Goal: Information Seeking & Learning: Learn about a topic

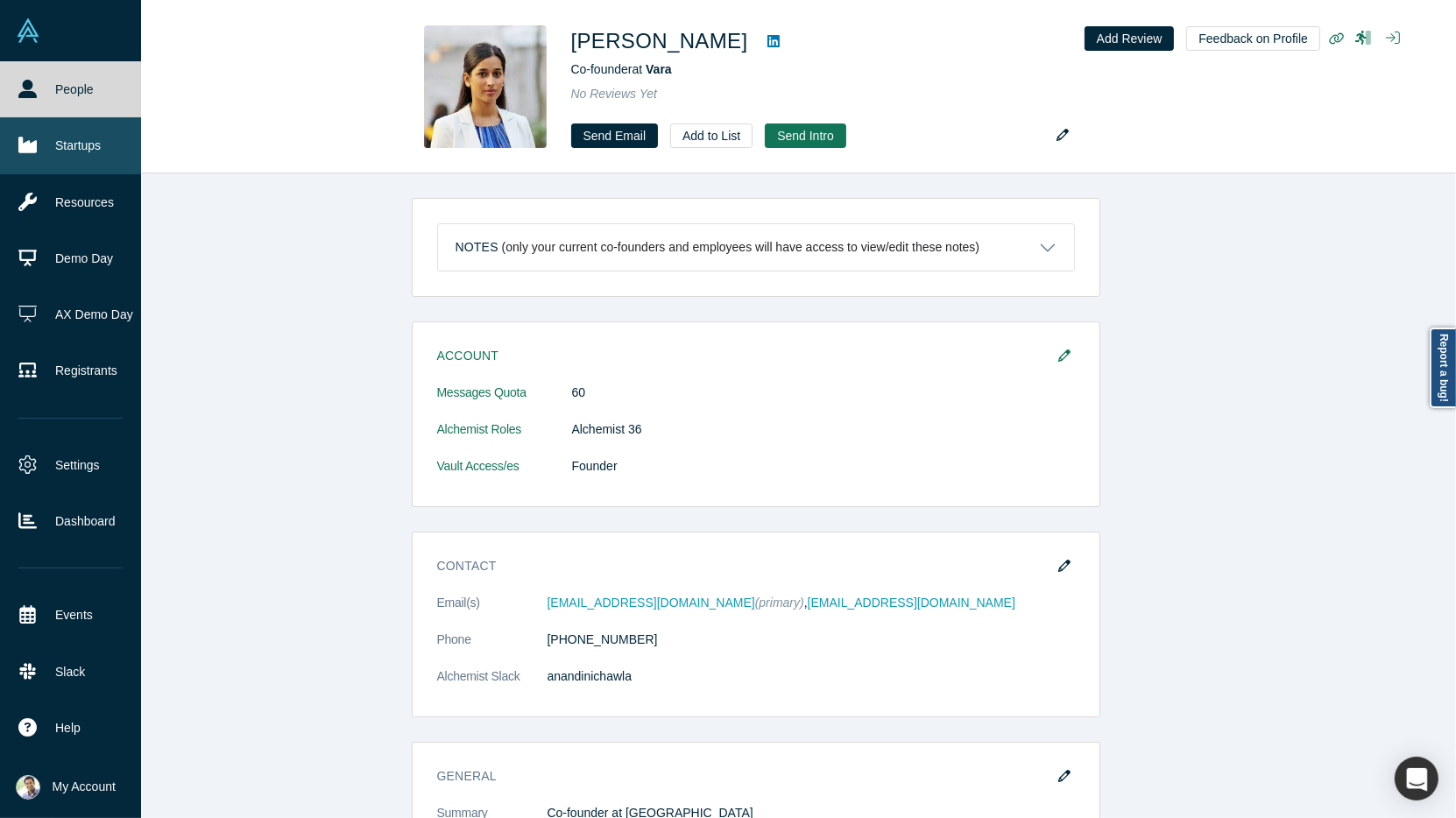
click at [51, 149] on link "Startups" at bounding box center [70, 145] width 141 height 56
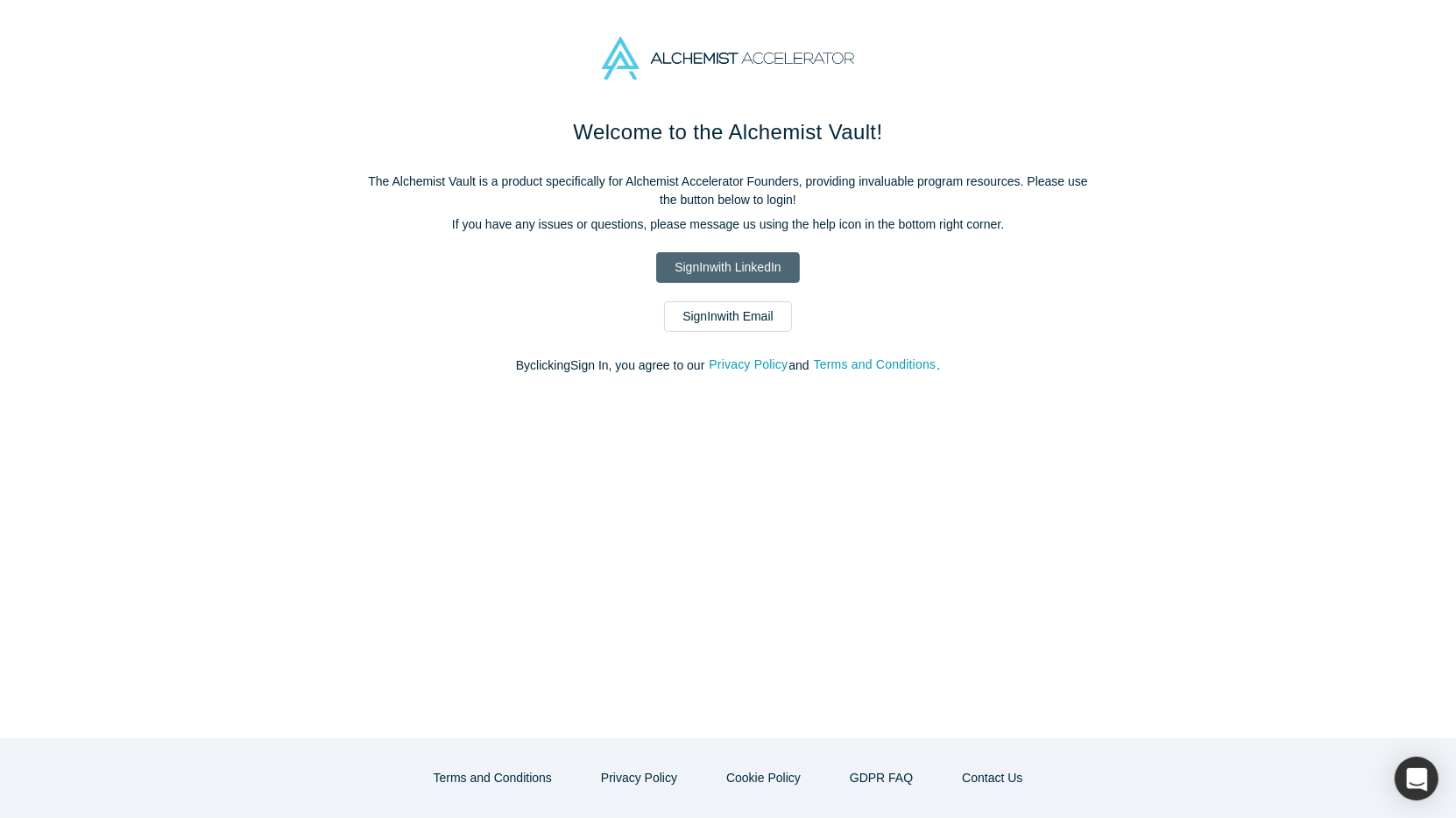
click at [699, 261] on link "Sign In with LinkedIn" at bounding box center [727, 267] width 143 height 31
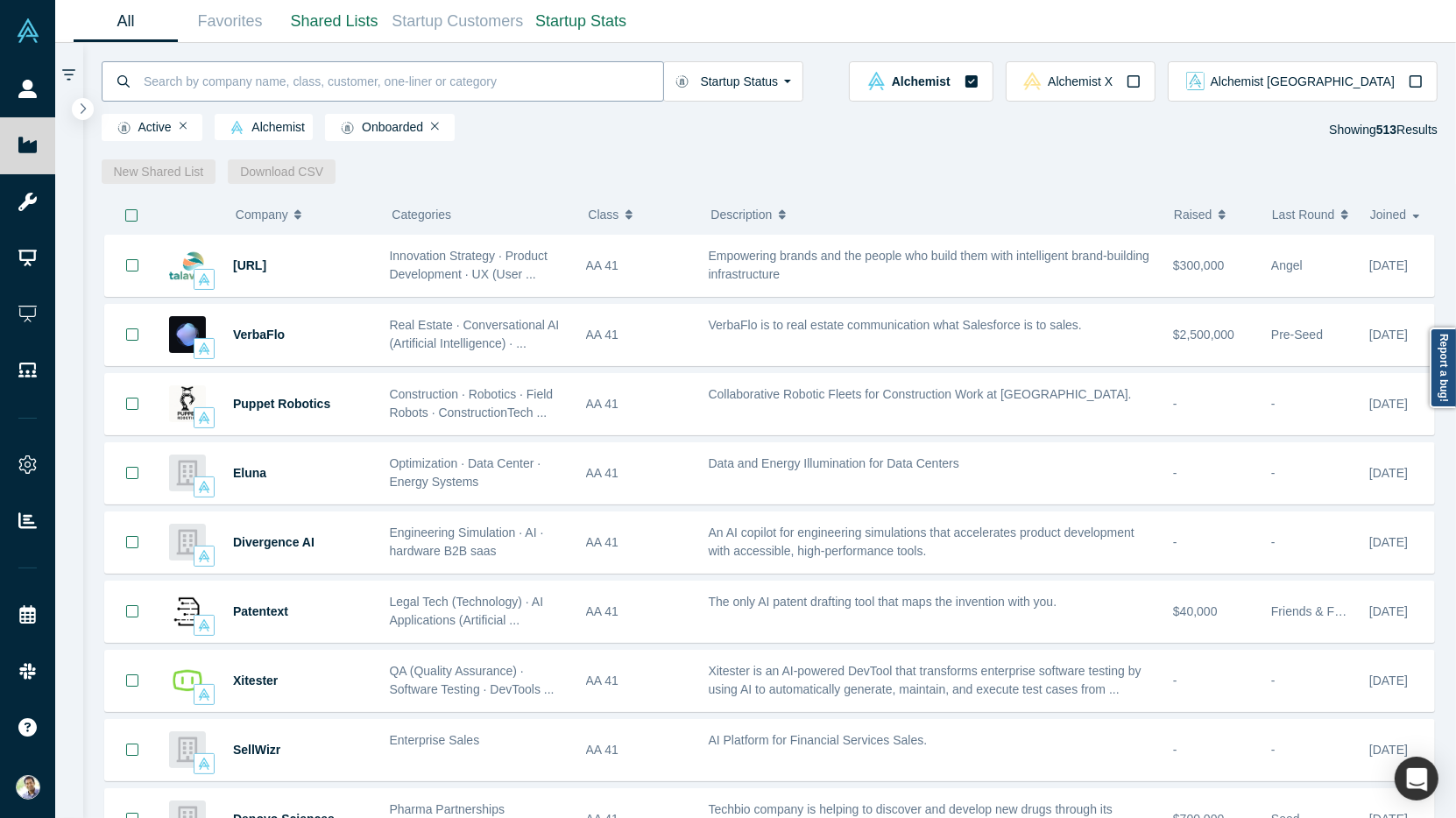
click at [190, 75] on input at bounding box center [402, 81] width 521 height 41
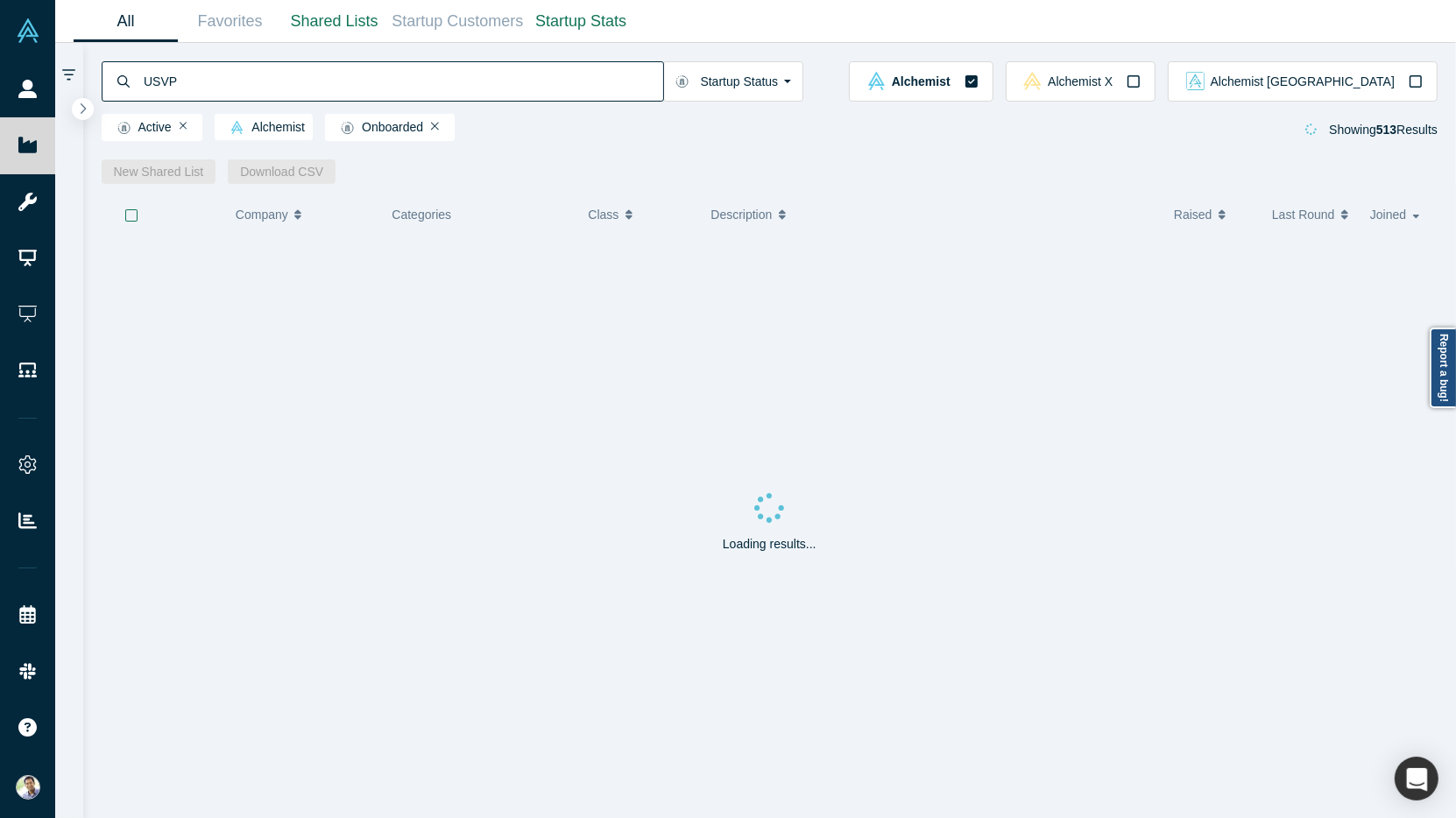
type input "USVP"
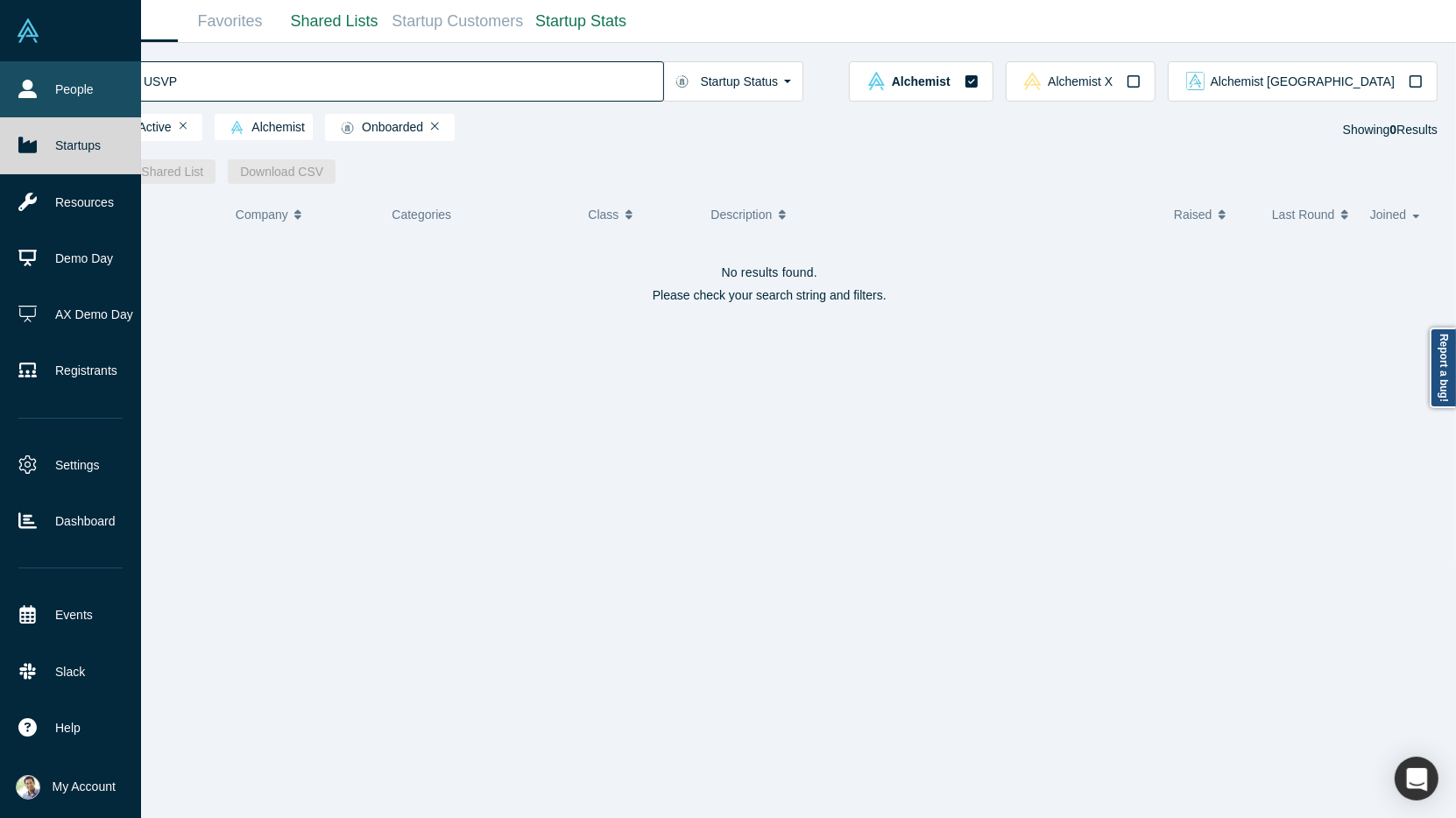
click at [62, 104] on link "People" at bounding box center [70, 89] width 141 height 56
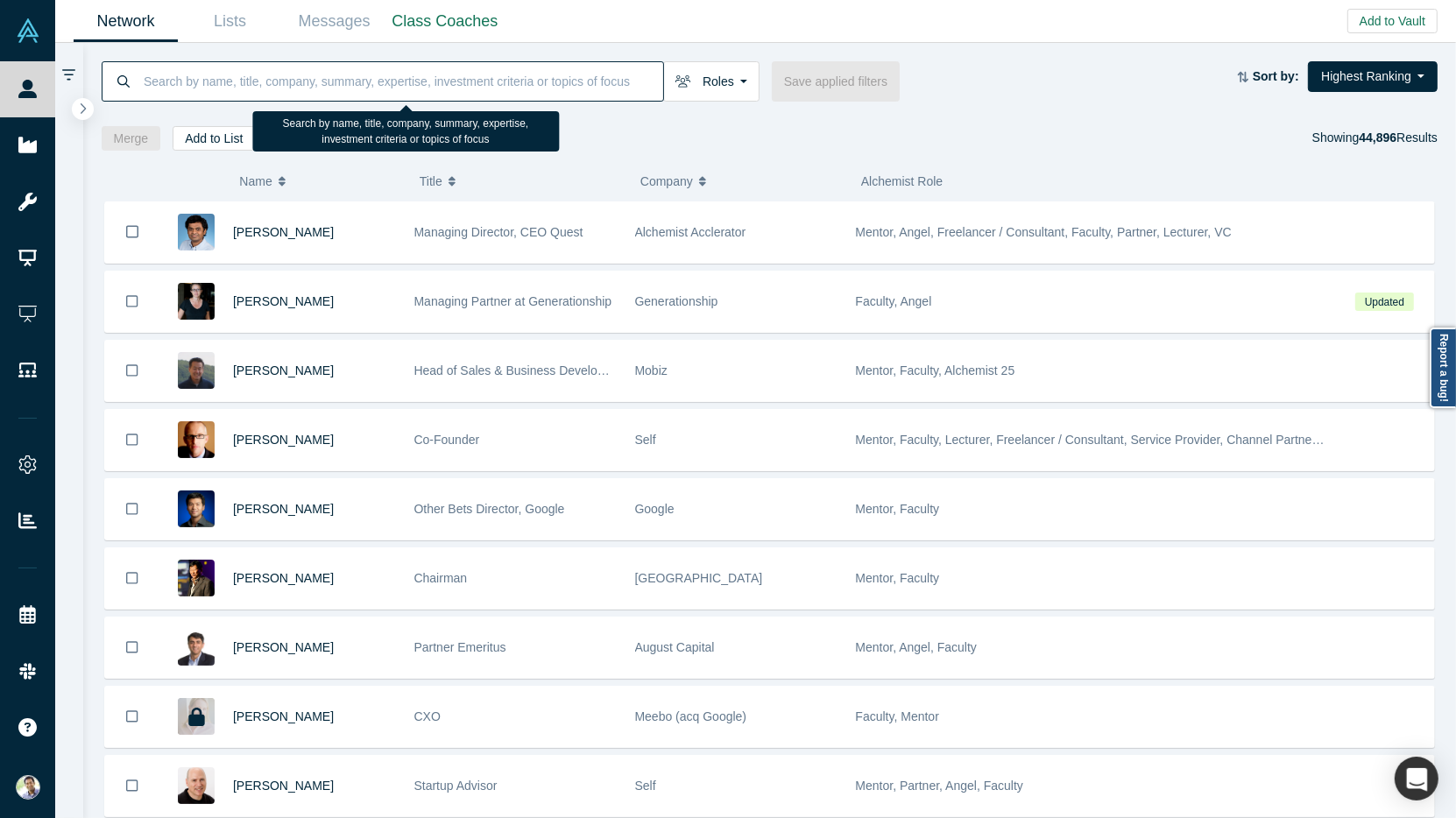
click at [214, 83] on input at bounding box center [402, 81] width 521 height 41
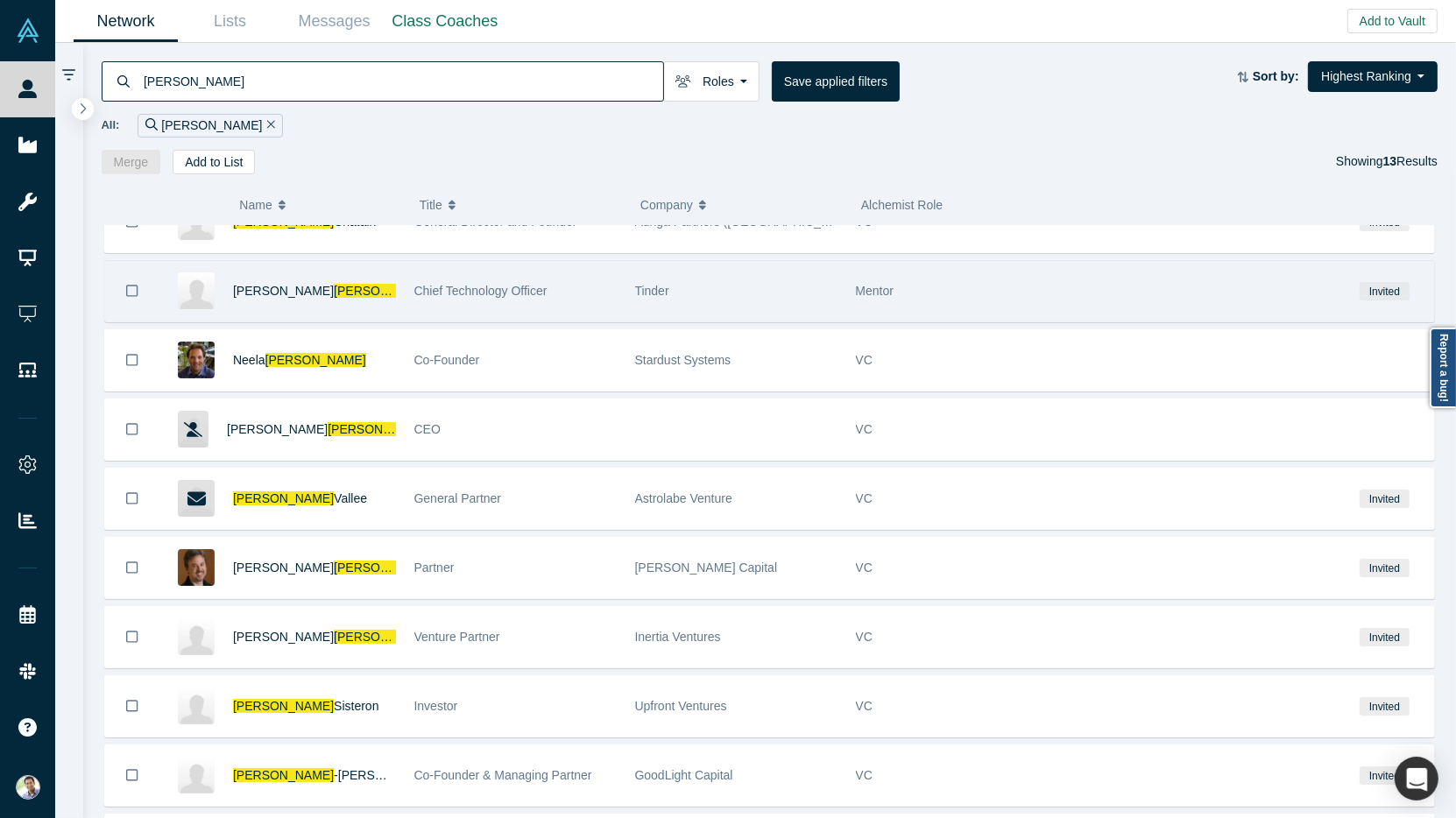
scroll to position [334, 0]
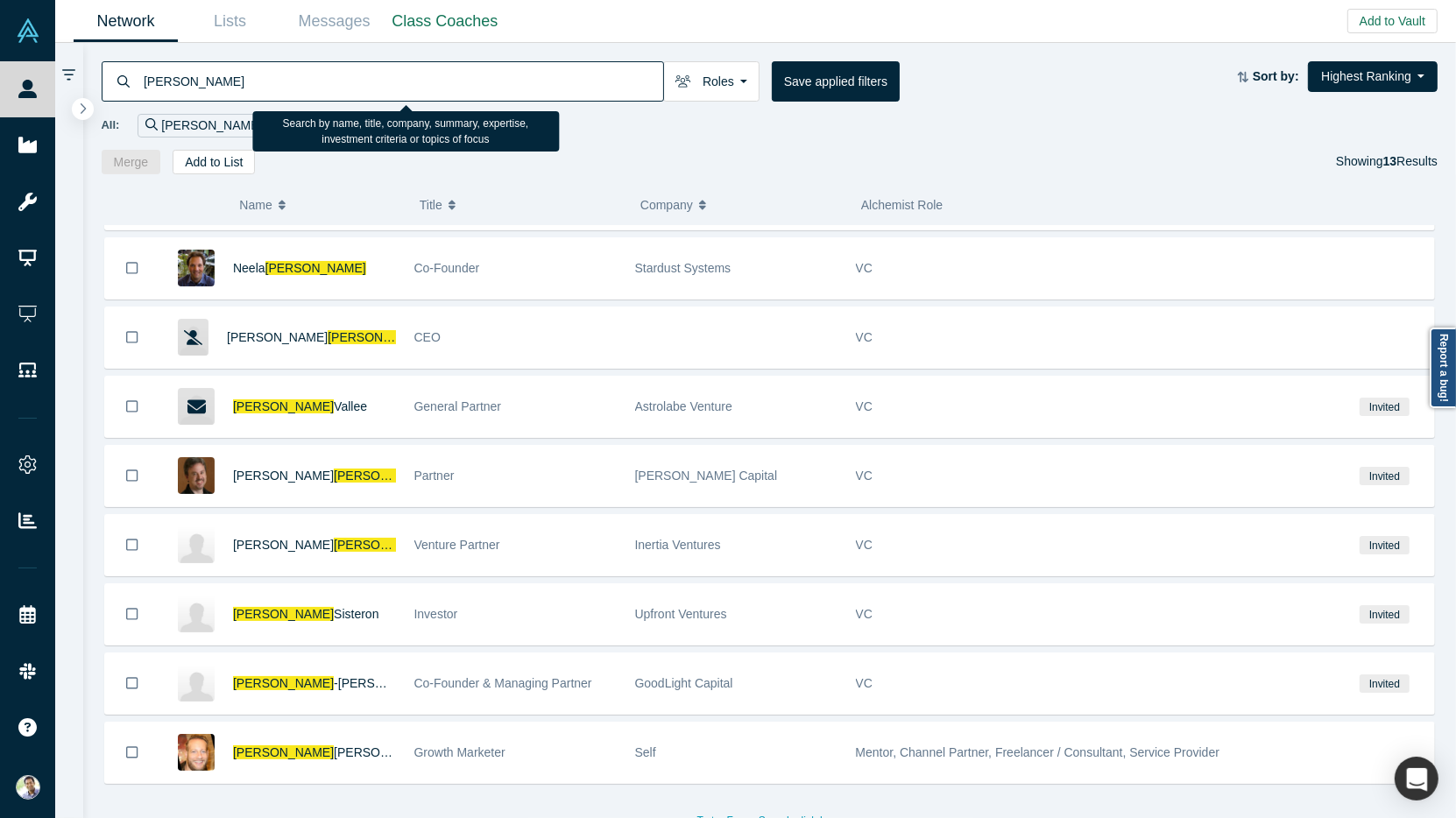
click at [163, 82] on input "Jacques" at bounding box center [402, 81] width 521 height 41
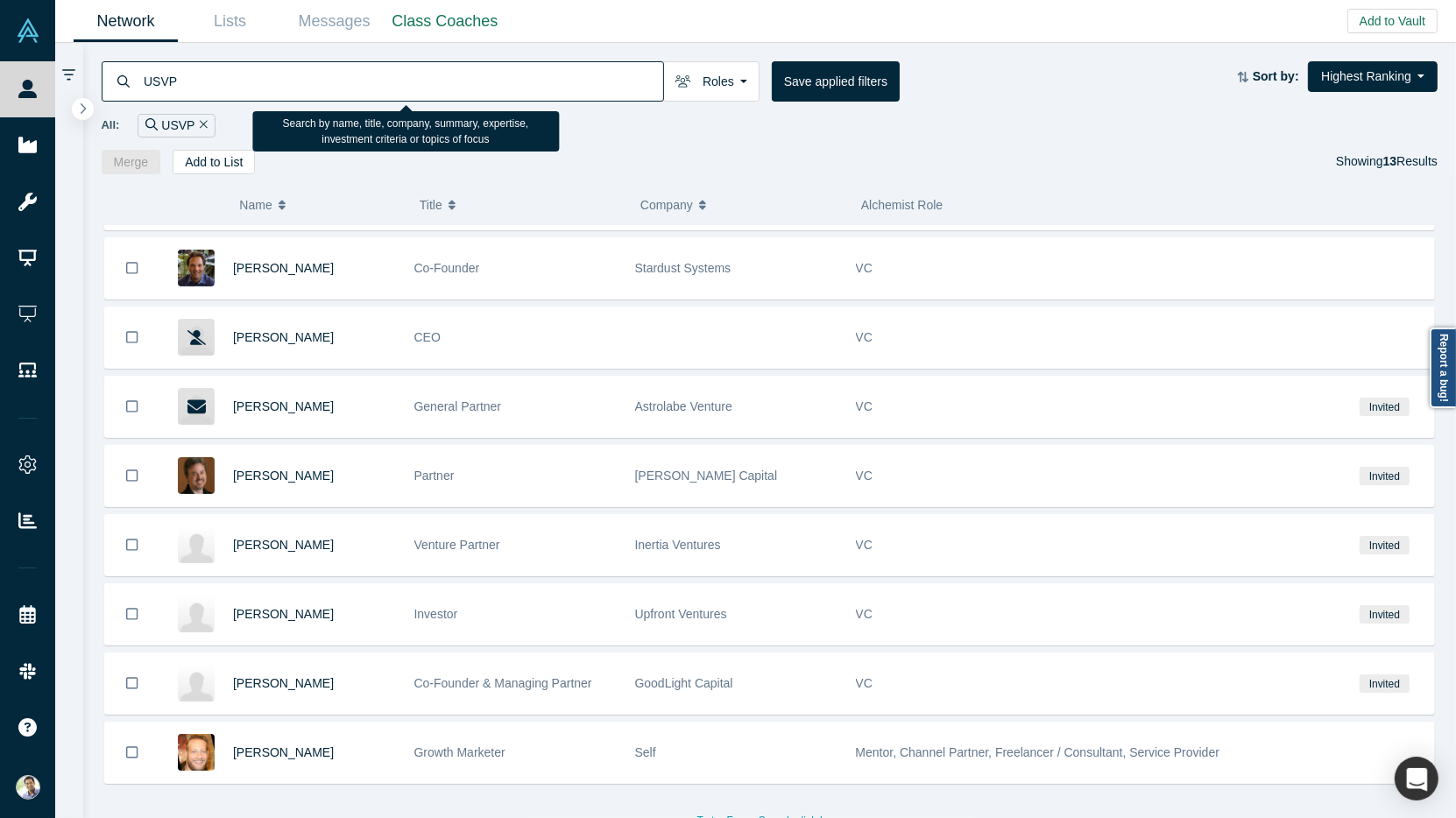
type input "USVP"
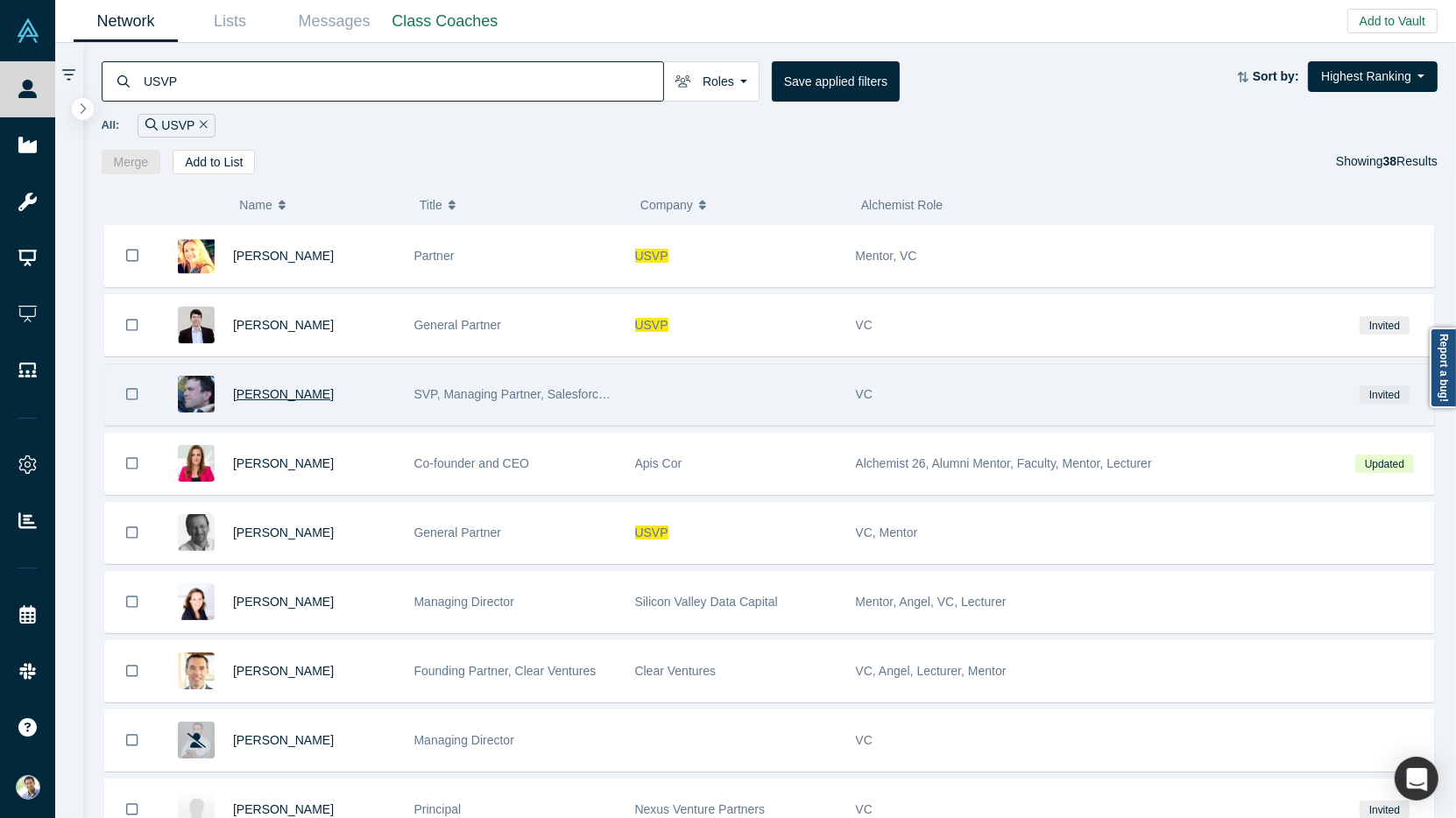
click at [261, 390] on span "Matthew Garratt" at bounding box center [283, 393] width 101 height 14
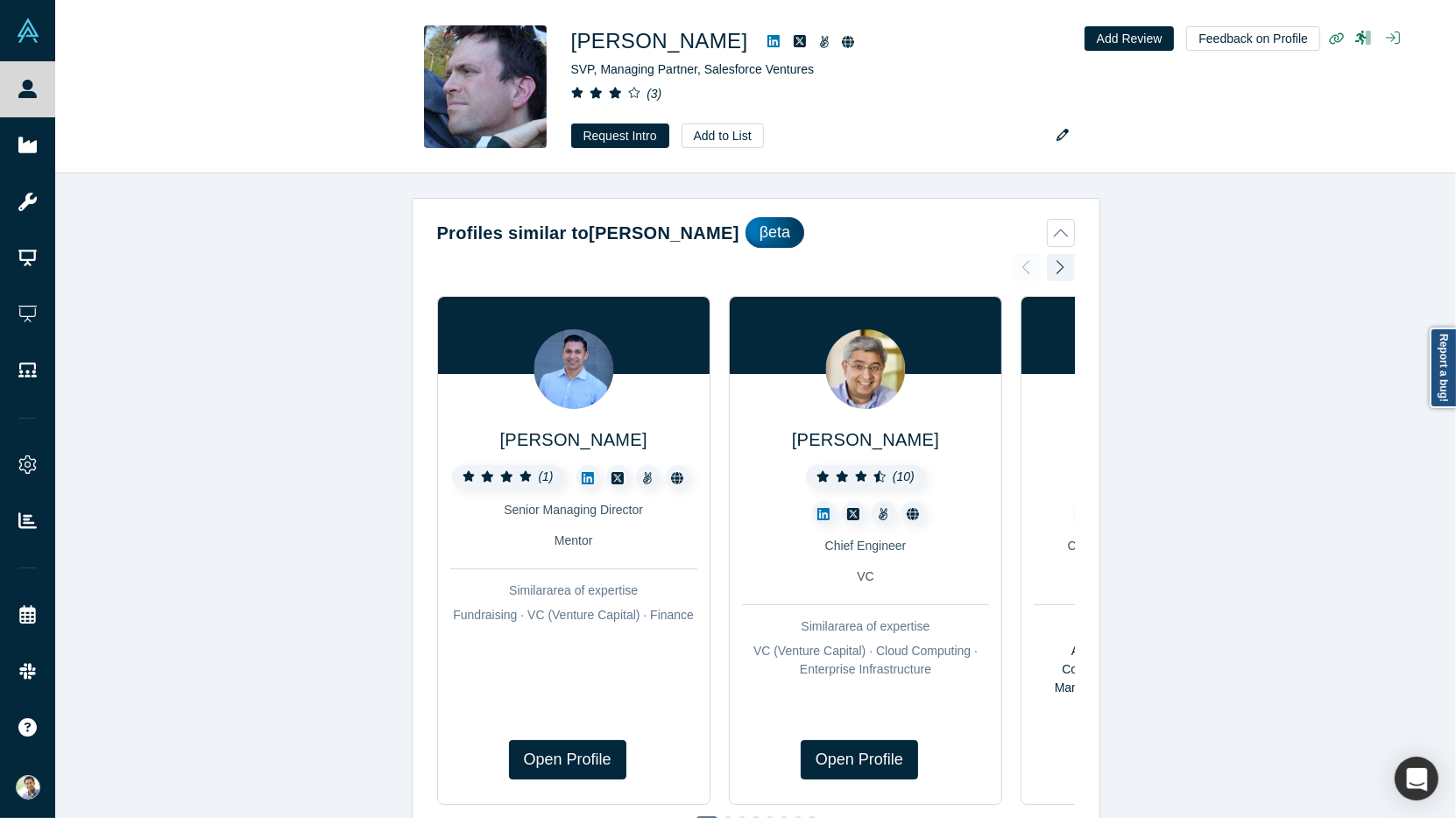
click at [180, 458] on div "Profiles similar to Matthew Garratt βeta Samir Kaji ( 1 ) Senior Managing Direc…" at bounding box center [755, 496] width 1401 height 645
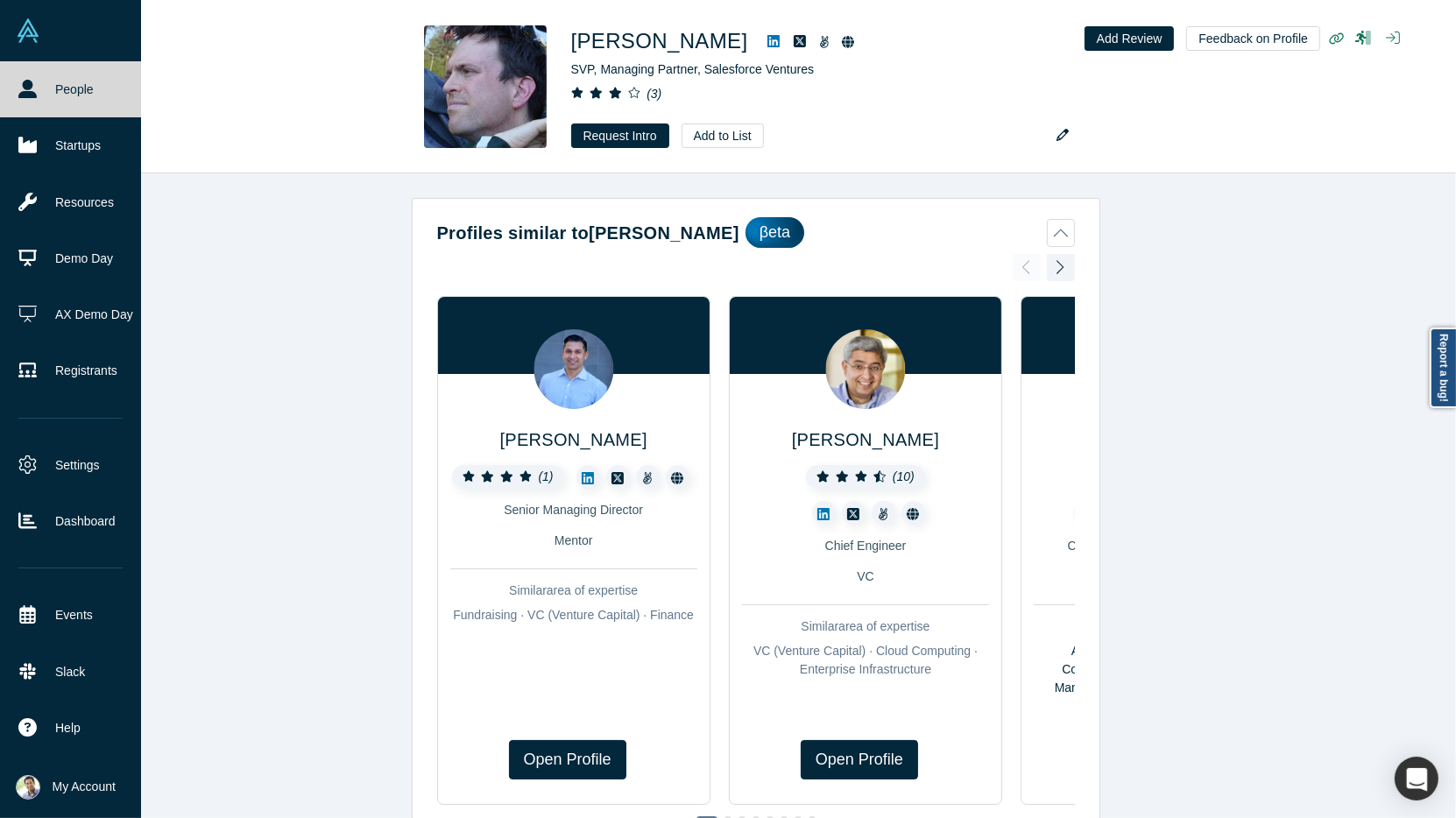
click at [33, 102] on link "People" at bounding box center [70, 89] width 141 height 56
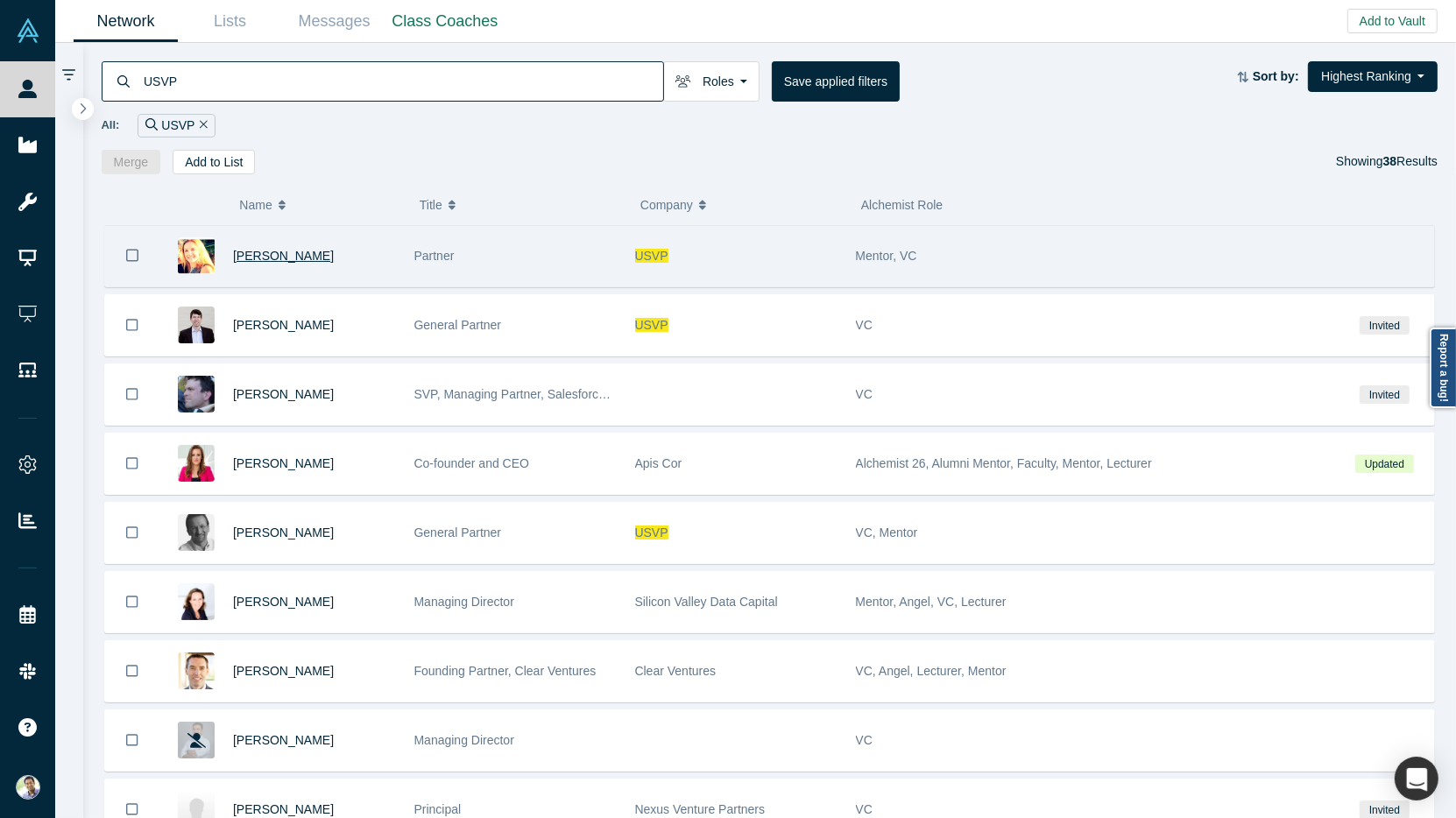
click at [268, 254] on span "Dafina Toncheva" at bounding box center [283, 255] width 101 height 14
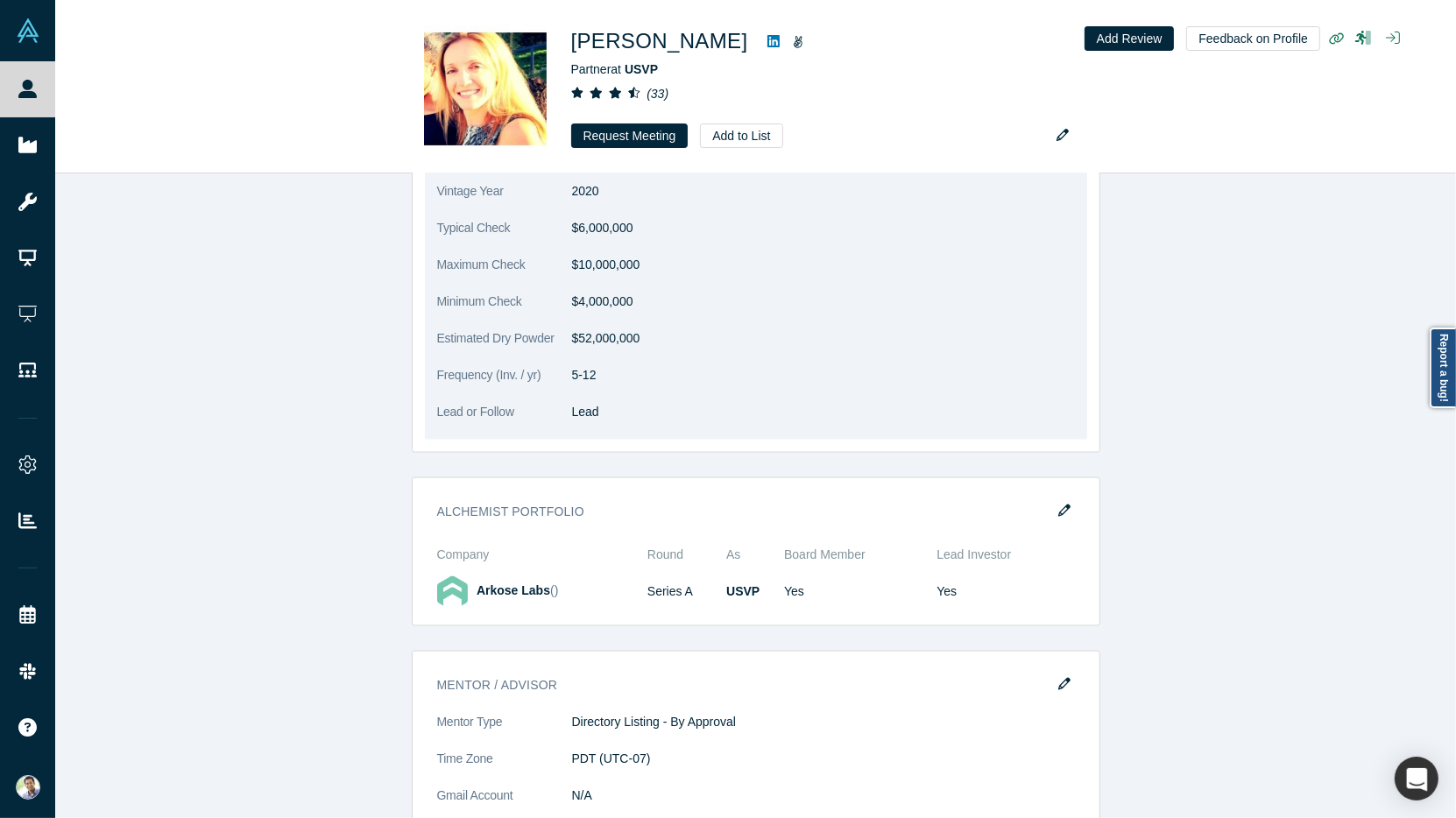
scroll to position [2842, 0]
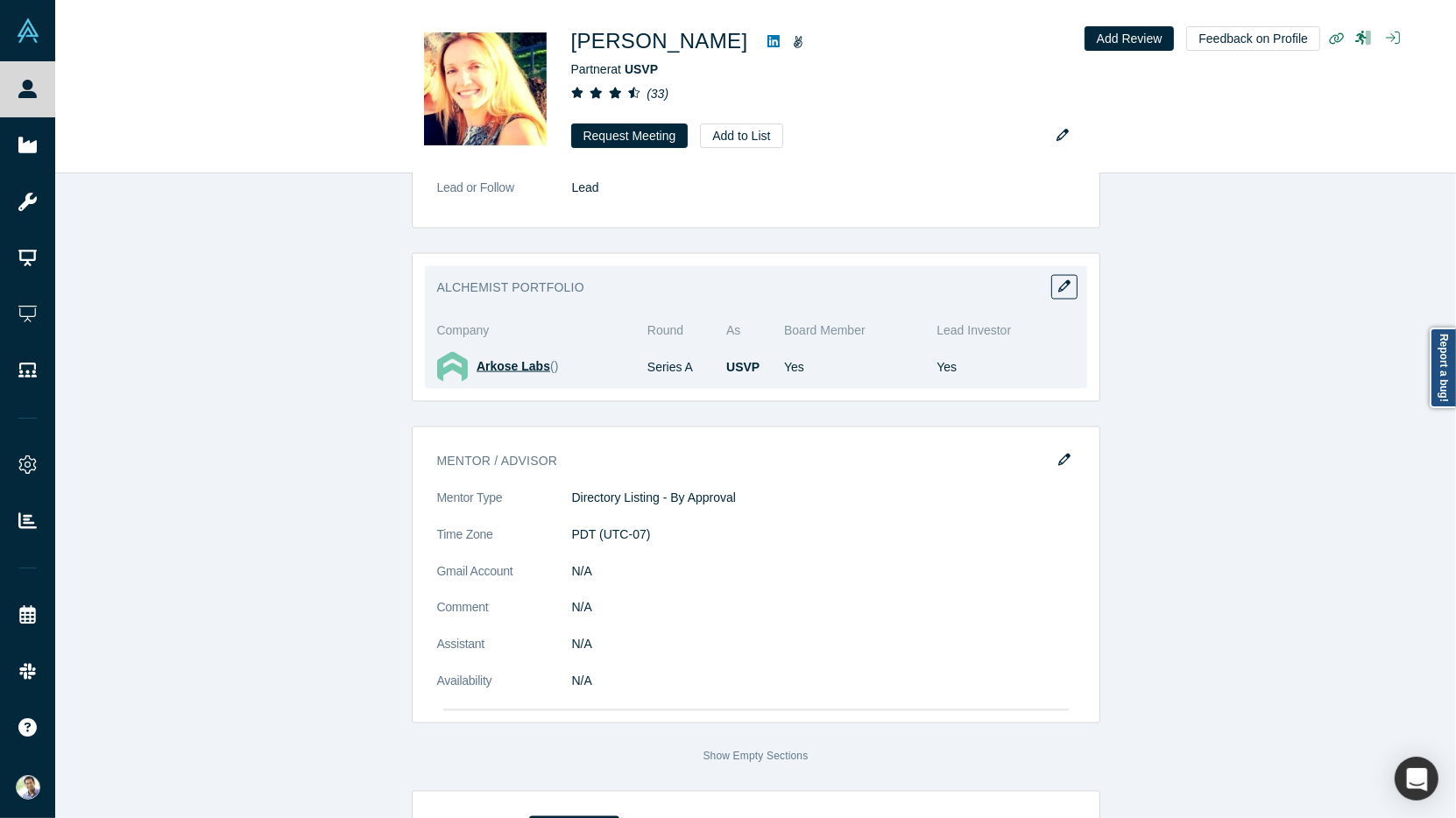
click at [493, 359] on span "Arkose Labs" at bounding box center [513, 365] width 74 height 14
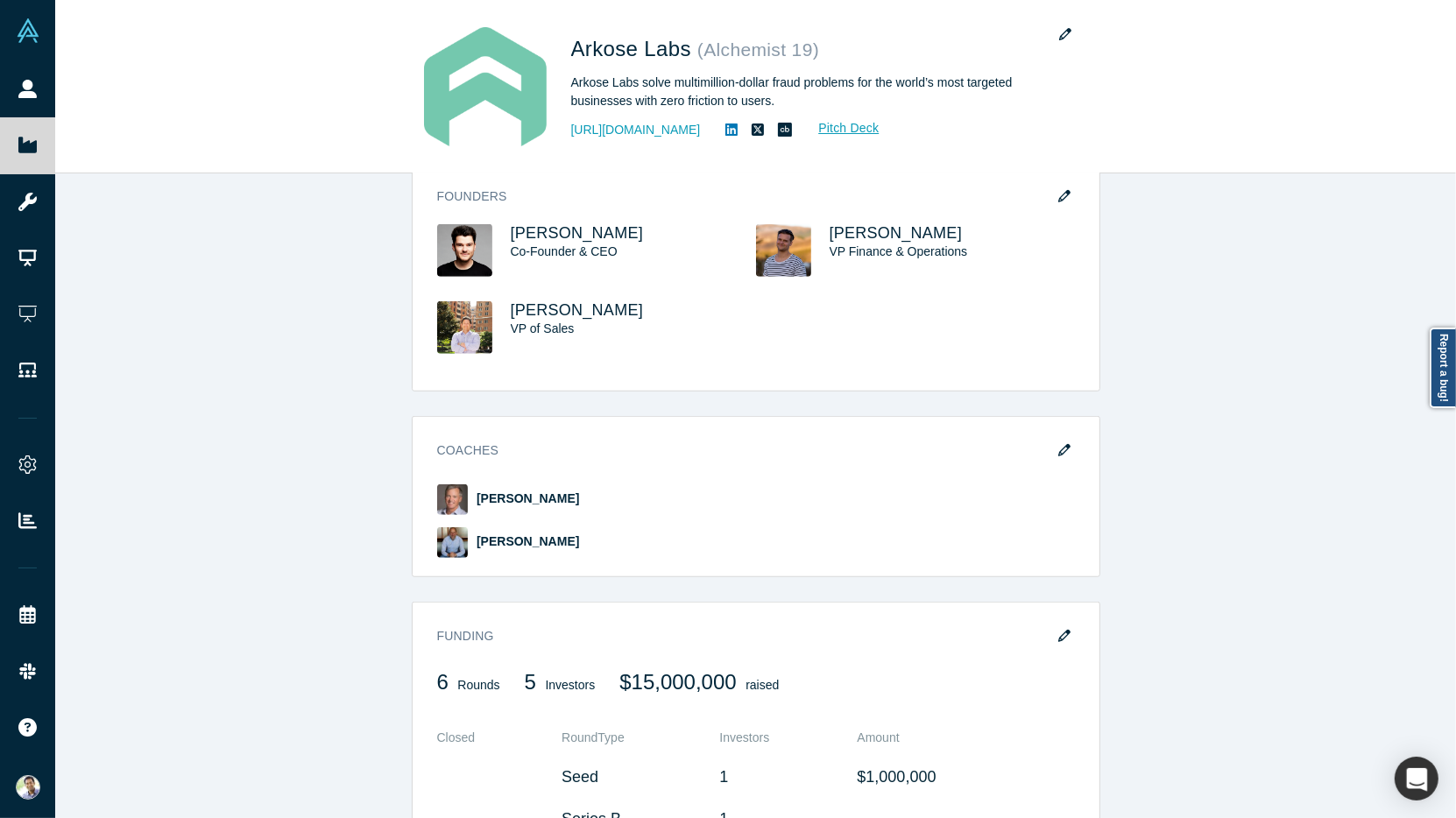
scroll to position [976, 0]
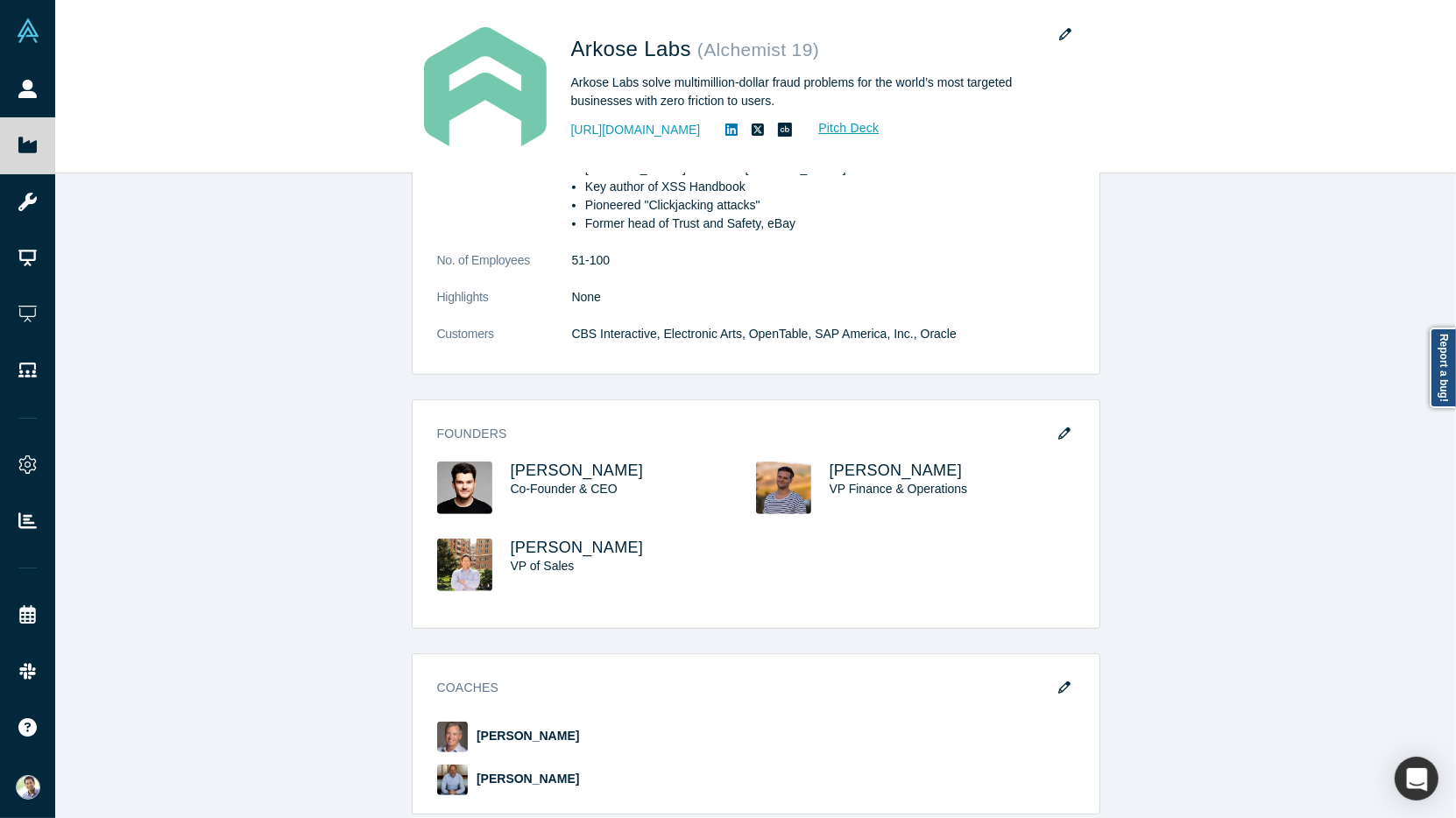
click at [295, 340] on div "STARTUP STATUS Active Vault Access Yes overview Public Link https://vault.alche…" at bounding box center [755, 496] width 1401 height 645
click at [257, 532] on div "STARTUP STATUS Active Vault Access Yes overview Public Link https://vault.alche…" at bounding box center [755, 496] width 1401 height 645
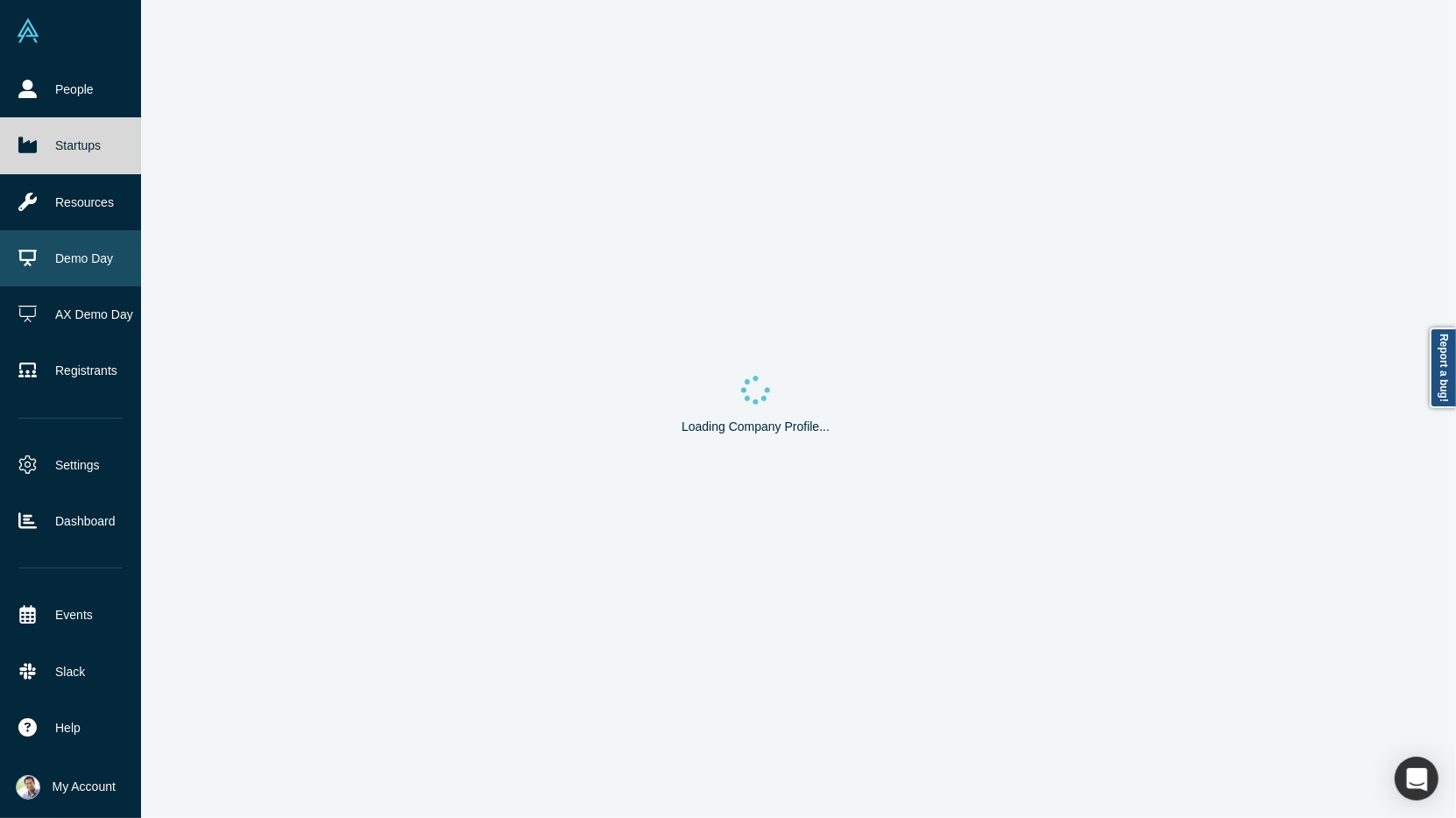
click at [63, 275] on link "Demo Day" at bounding box center [70, 258] width 141 height 56
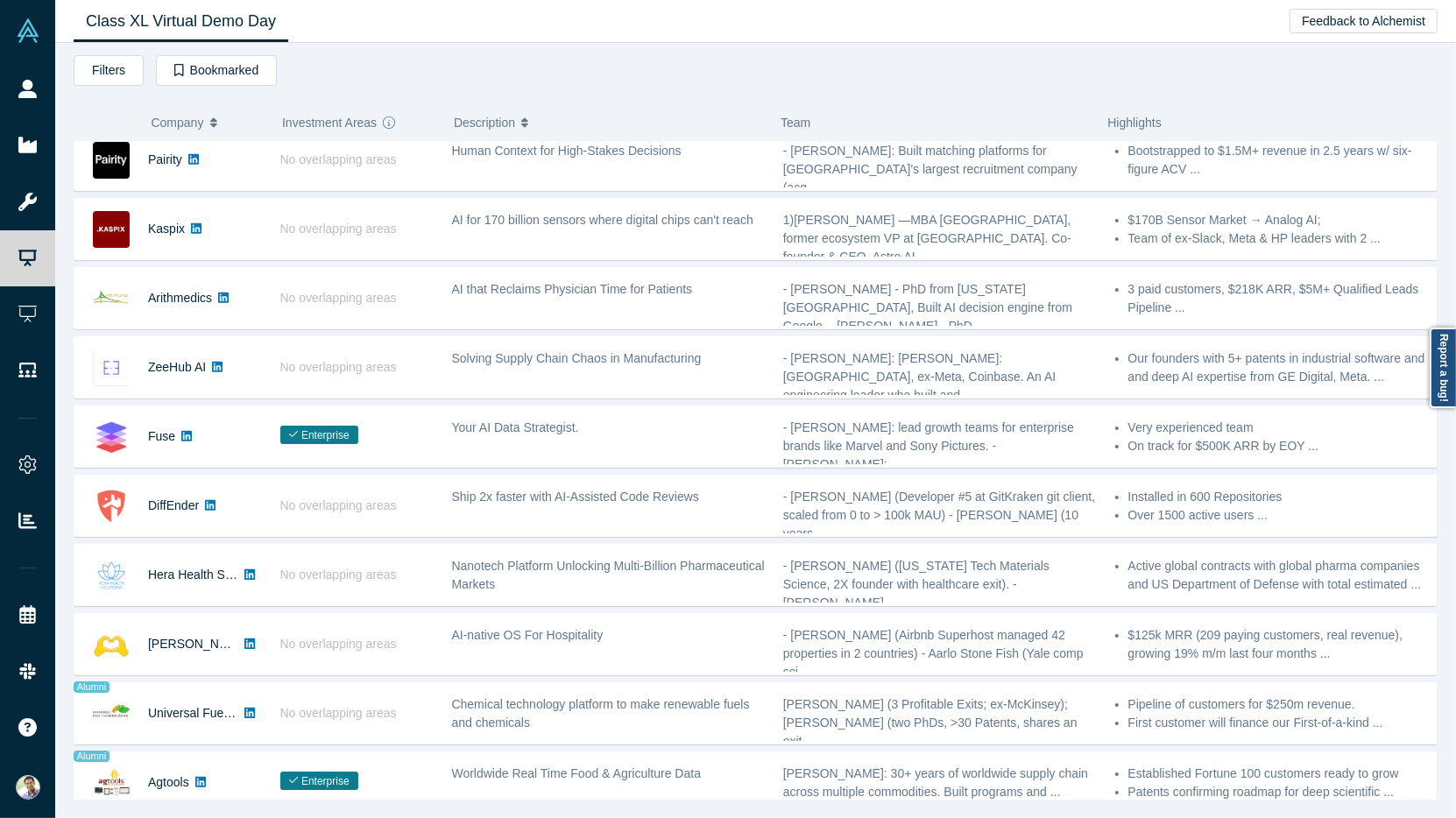
scroll to position [525, 0]
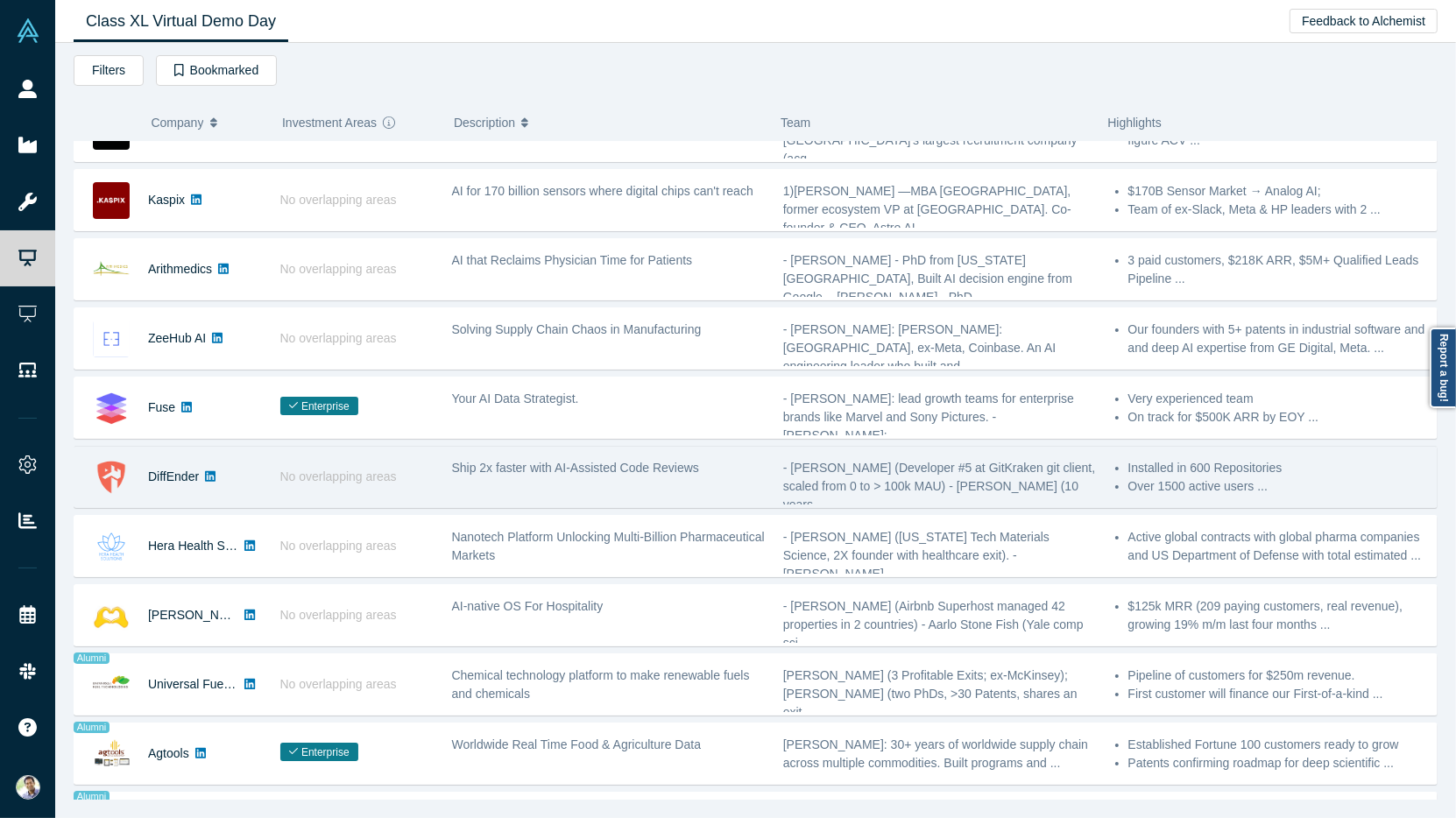
click at [254, 451] on div "DiffEnder" at bounding box center [168, 476] width 187 height 61
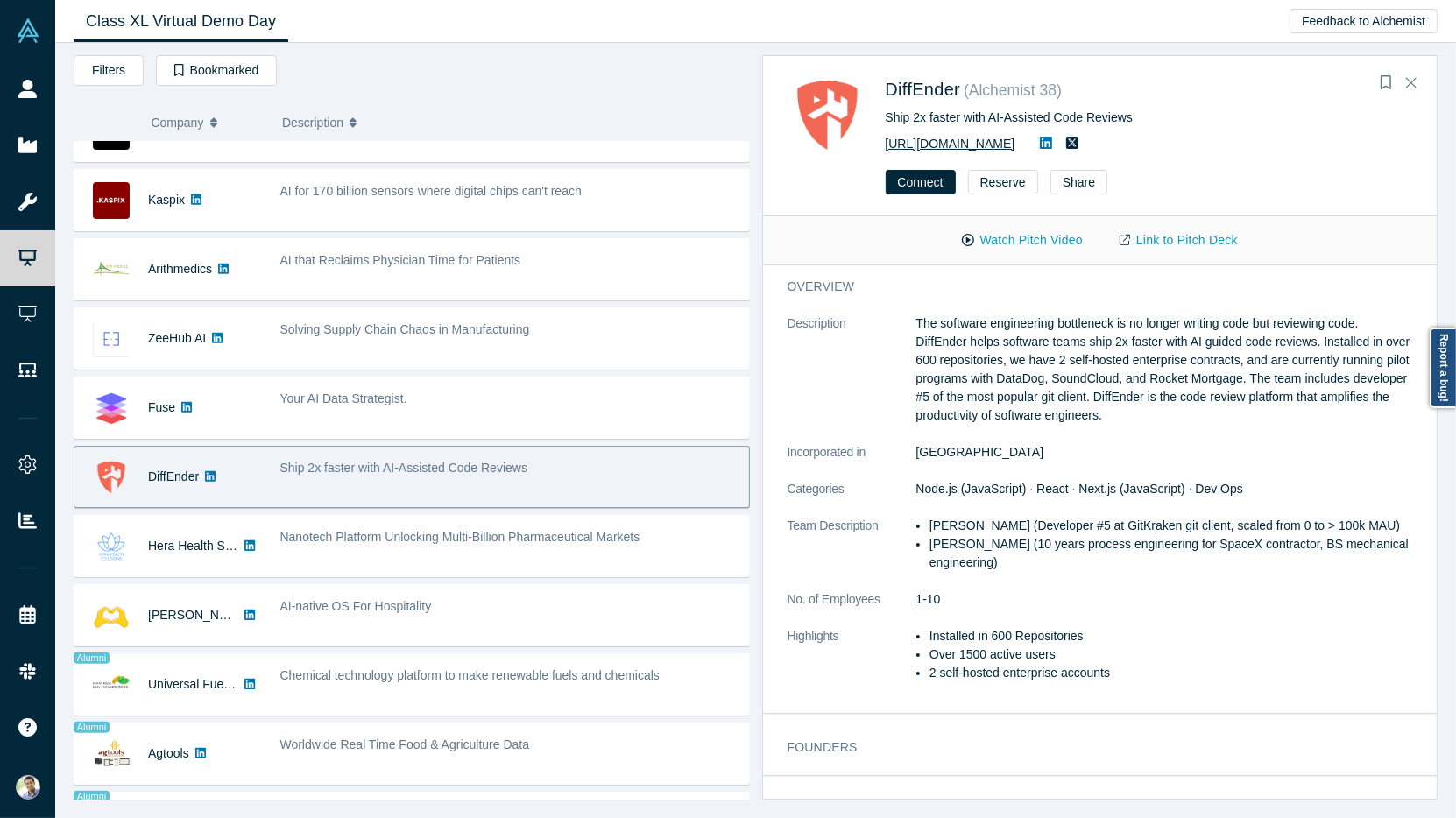
click at [931, 142] on link "https://diffender.com/" at bounding box center [950, 143] width 130 height 14
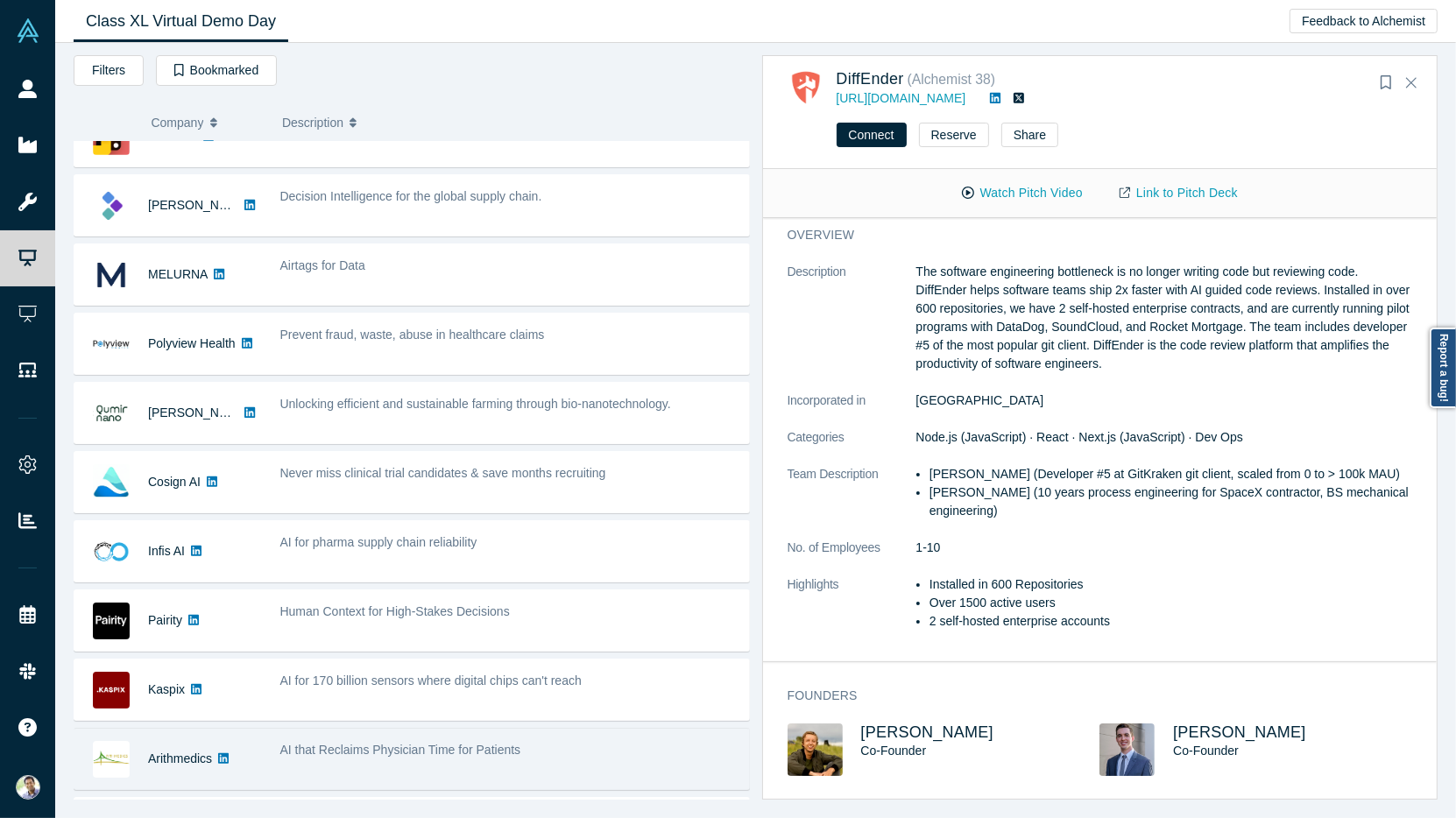
scroll to position [0, 0]
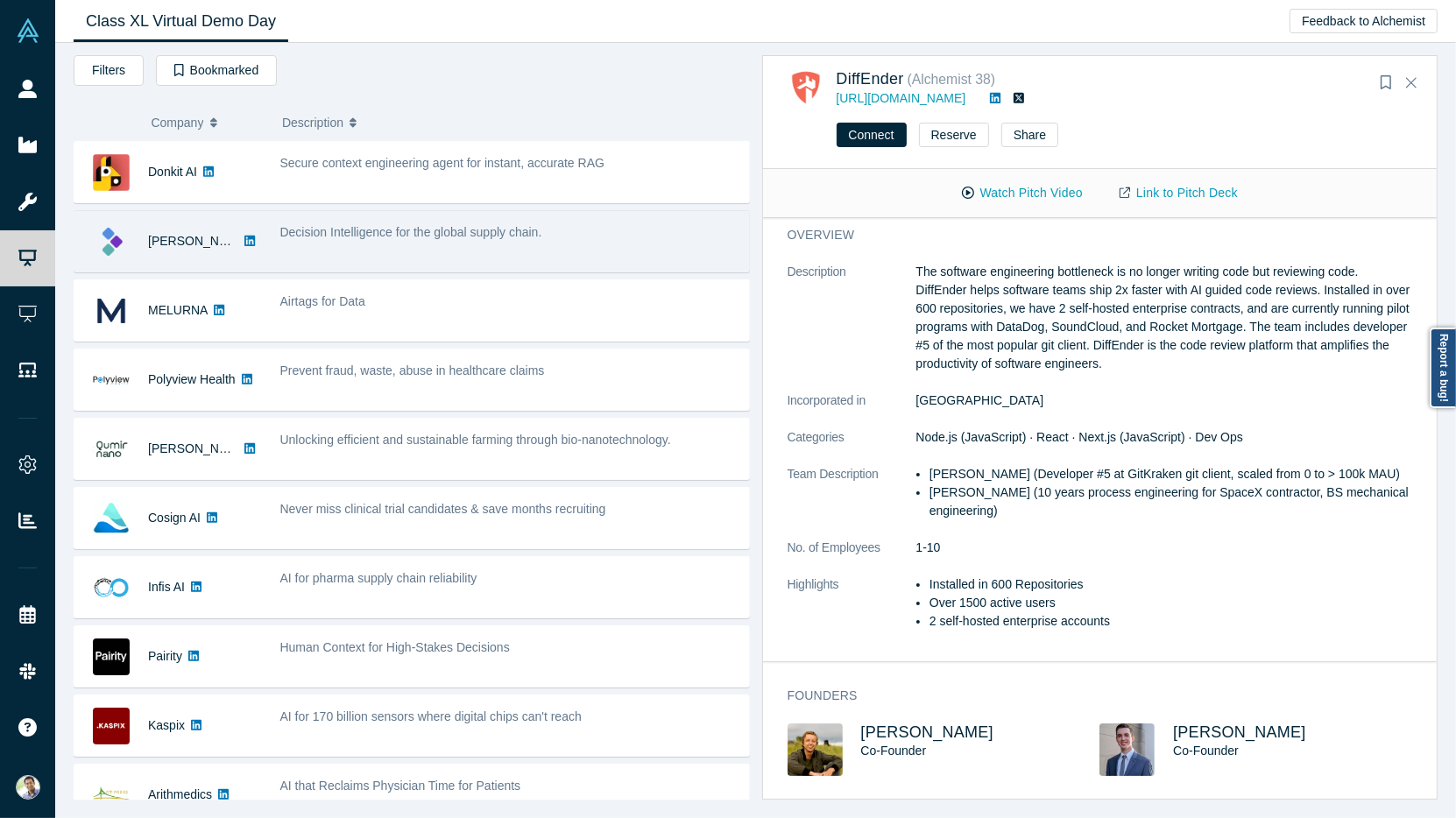
click at [435, 236] on span "Decision Intelligence for the global supply chain." at bounding box center [411, 231] width 262 height 14
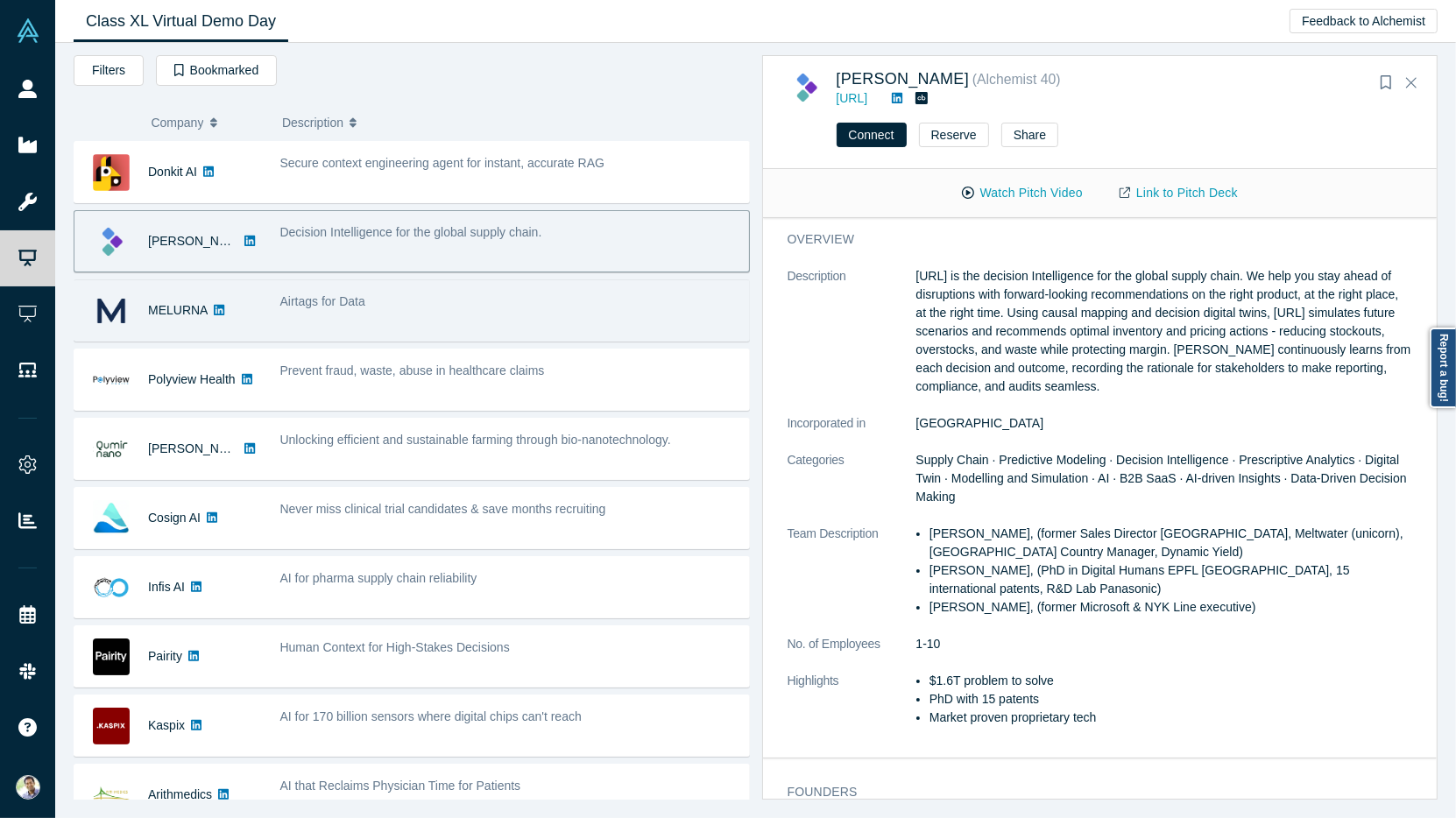
click at [443, 283] on div "Airtags for Data" at bounding box center [509, 310] width 478 height 55
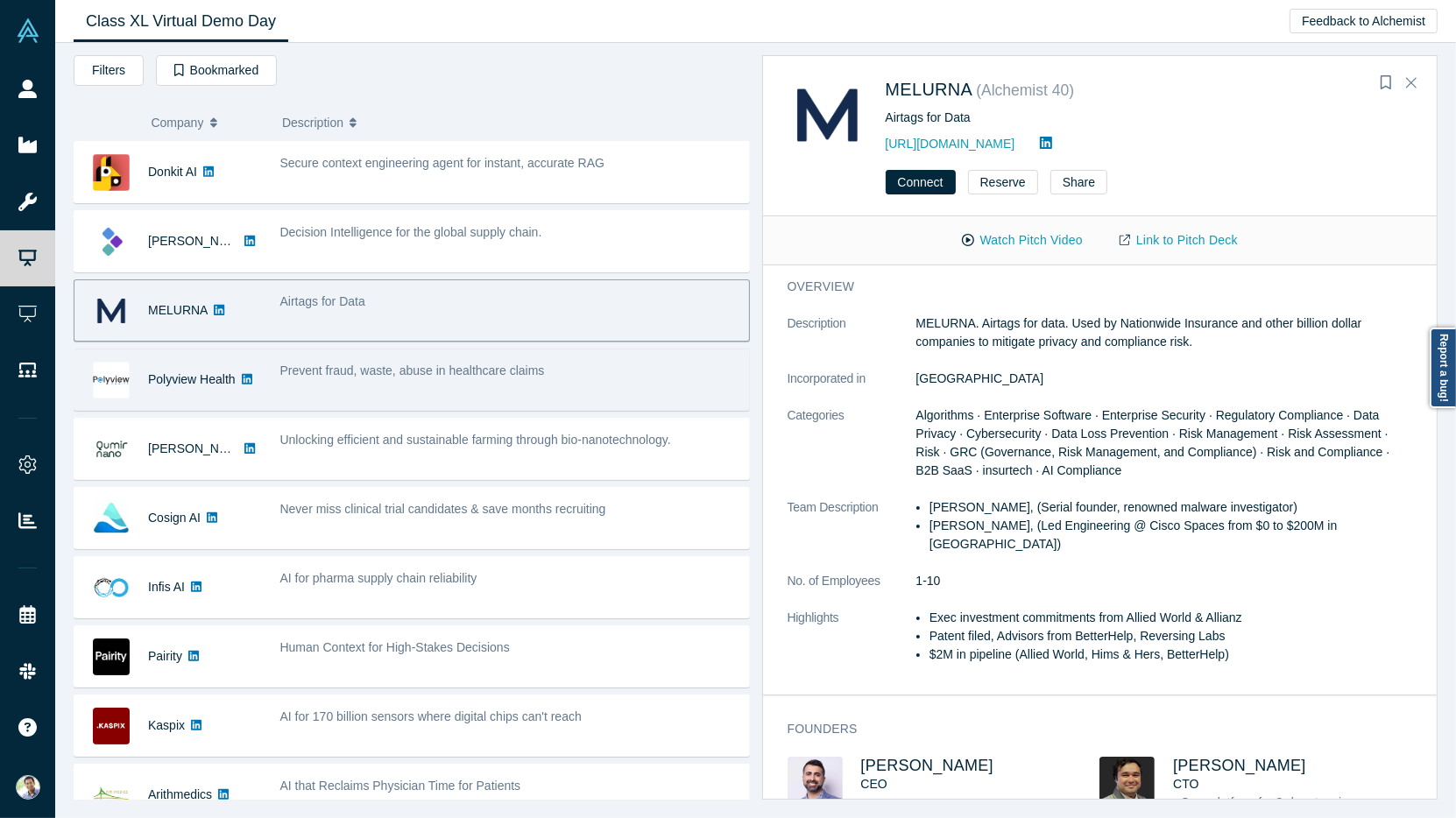
click at [460, 363] on span "Prevent fraud, waste, abuse in healthcare claims" at bounding box center [413, 370] width 265 height 14
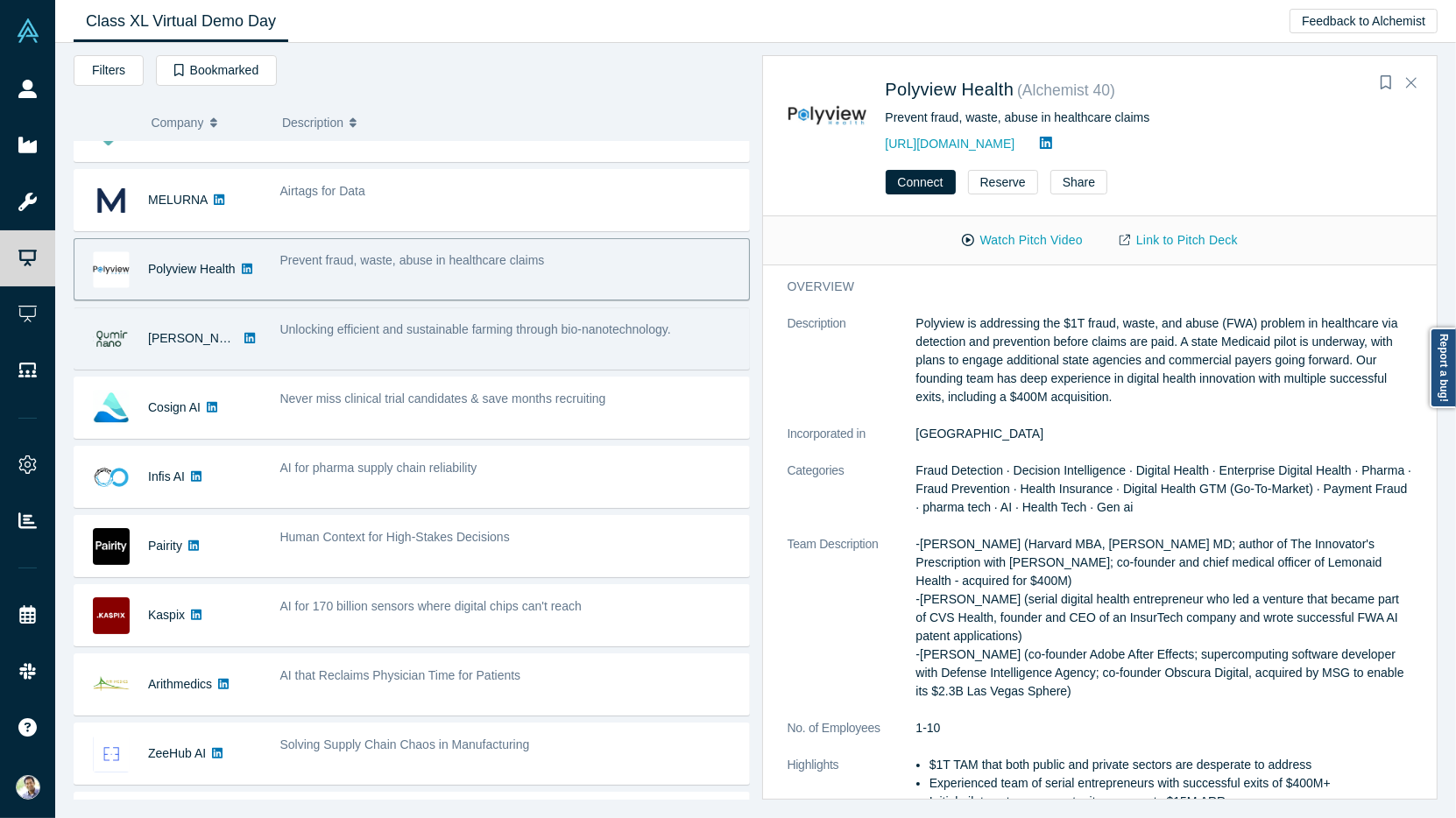
scroll to position [137, 0]
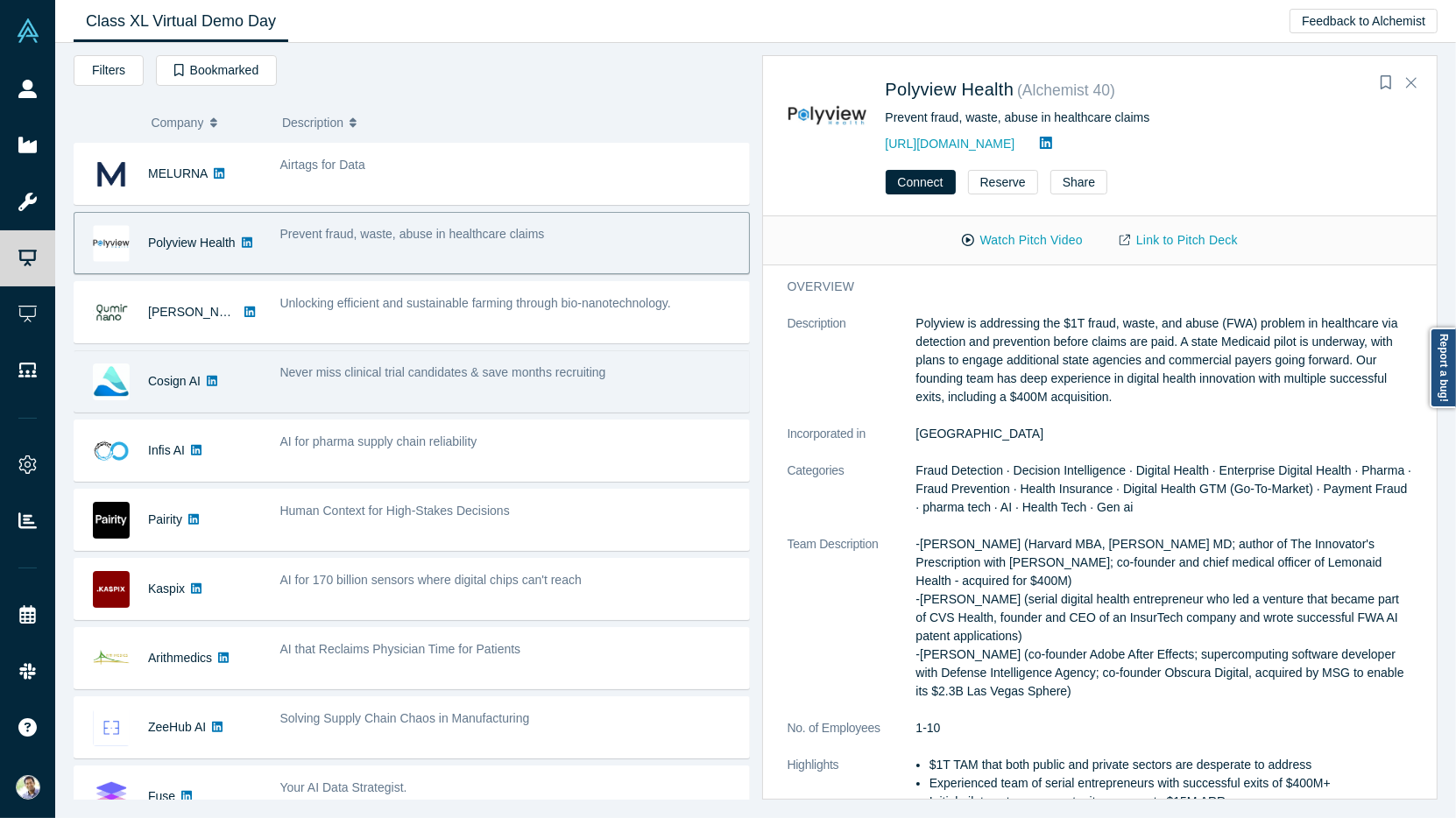
click at [479, 391] on div "Never miss clinical trial candidates & save months recruiting" at bounding box center [509, 381] width 478 height 55
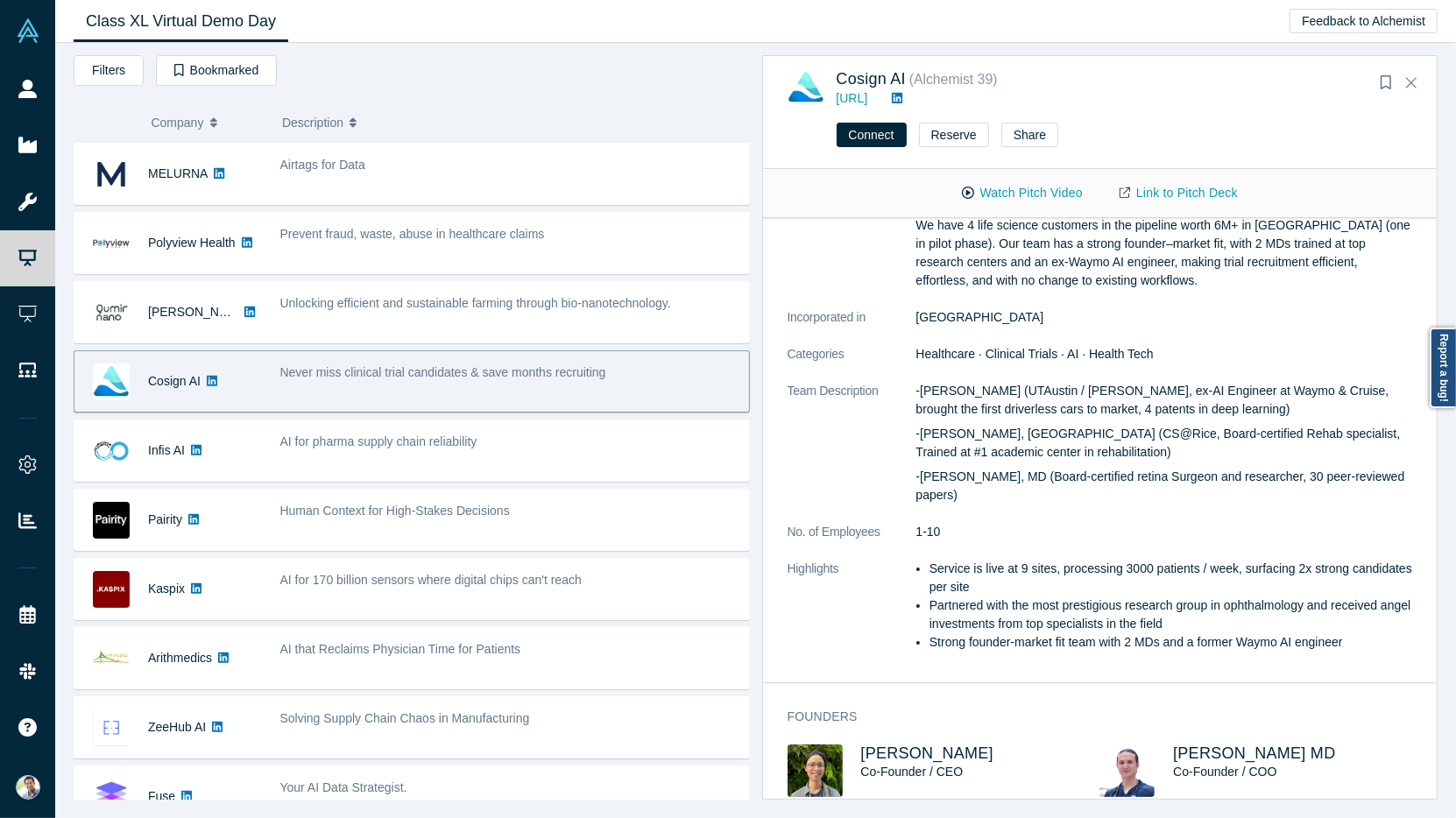
scroll to position [240, 0]
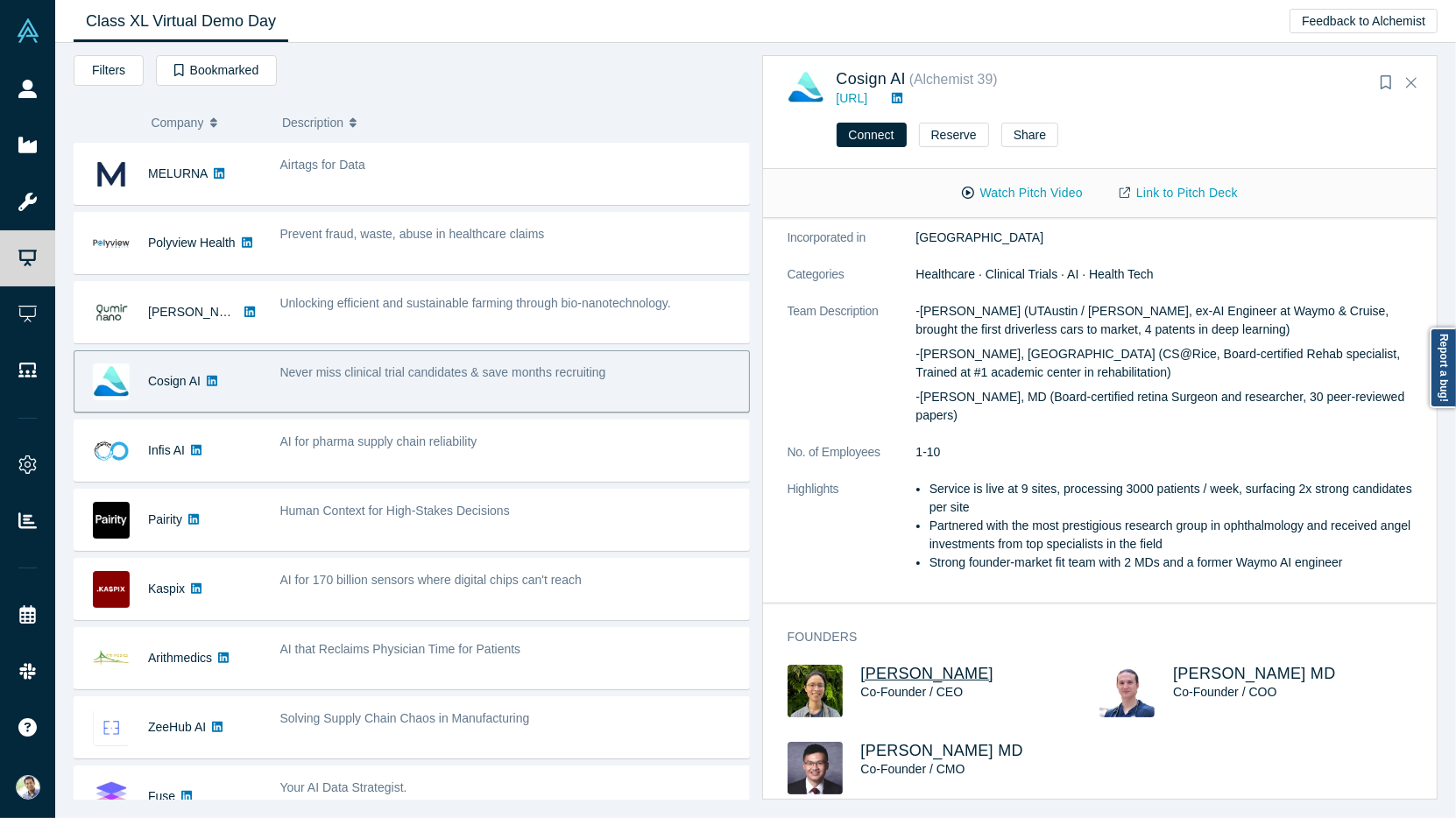
click at [886, 664] on span "Will Xie" at bounding box center [927, 673] width 133 height 18
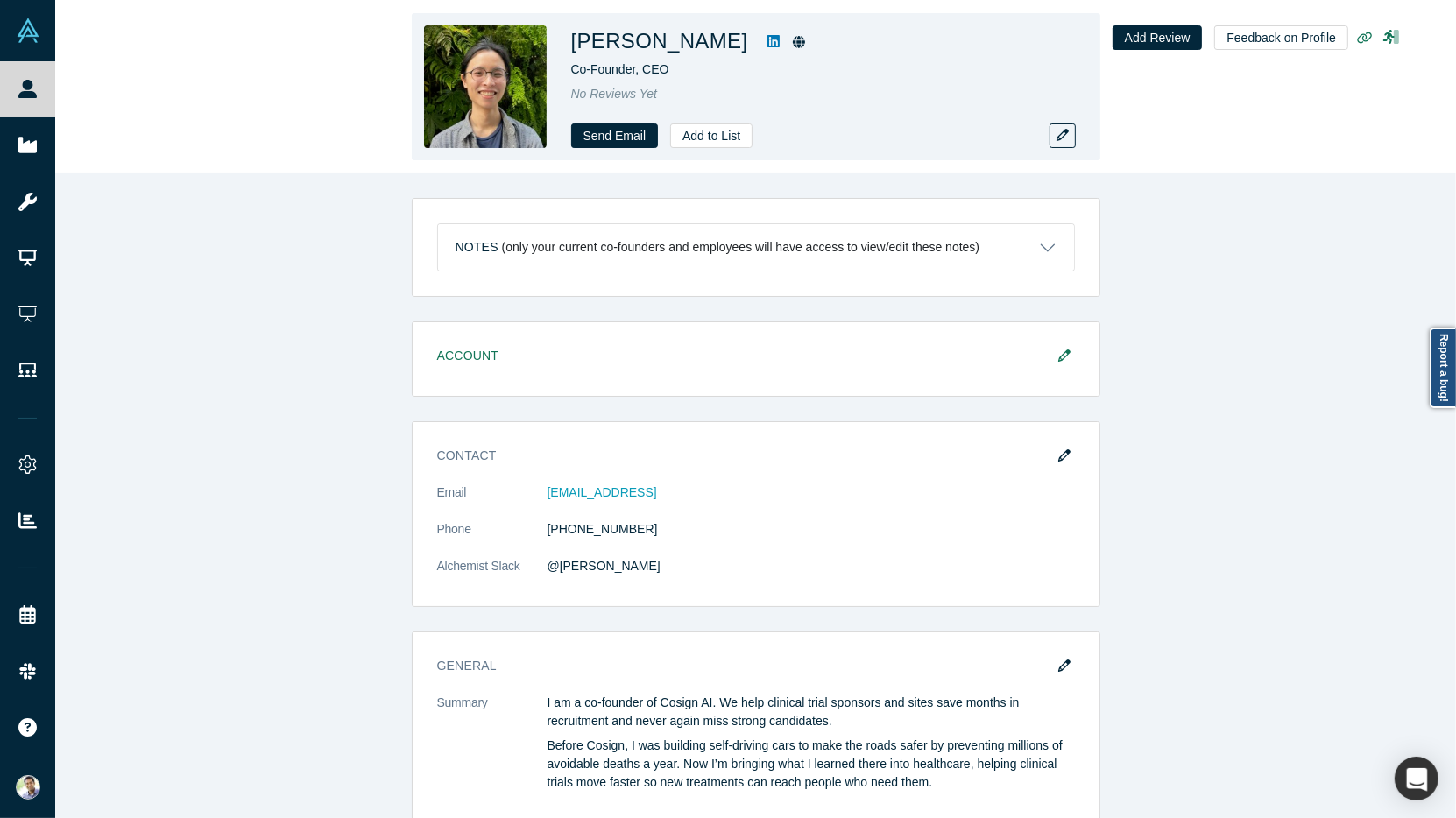
click at [767, 45] on icon at bounding box center [773, 41] width 12 height 14
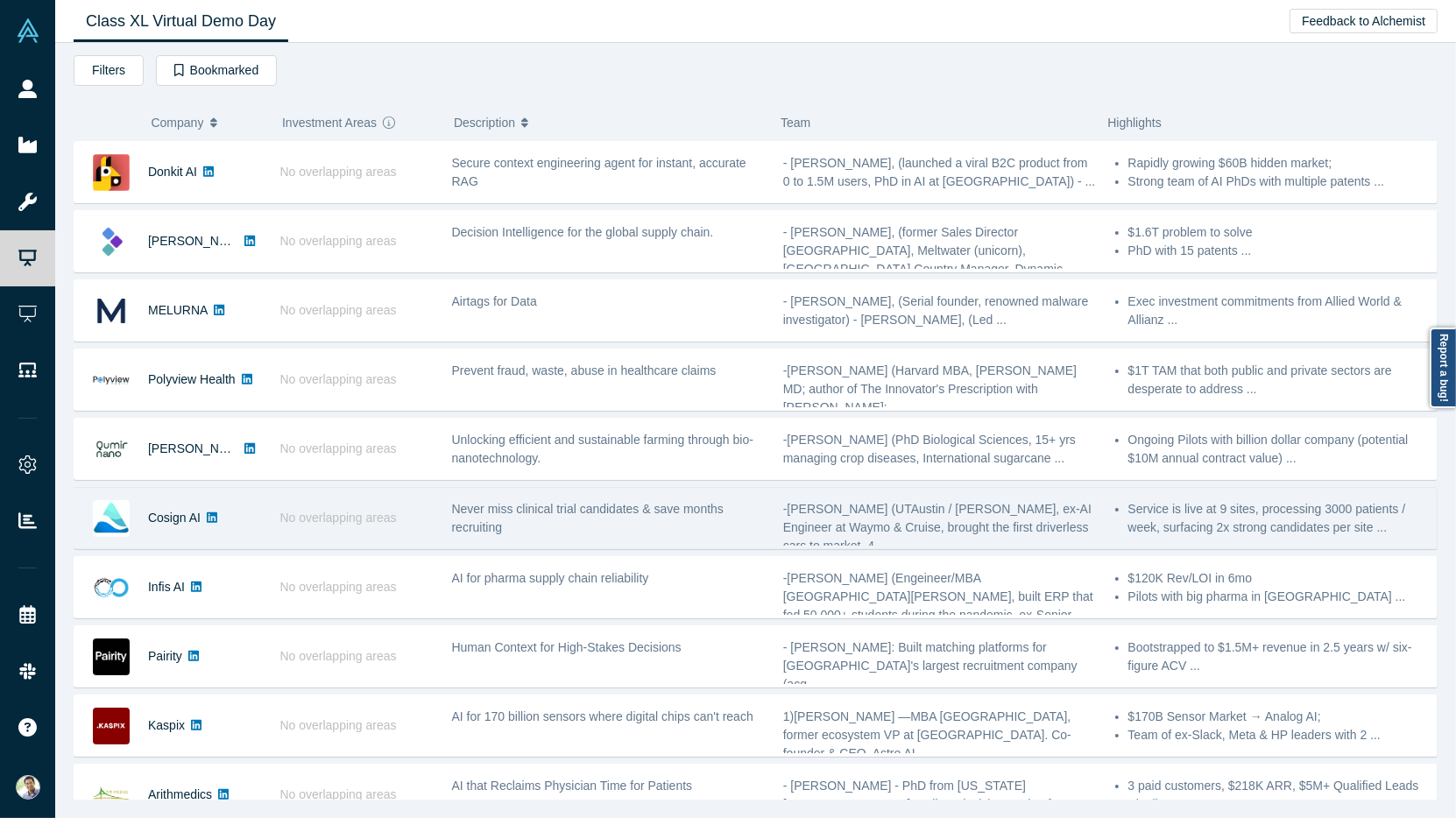
click at [562, 510] on div "Never miss clinical trial candidates & save months recruiting" at bounding box center [608, 518] width 312 height 36
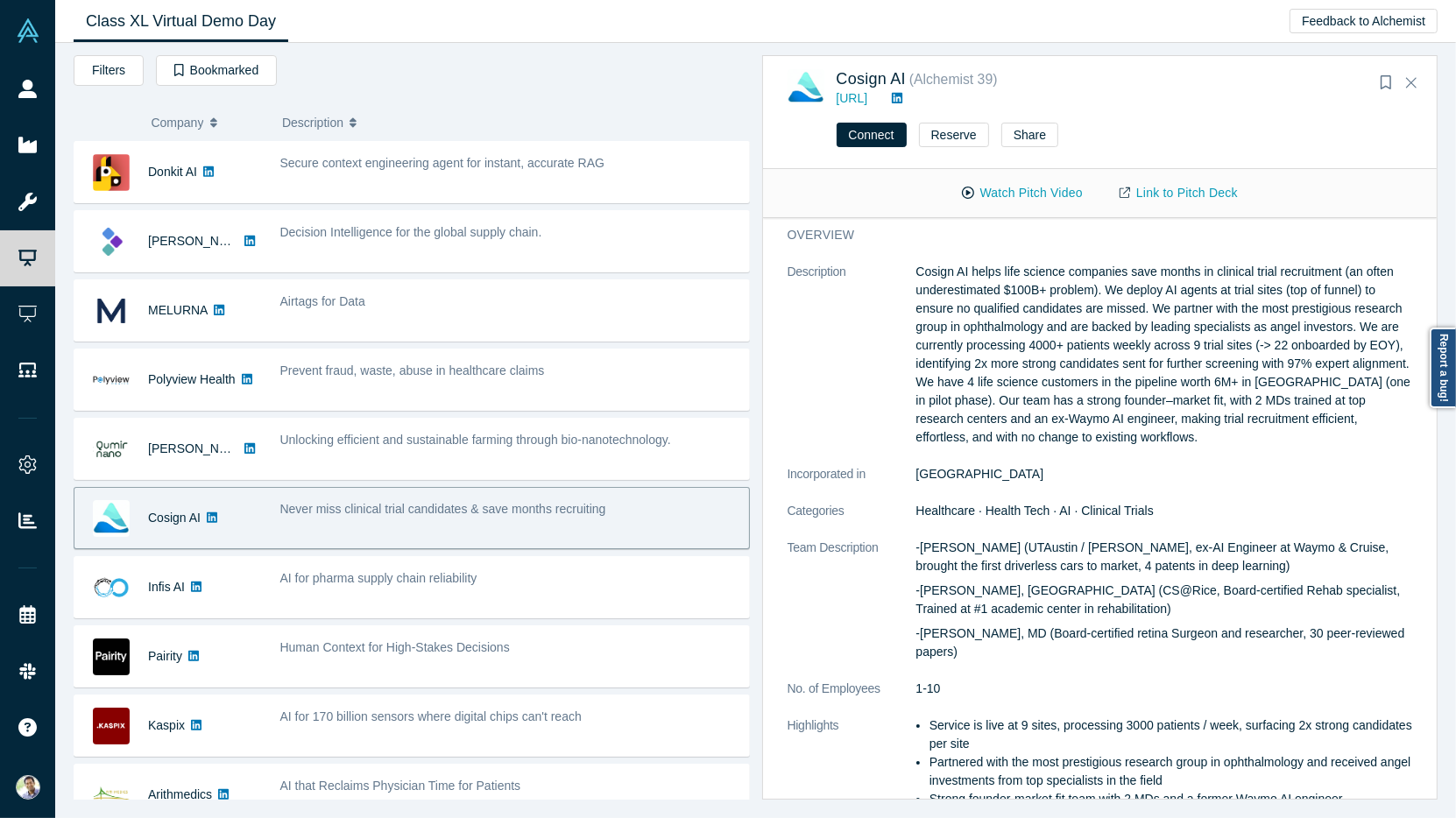
scroll to position [1, 0]
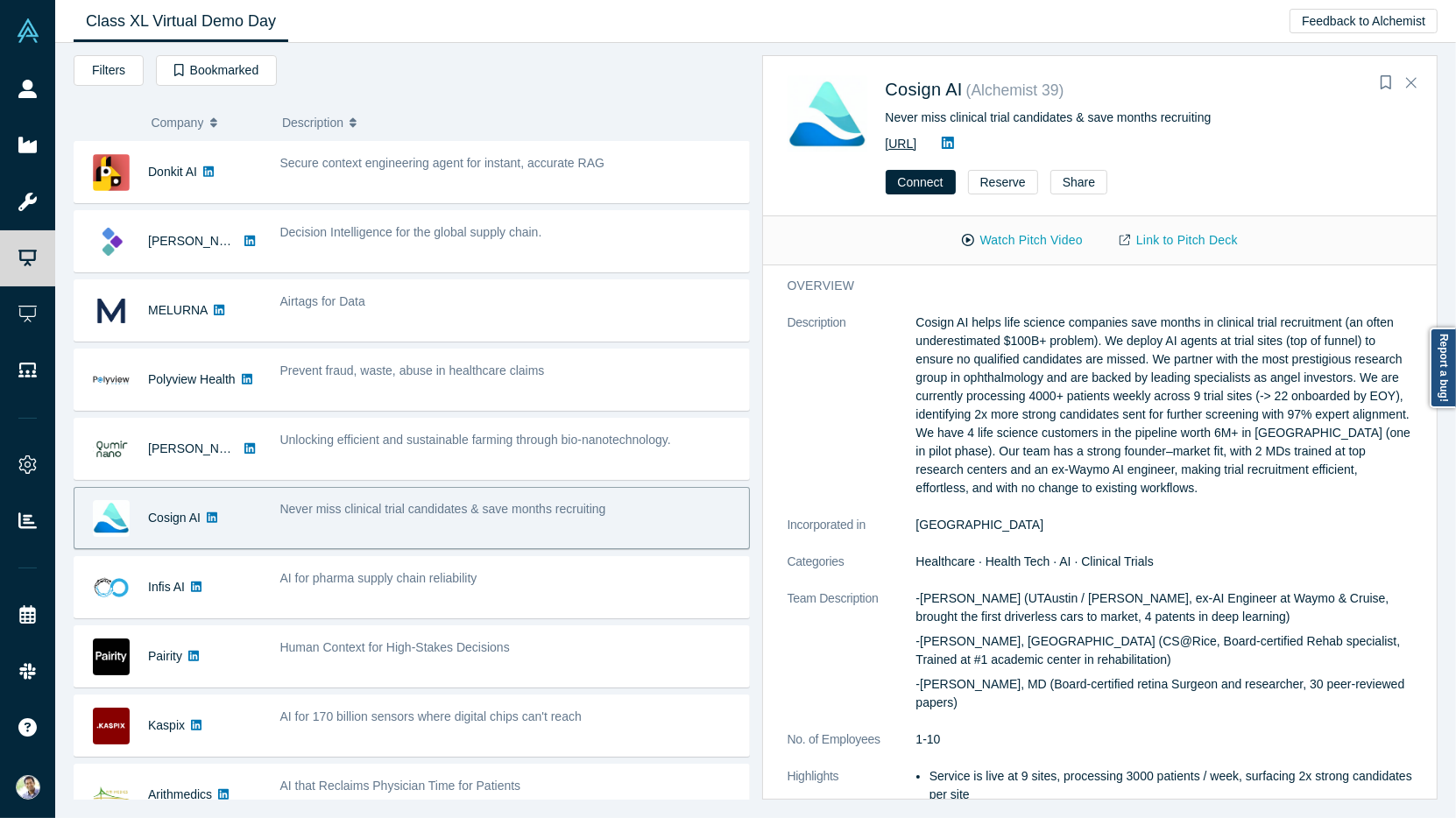
click at [917, 148] on link "https://co-sign.ai/" at bounding box center [901, 143] width 32 height 14
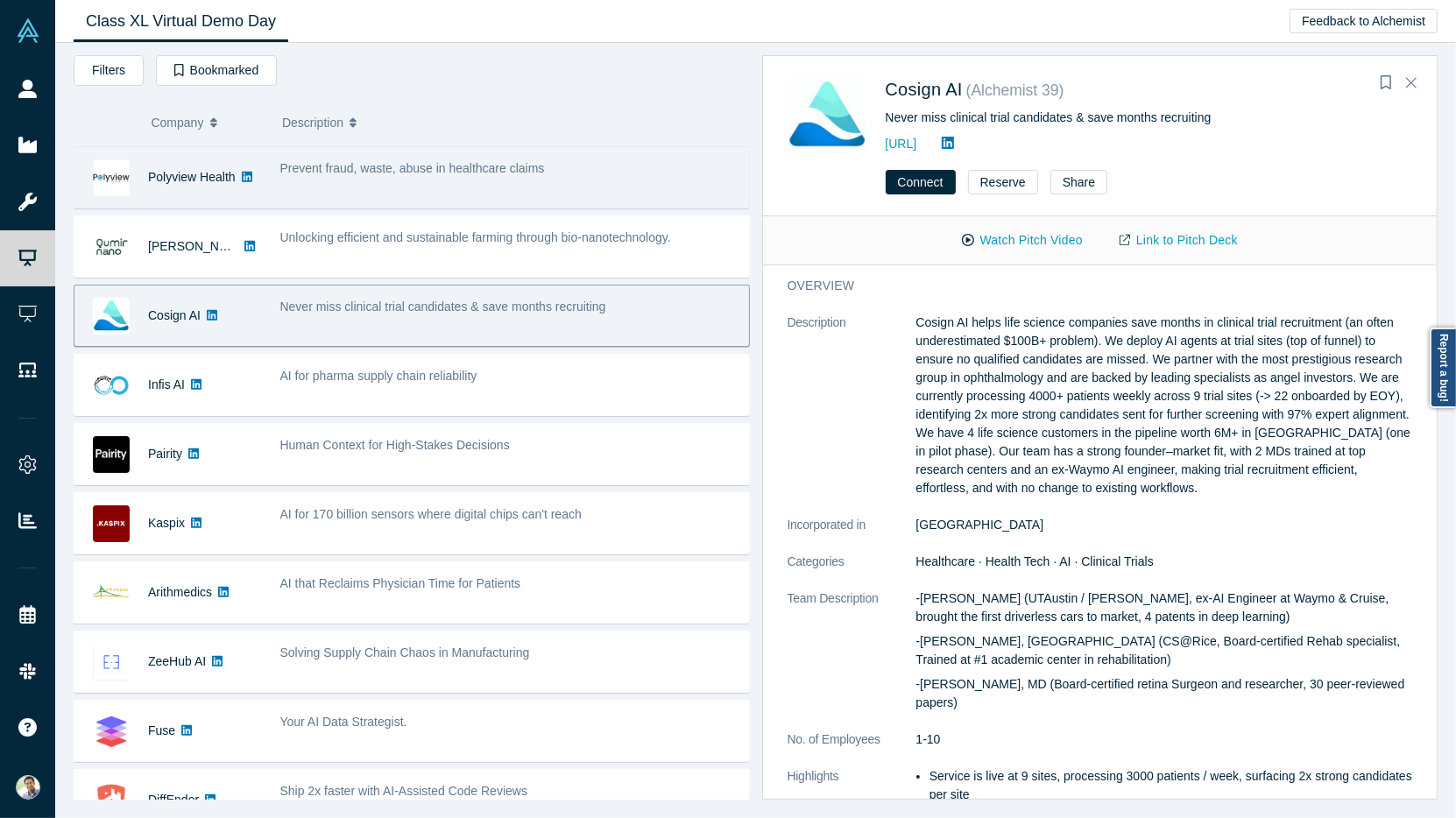
scroll to position [217, 0]
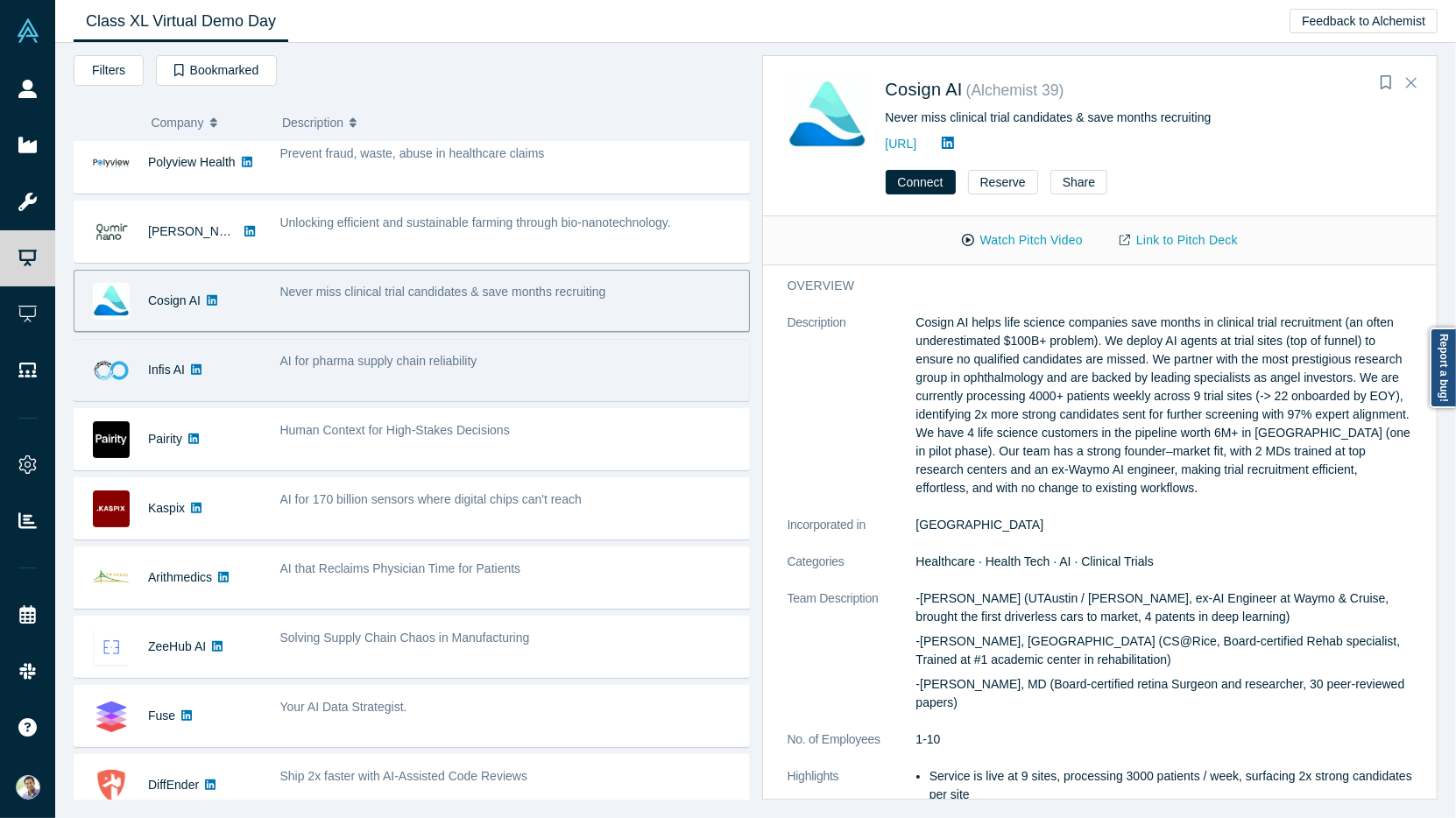
click at [354, 380] on div "AI for pharma supply chain reliability" at bounding box center [509, 369] width 478 height 55
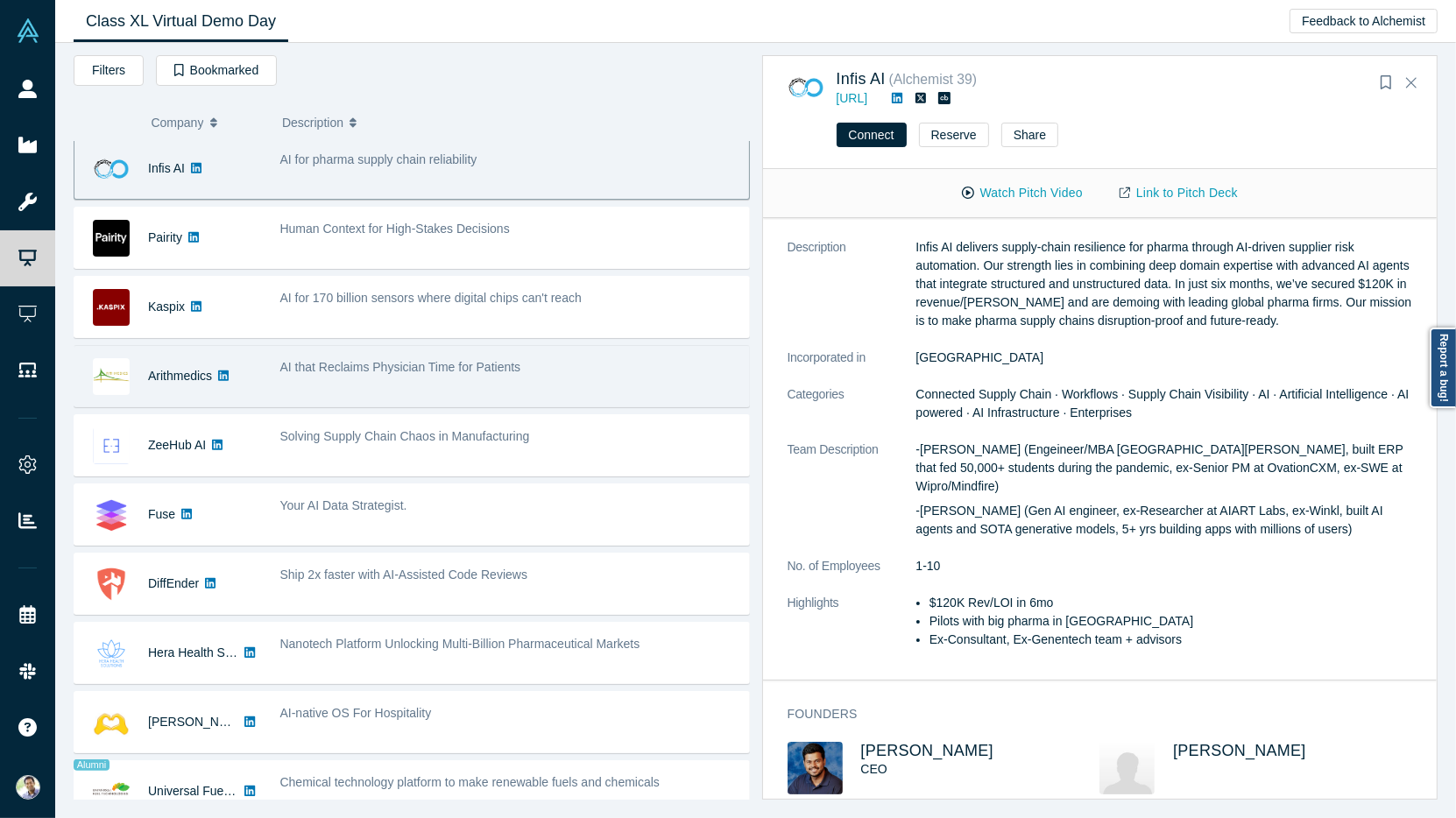
scroll to position [468, 0]
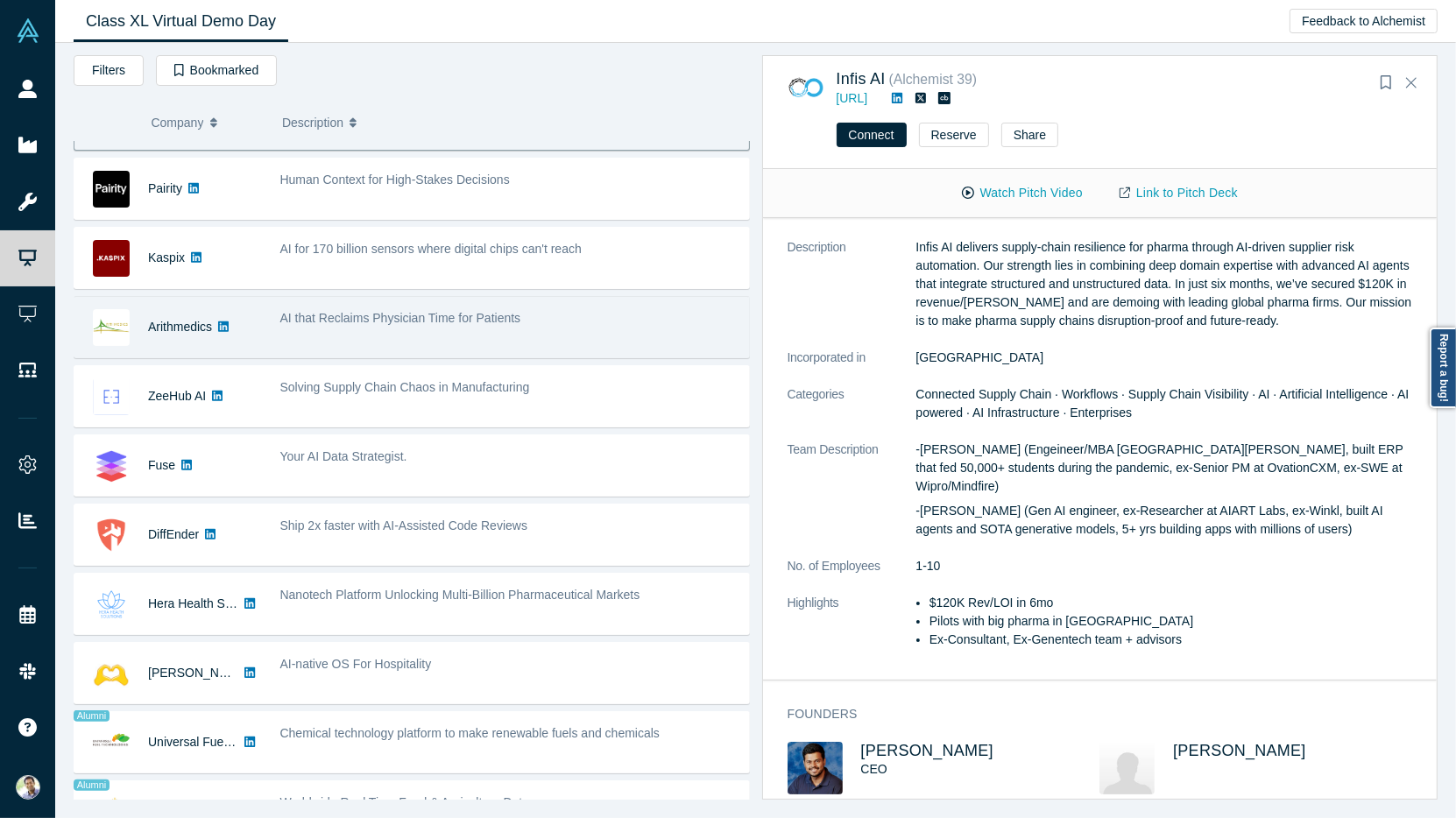
click at [556, 331] on div "AI that Reclaims Physician Time for Patients" at bounding box center [509, 326] width 478 height 55
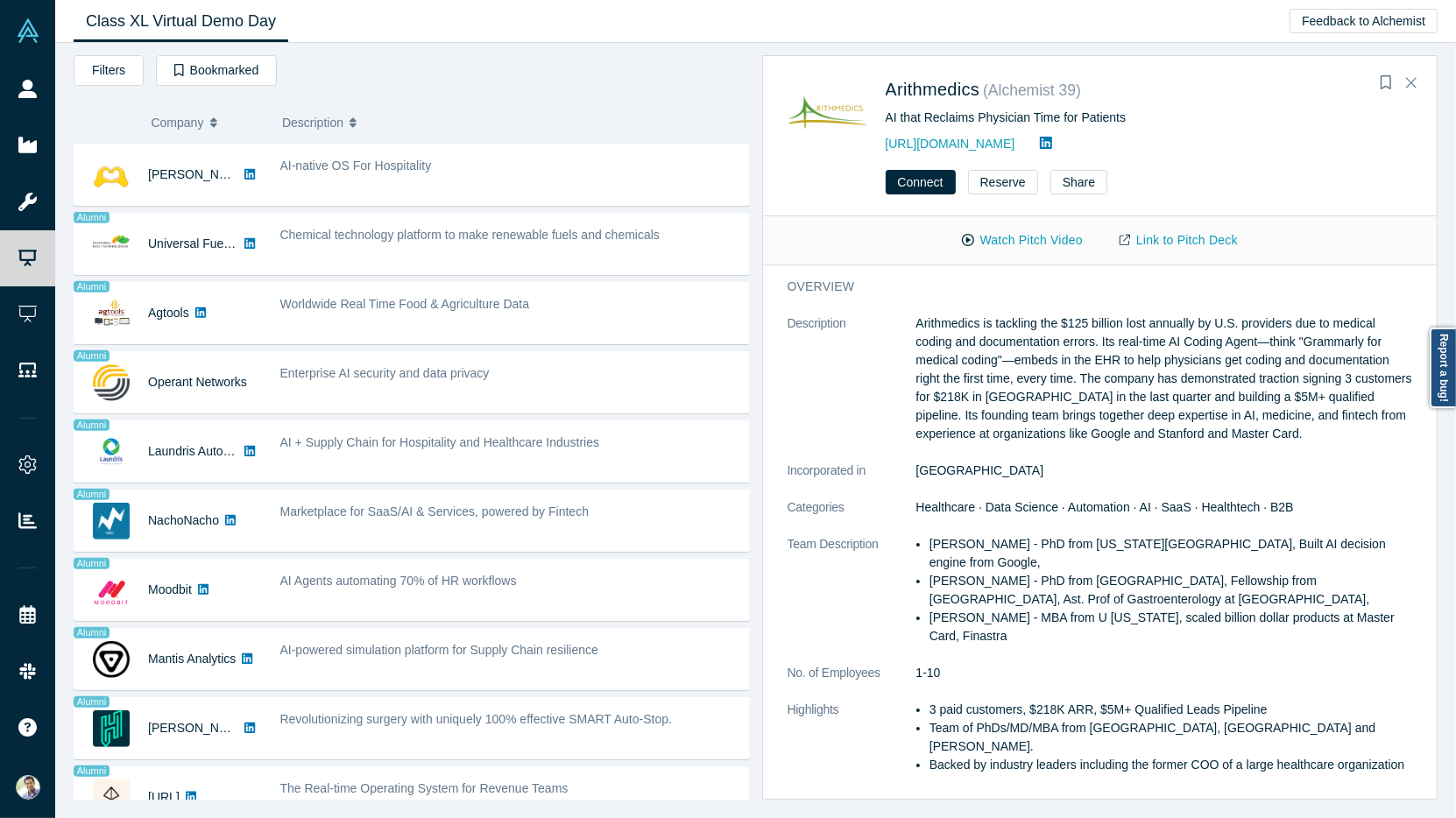
scroll to position [981, 0]
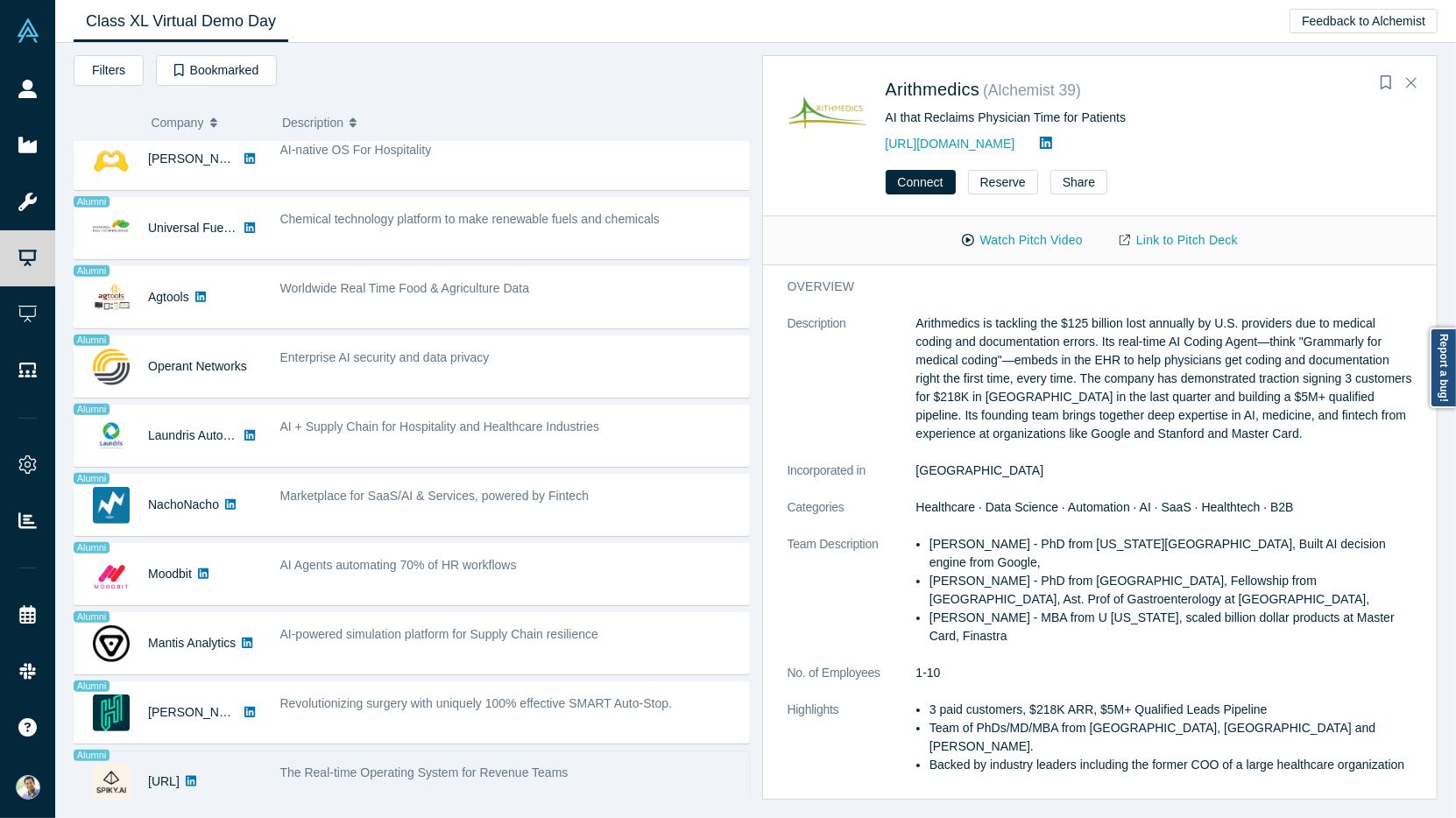
click at [638, 773] on div "The Real-time Operating System for Revenue Teams" at bounding box center [509, 781] width 478 height 55
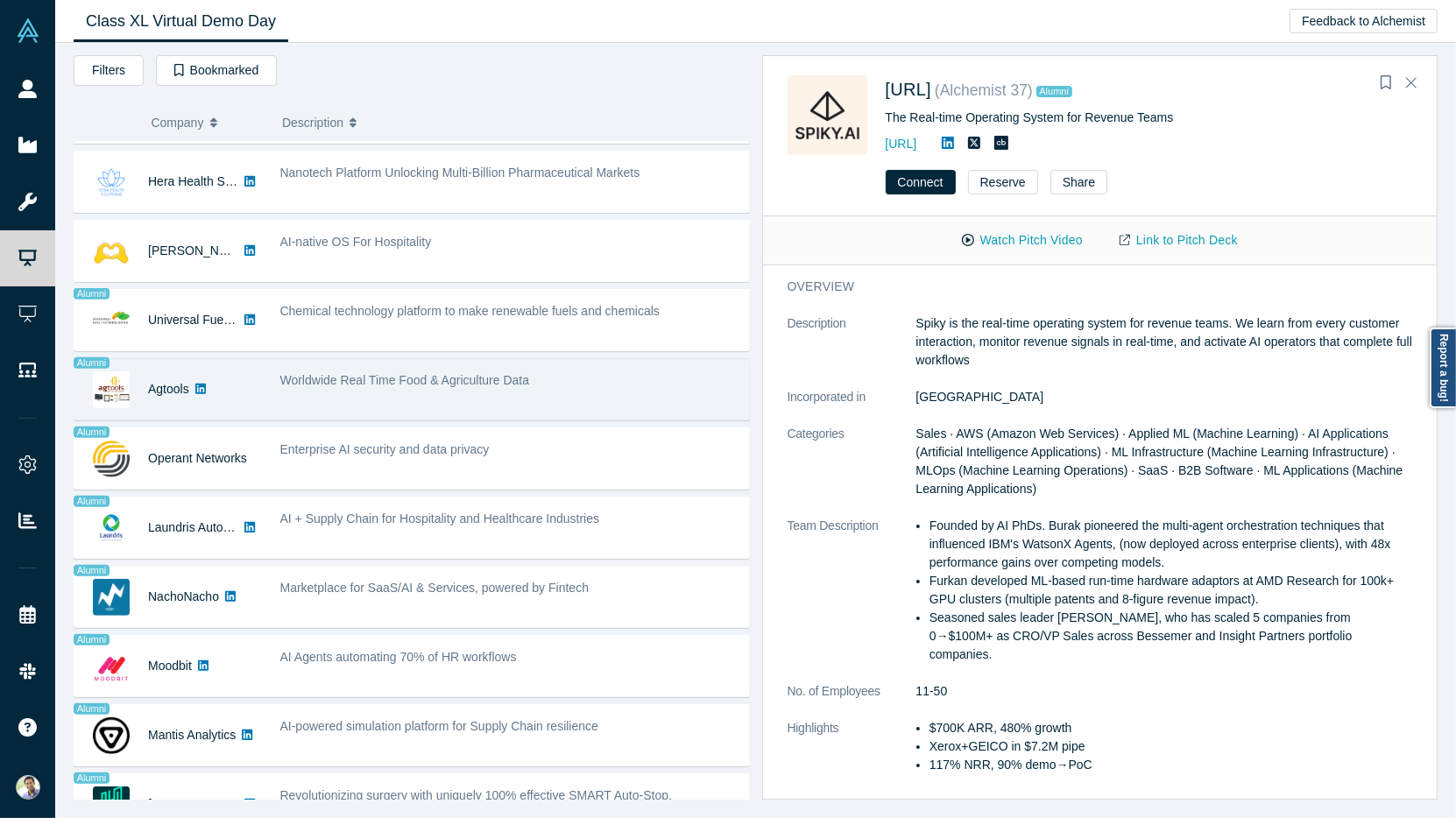
scroll to position [881, 0]
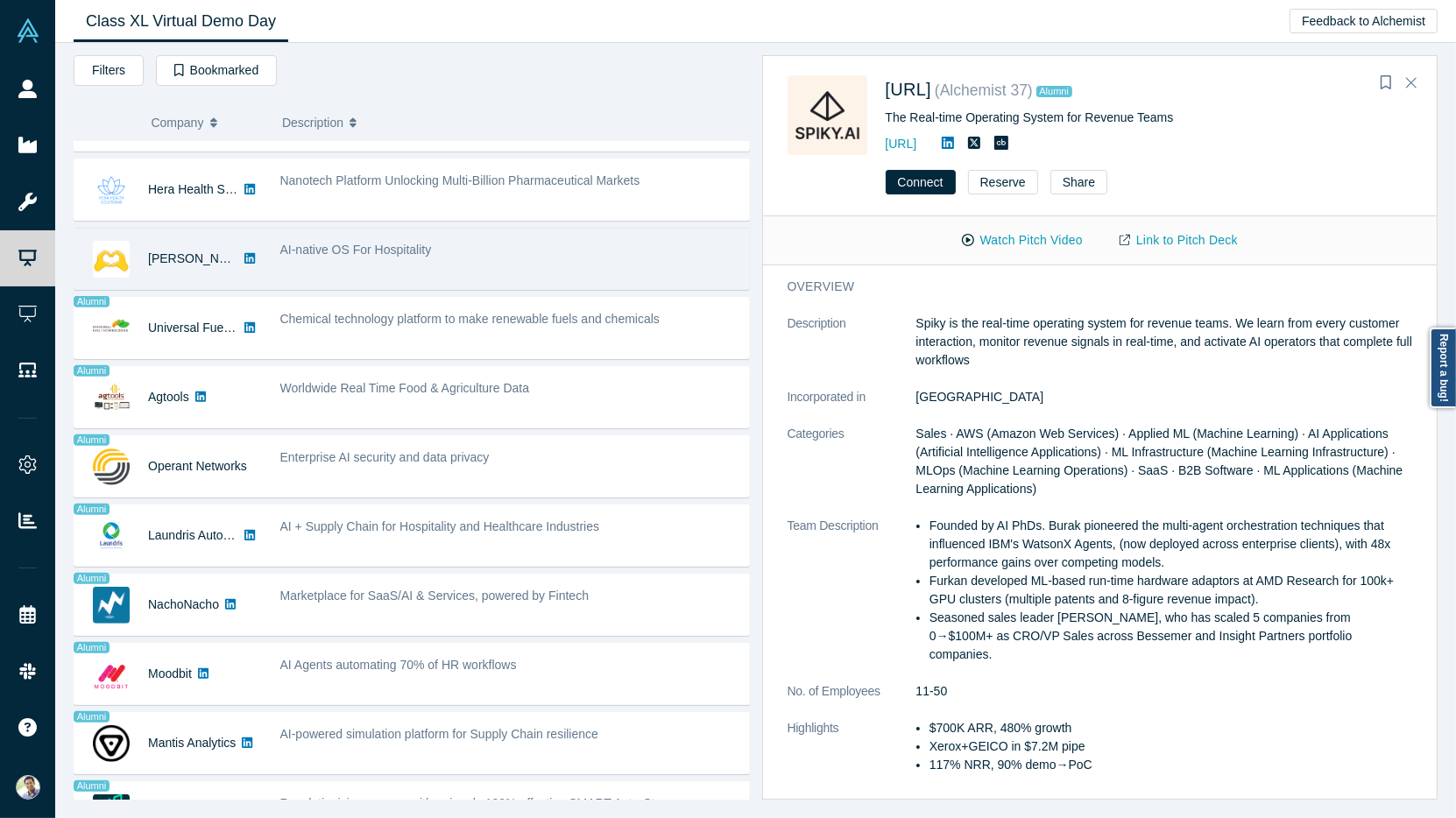
click at [413, 242] on span "AI-native OS For Hospitality" at bounding box center [356, 249] width 152 height 14
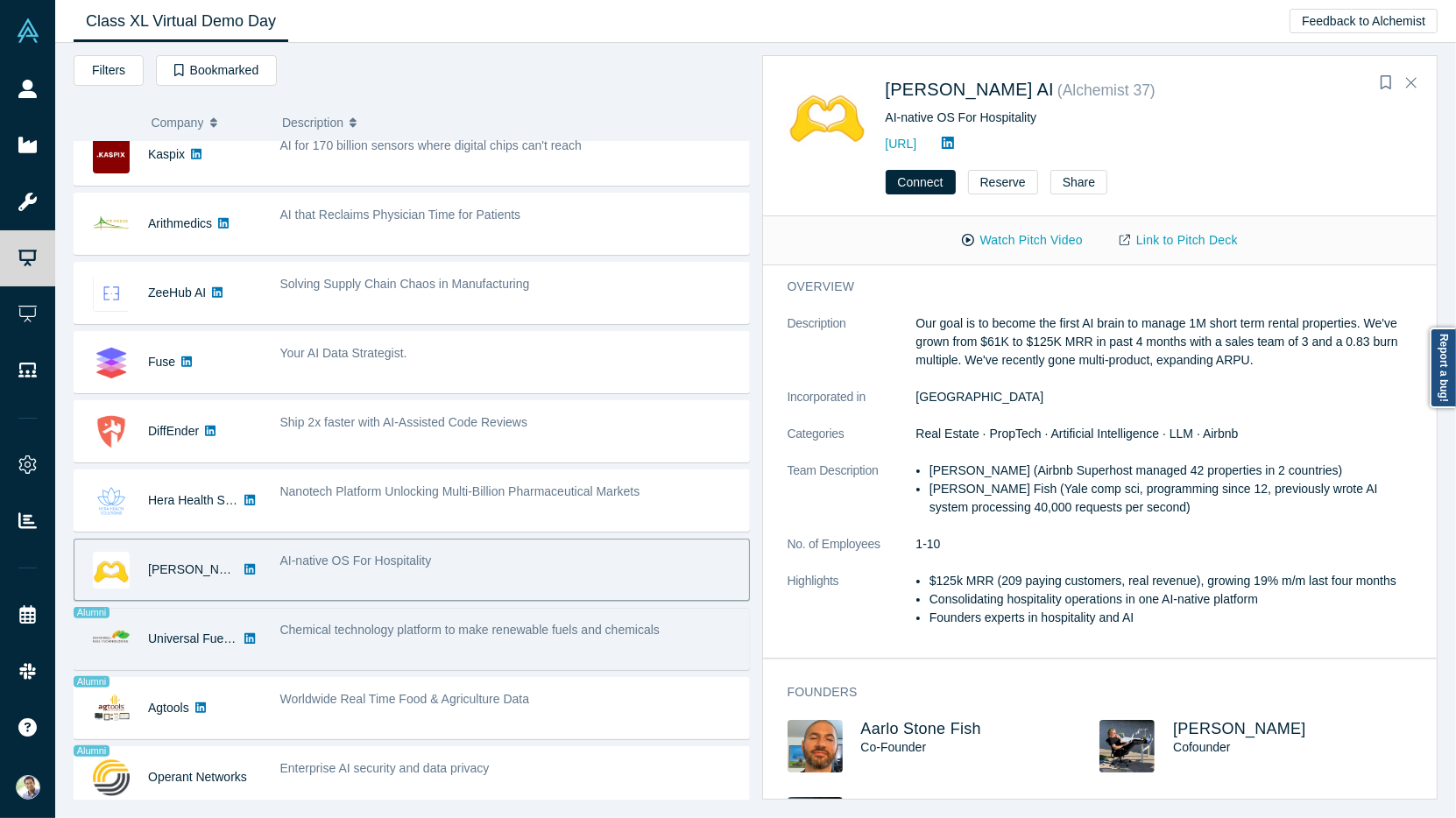
scroll to position [566, 0]
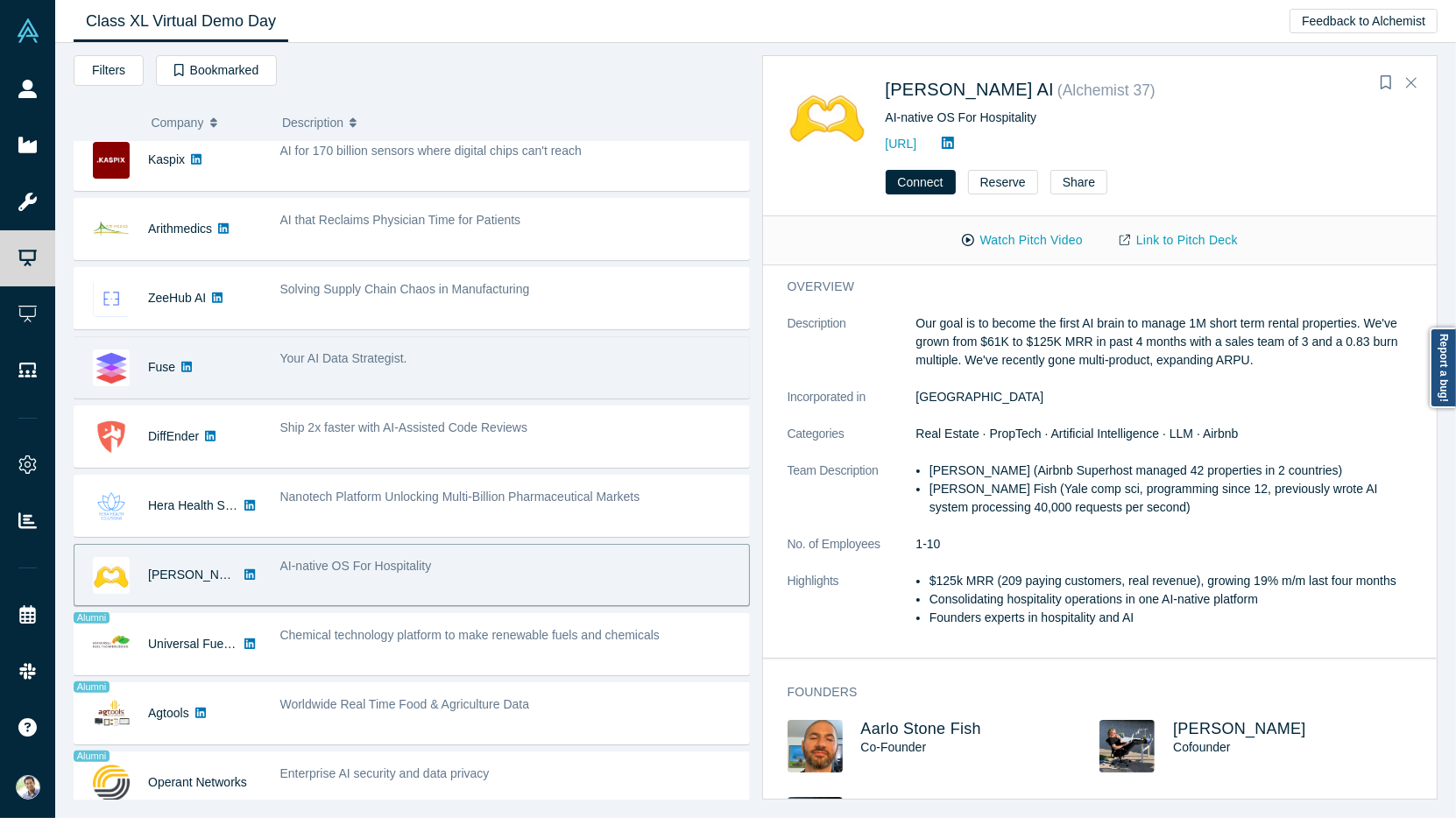
click at [590, 368] on div "Your AI Data Strategist." at bounding box center [509, 367] width 478 height 55
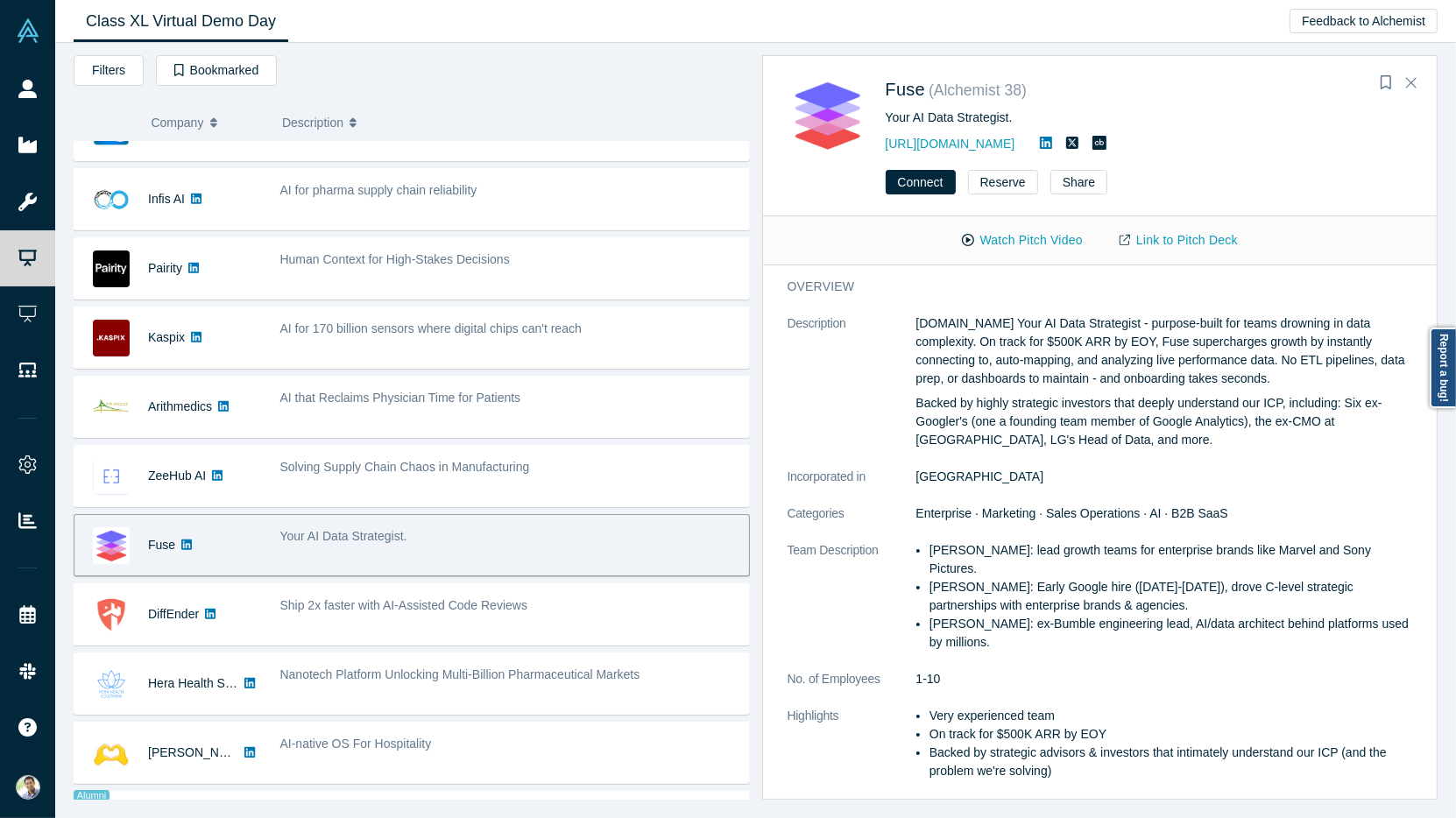
scroll to position [133, 0]
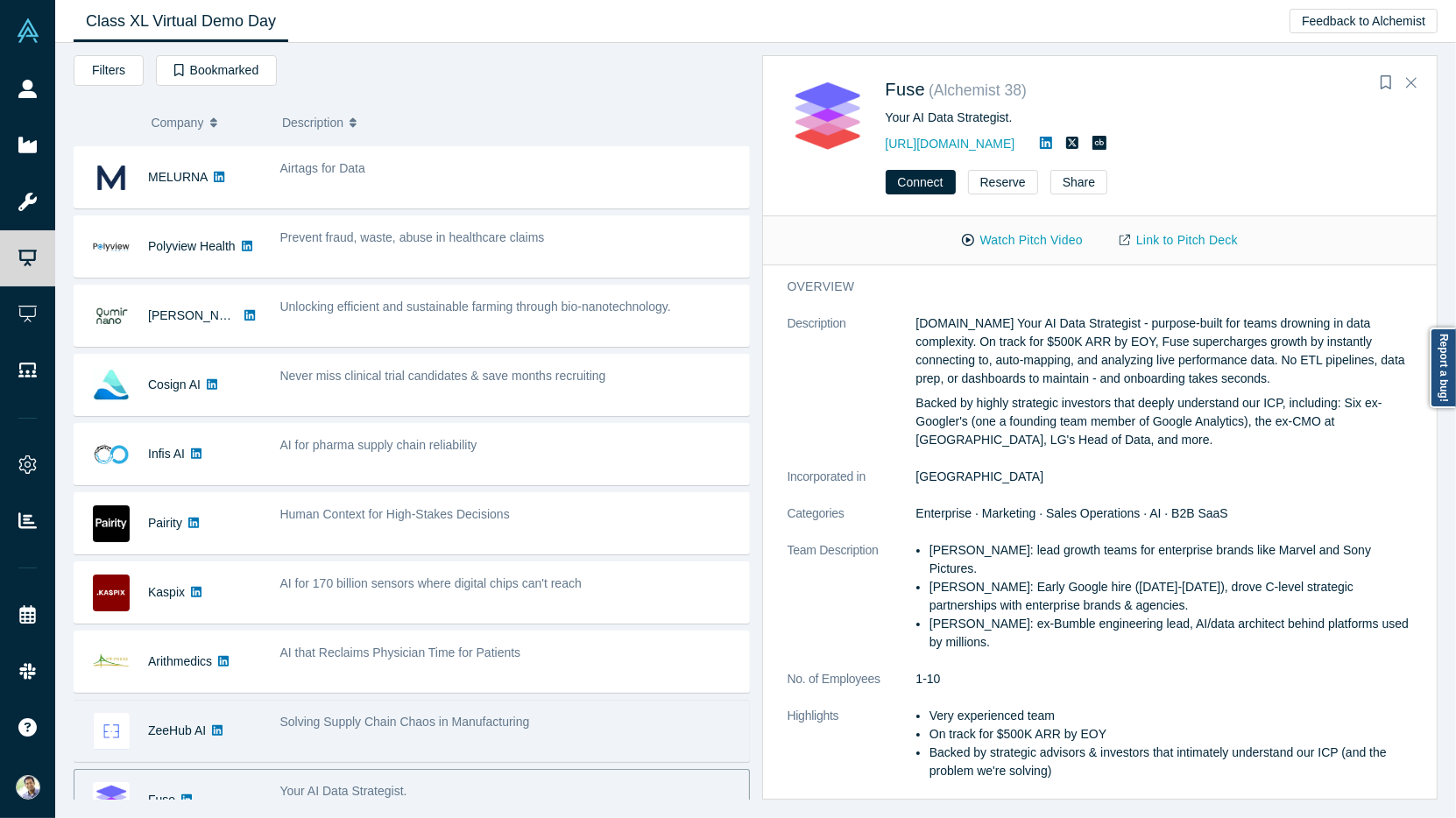
click at [572, 713] on div "Solving Supply Chain Chaos in Manufacturing" at bounding box center [510, 722] width 460 height 19
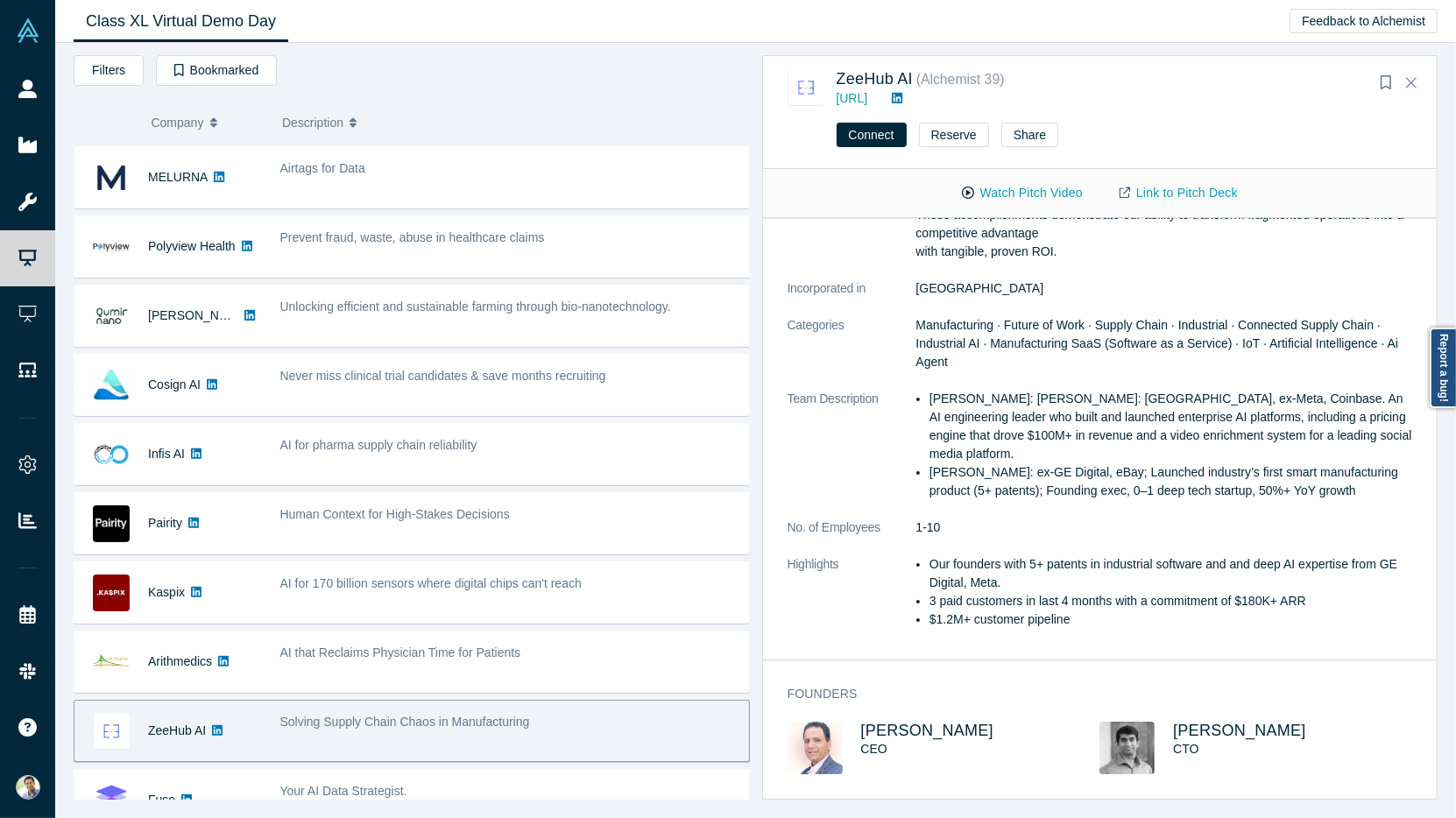
scroll to position [170, 0]
click at [1188, 727] on span "Shekhar Nirkhe" at bounding box center [1239, 731] width 133 height 18
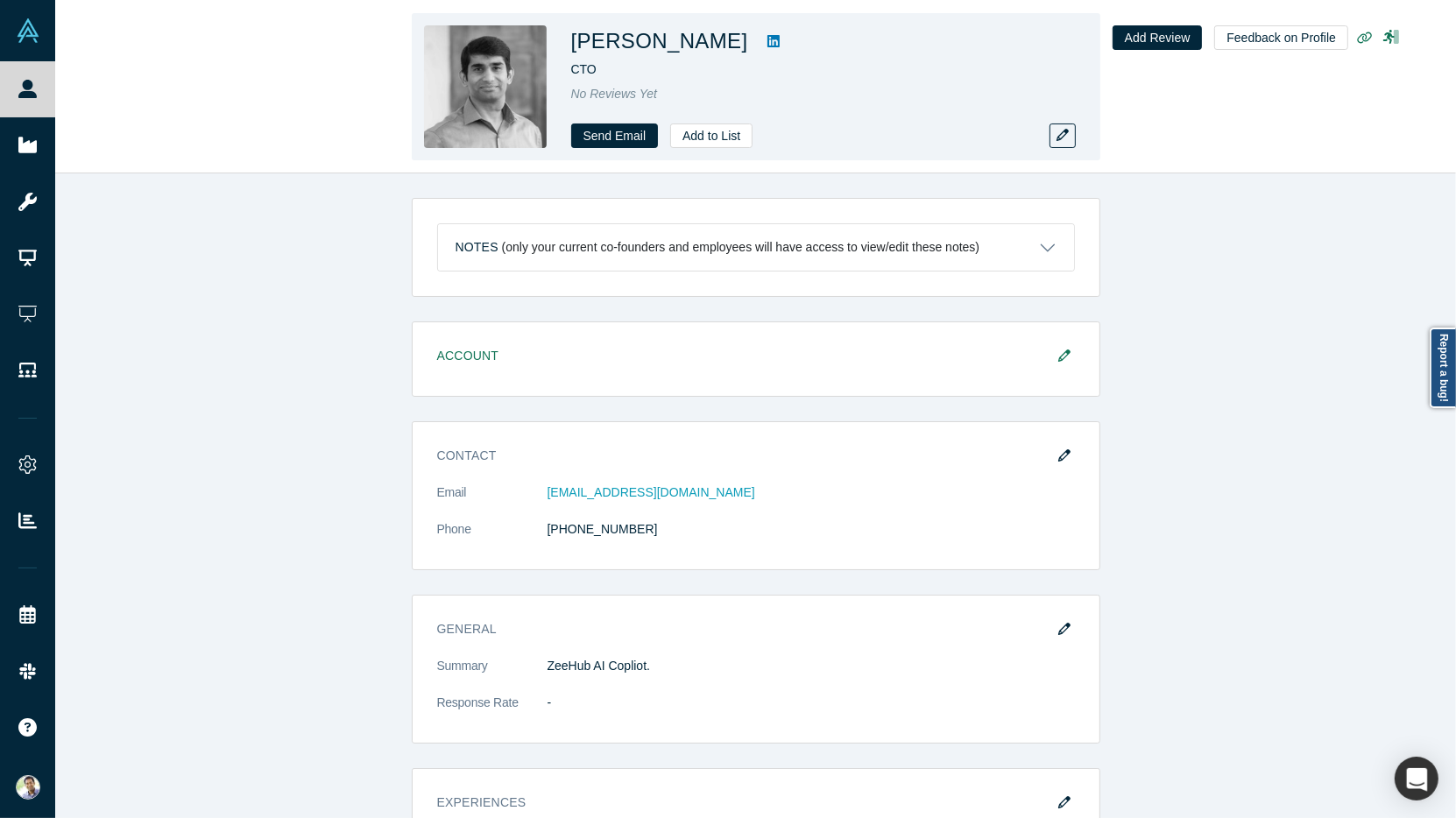
click at [767, 34] on icon at bounding box center [773, 41] width 12 height 14
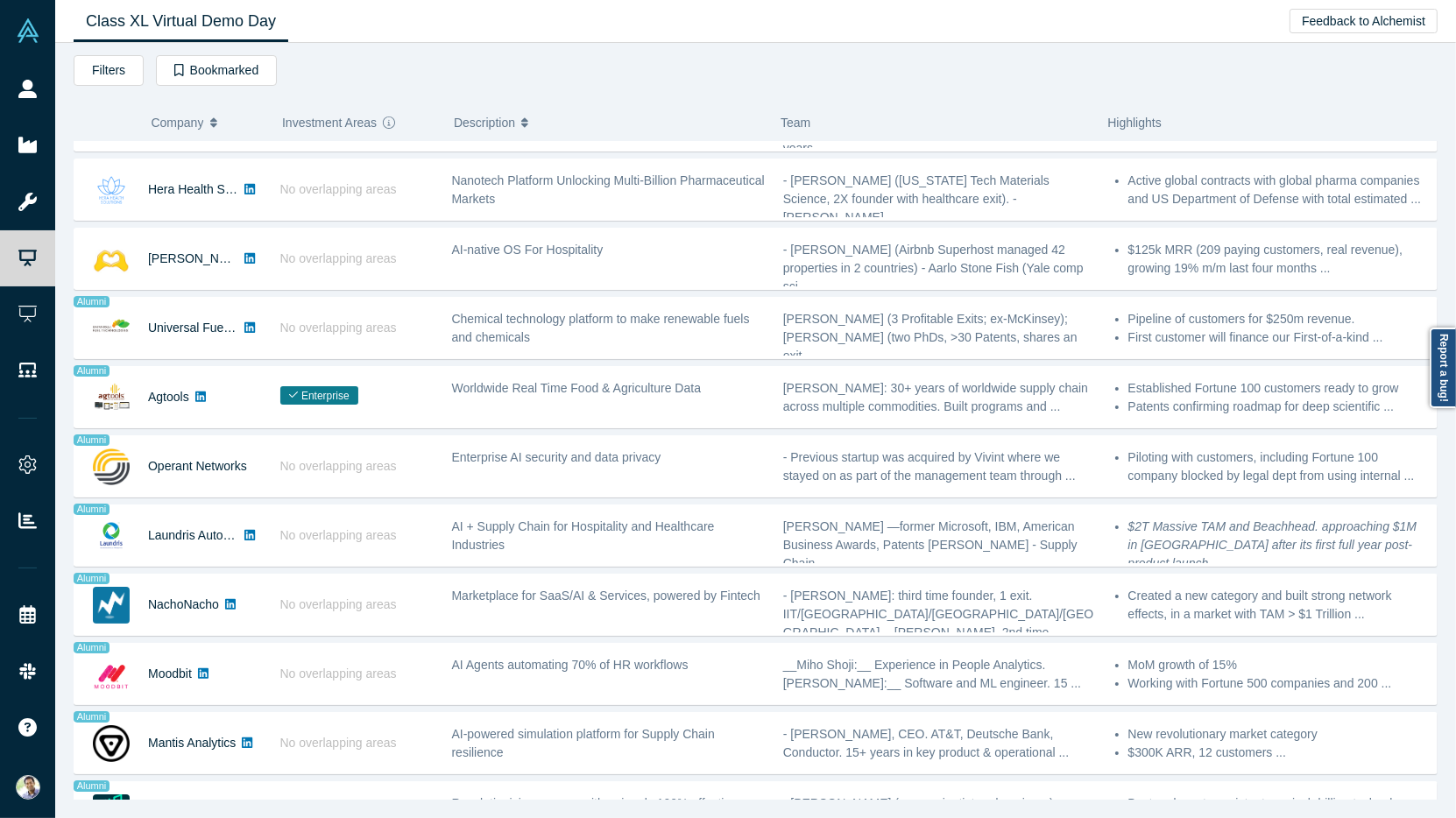
scroll to position [964, 0]
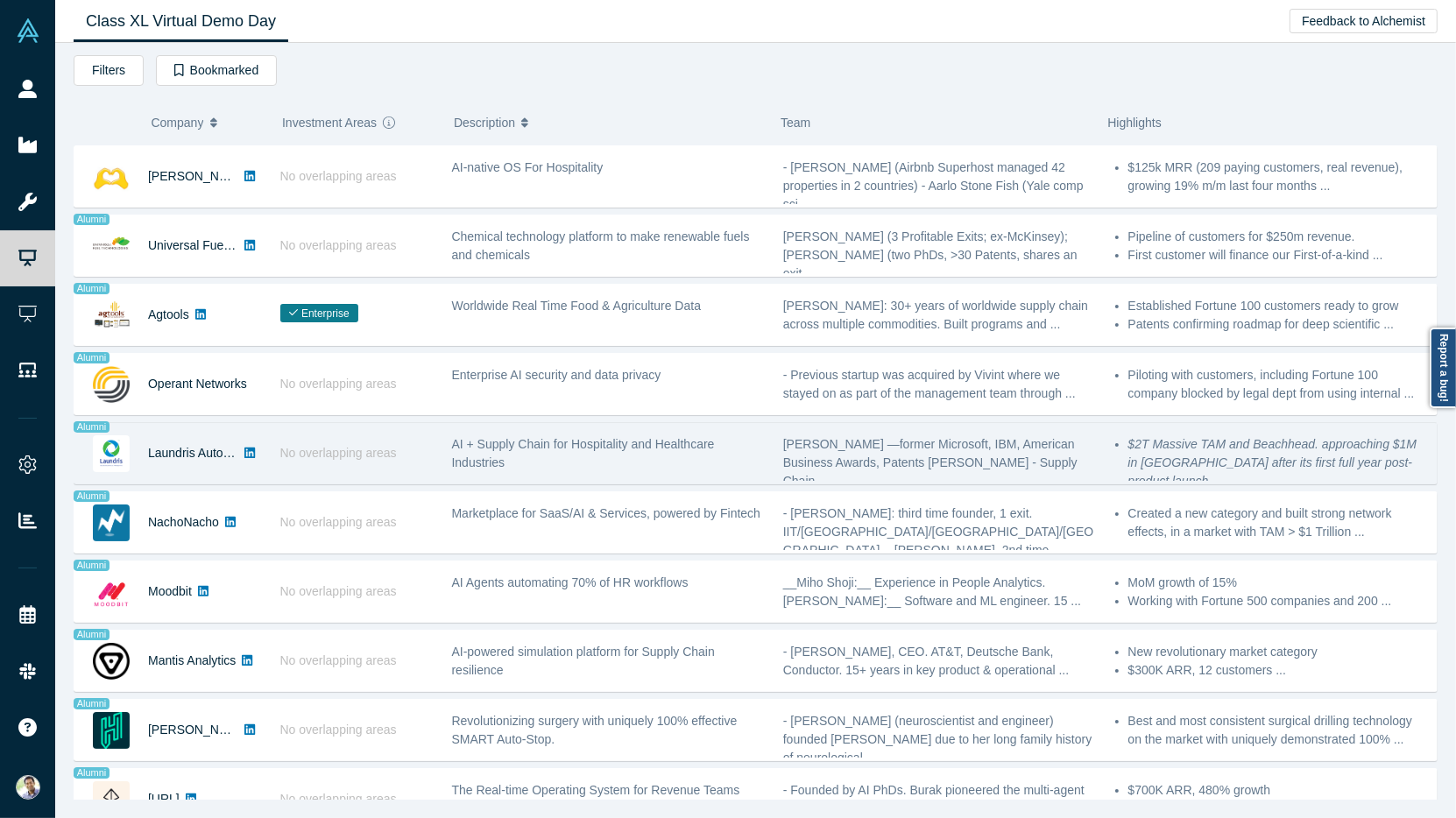
click at [524, 443] on div "AI + Supply Chain for Hospitality and Healthcare Industries" at bounding box center [608, 453] width 312 height 36
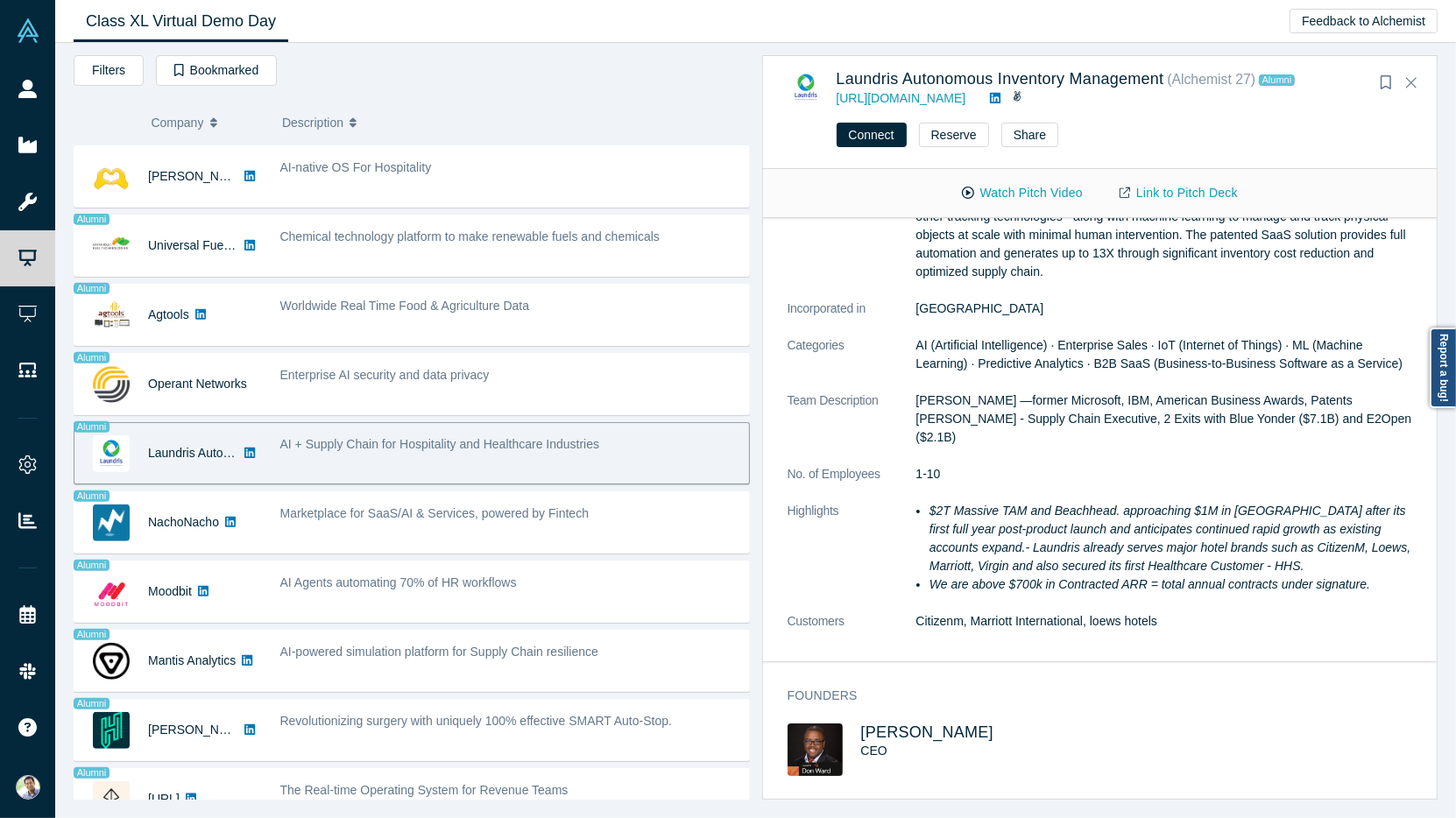
scroll to position [0, 0]
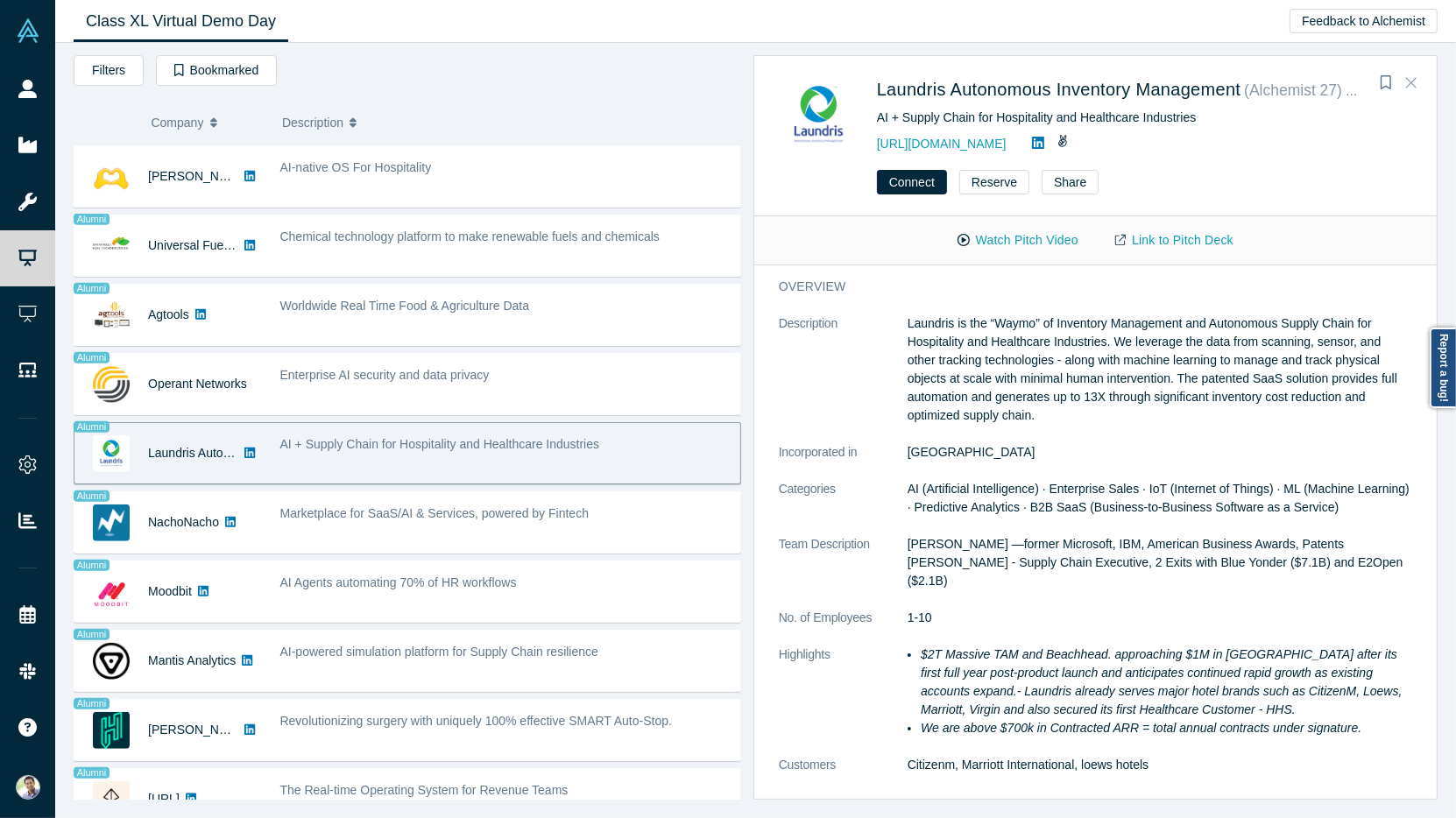
click at [1410, 84] on icon "Close" at bounding box center [1410, 83] width 10 height 10
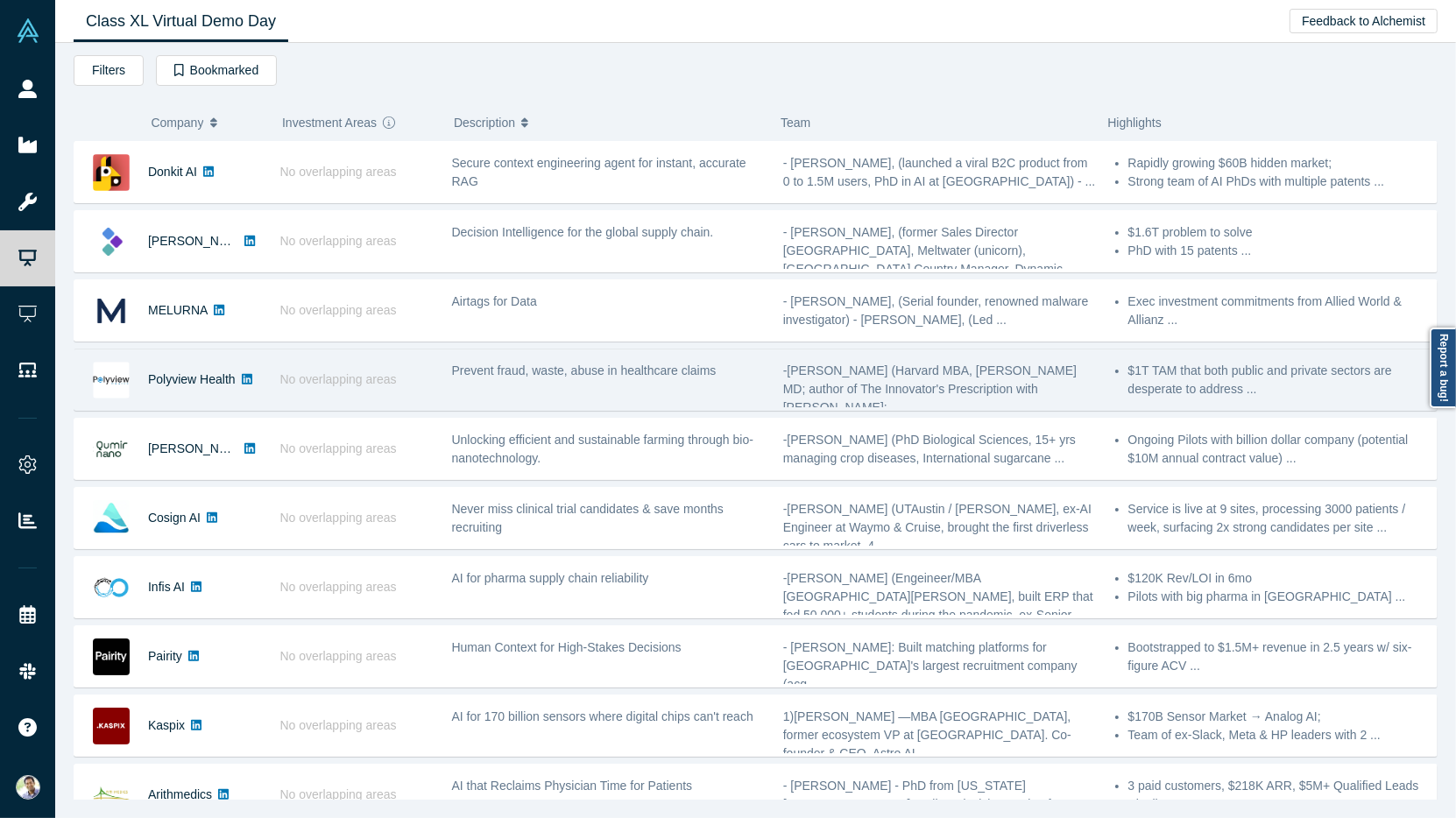
click at [556, 375] on div "Prevent fraud, waste, abuse in healthcare claims" at bounding box center [608, 379] width 331 height 55
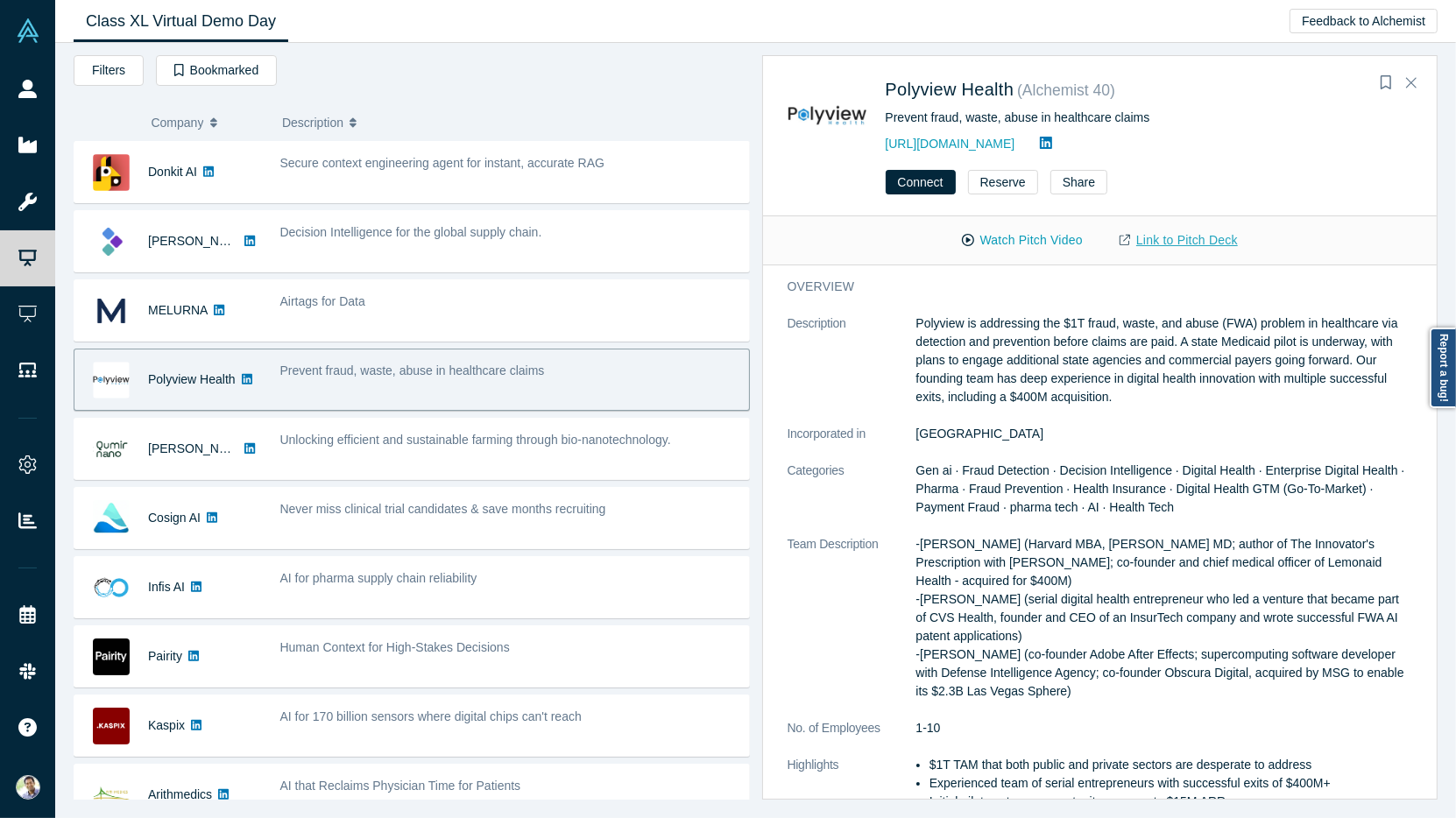
click at [1196, 242] on link "Link to Pitch Deck" at bounding box center [1178, 239] width 155 height 31
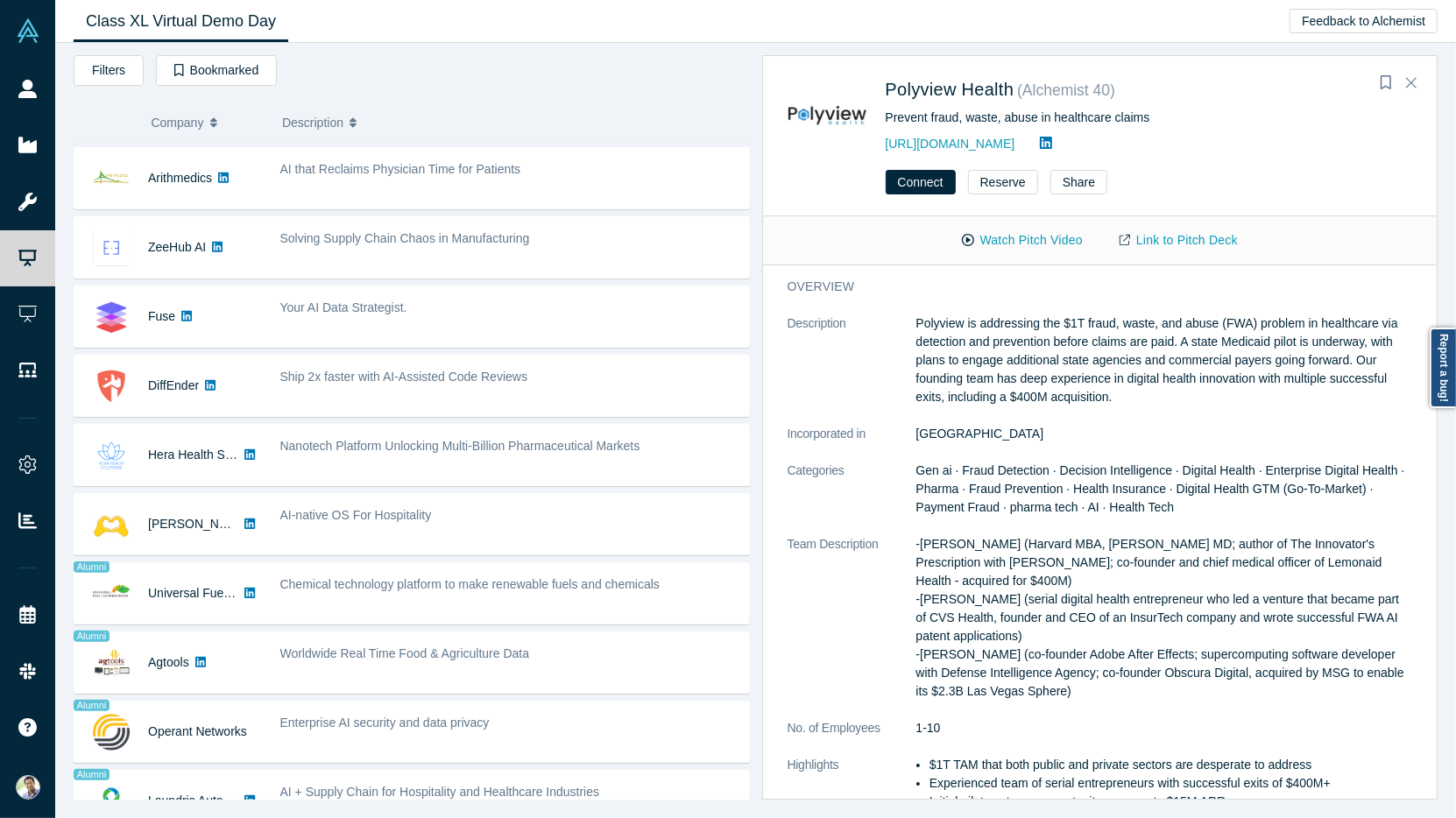
scroll to position [590, 0]
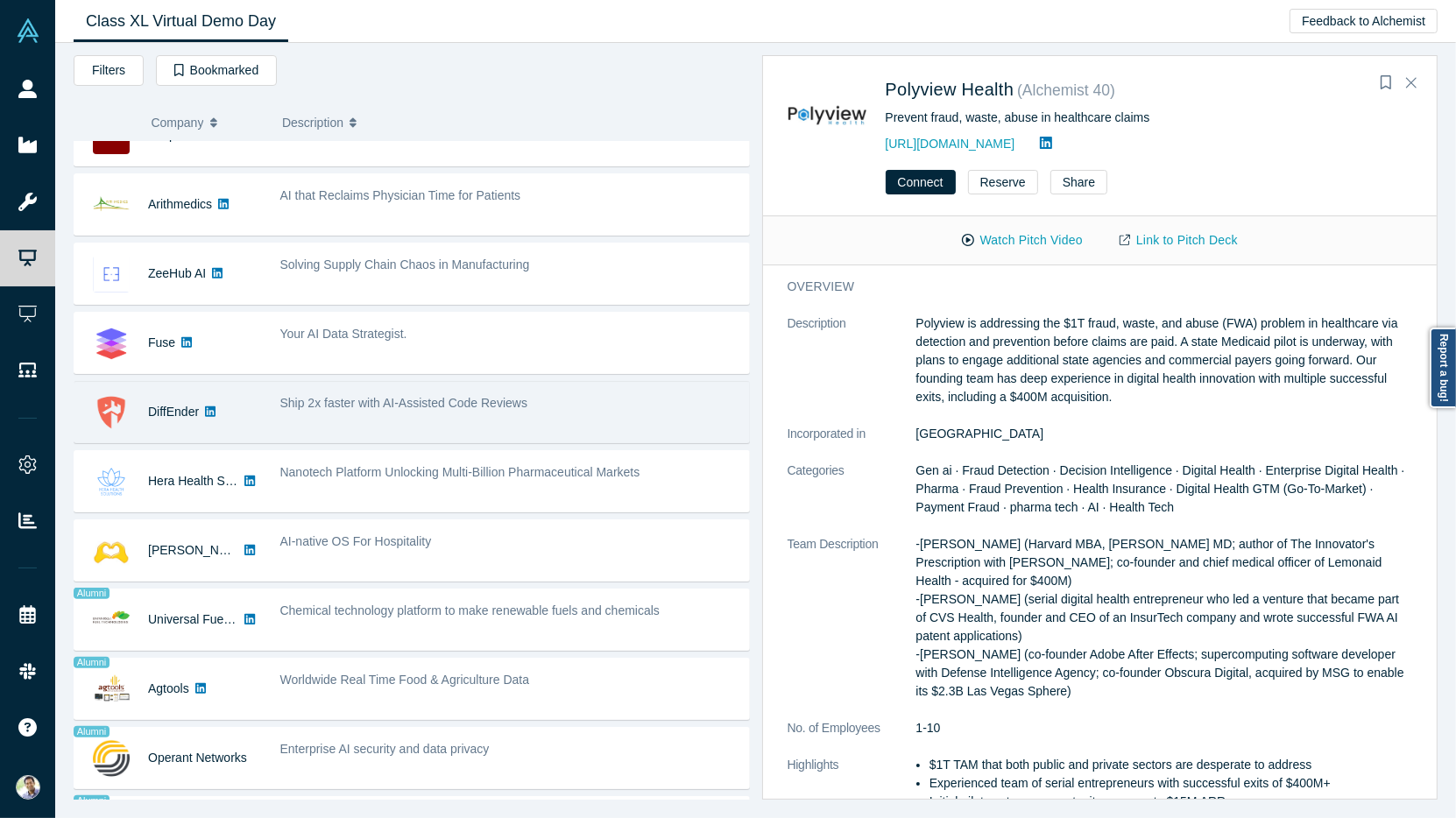
click at [382, 418] on div "Ship 2x faster with AI-Assisted Code Reviews" at bounding box center [509, 412] width 478 height 55
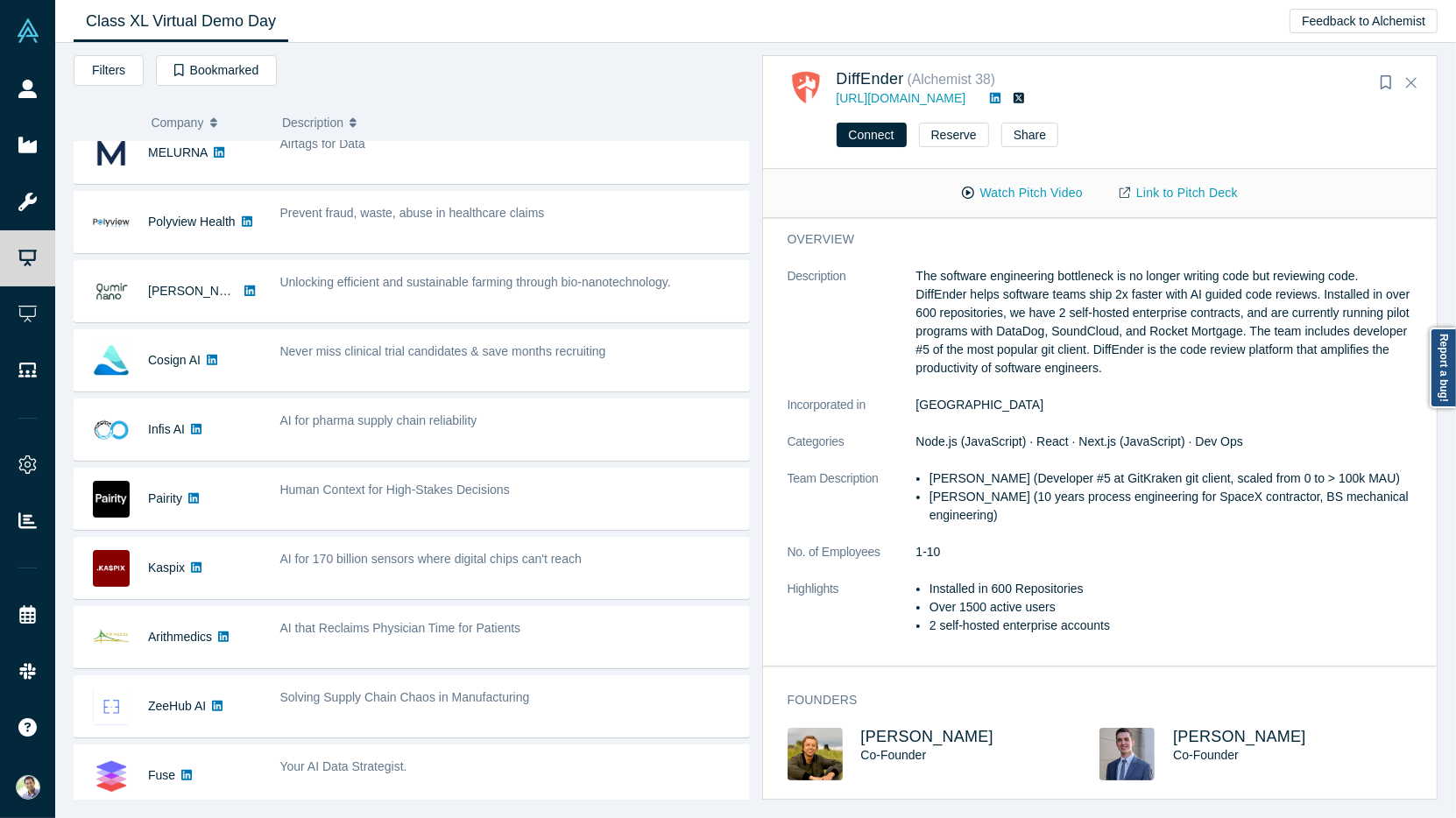
scroll to position [167, 0]
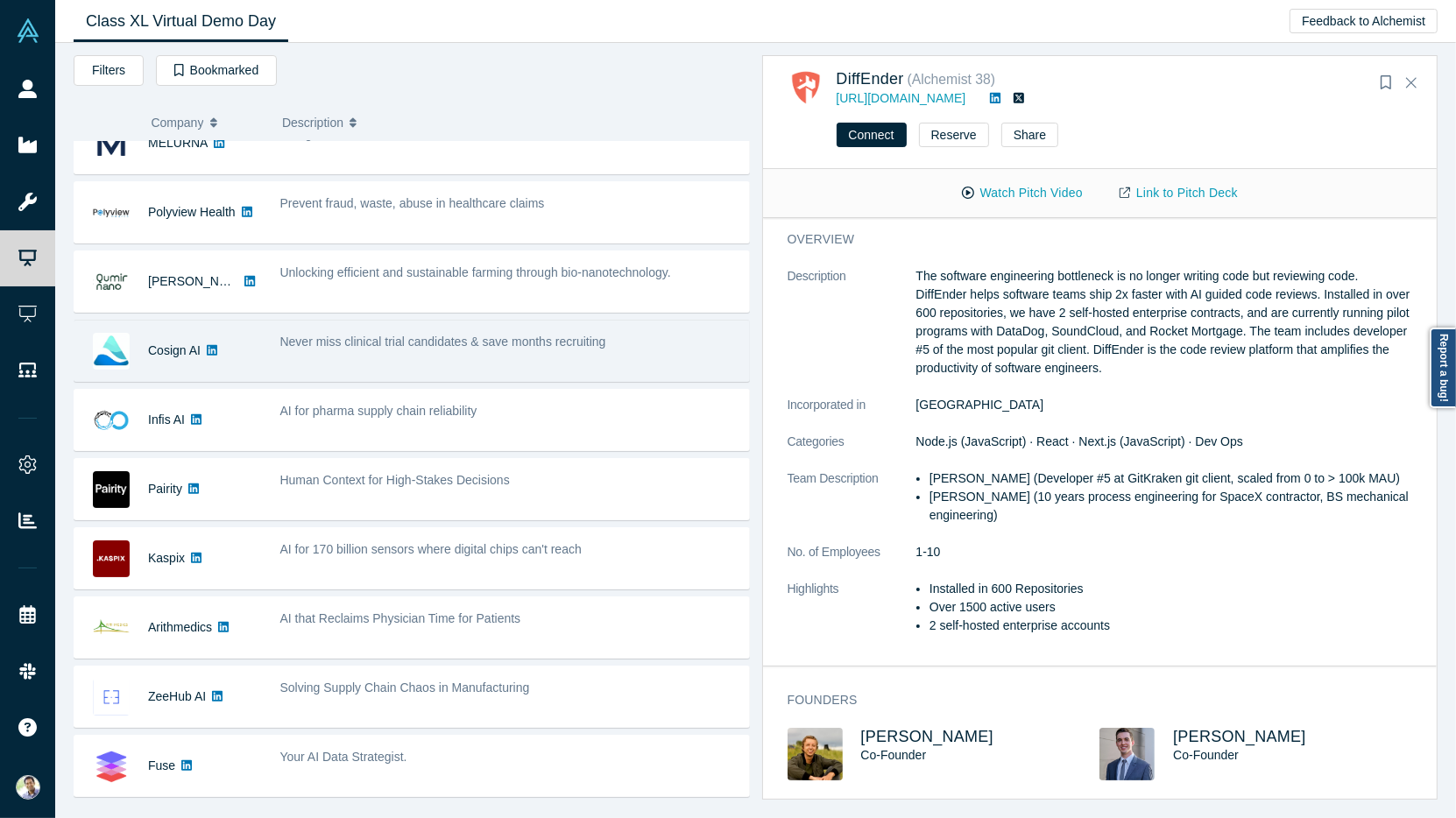
click at [437, 361] on div "Never miss clinical trial candidates & save months recruiting" at bounding box center [509, 350] width 478 height 55
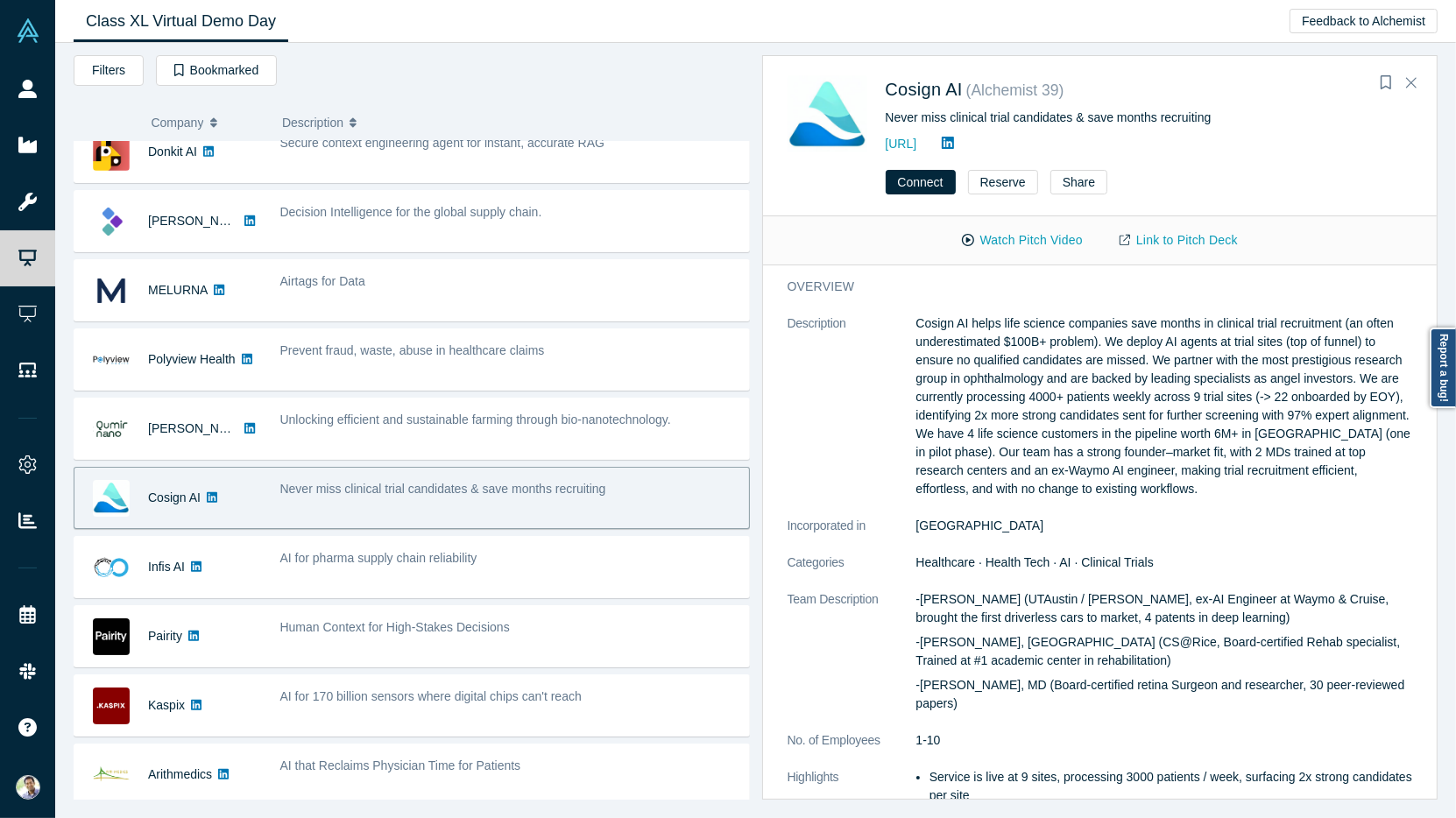
scroll to position [8, 0]
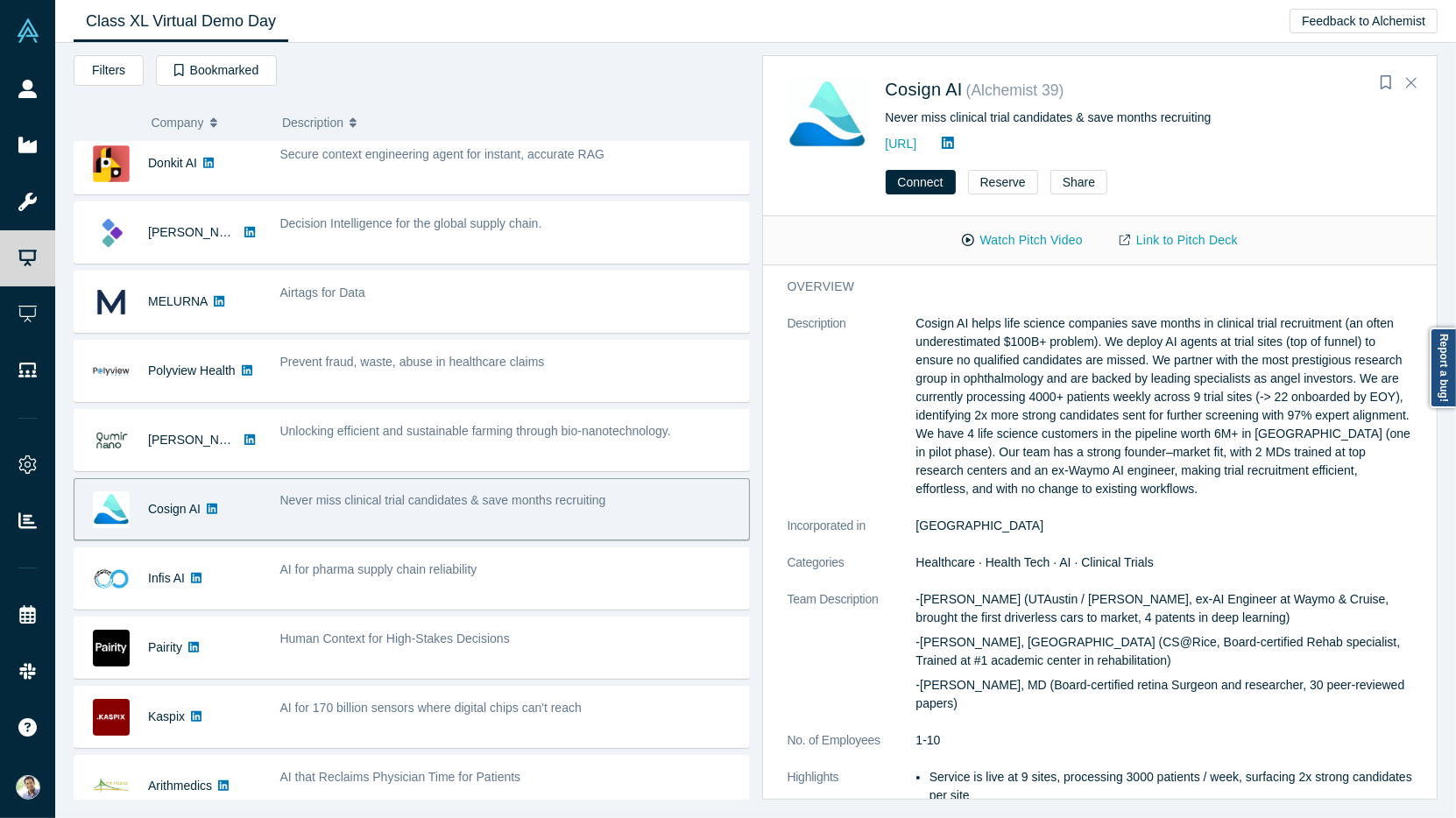
click at [954, 146] on icon at bounding box center [947, 143] width 12 height 12
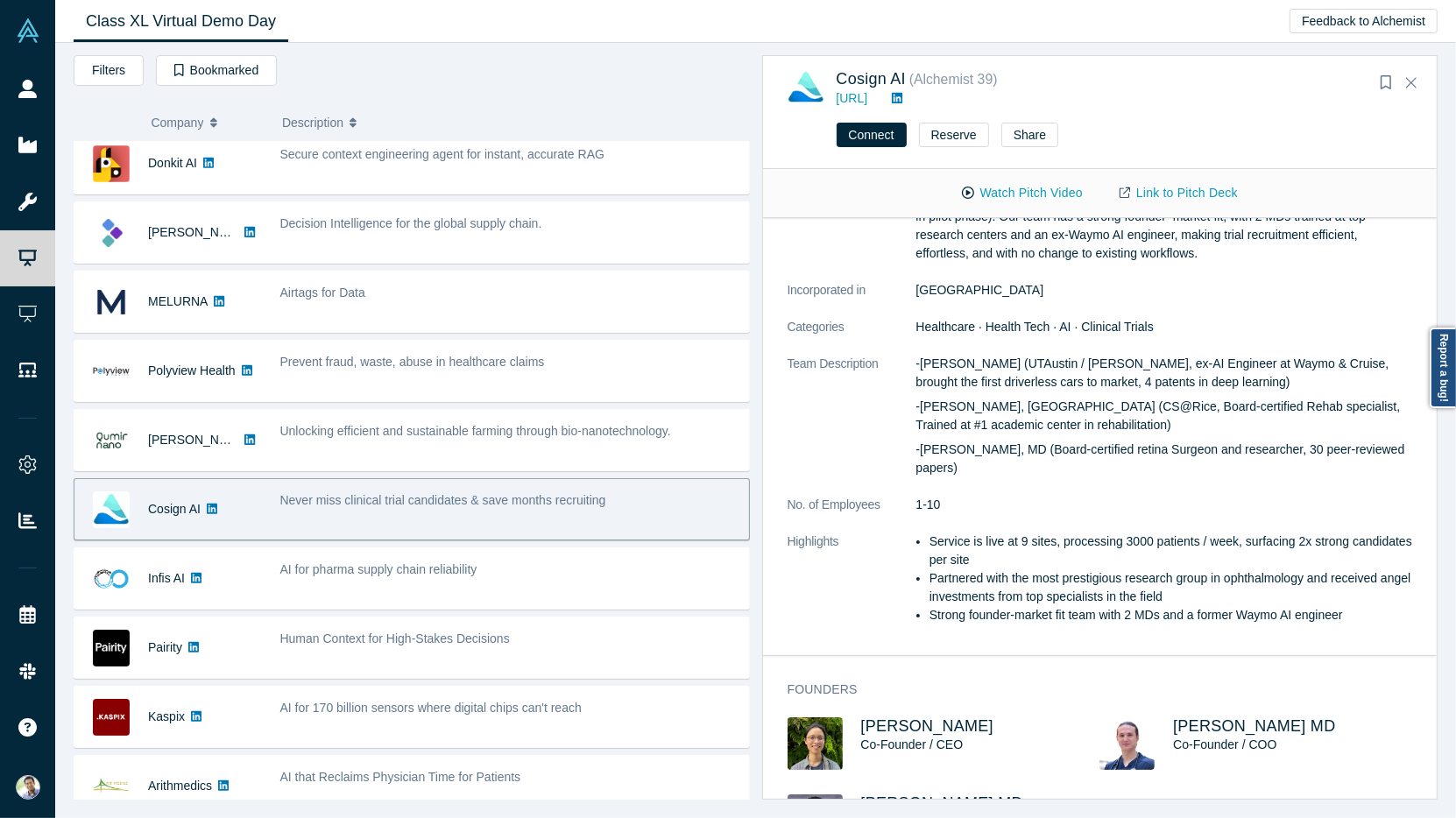
scroll to position [240, 0]
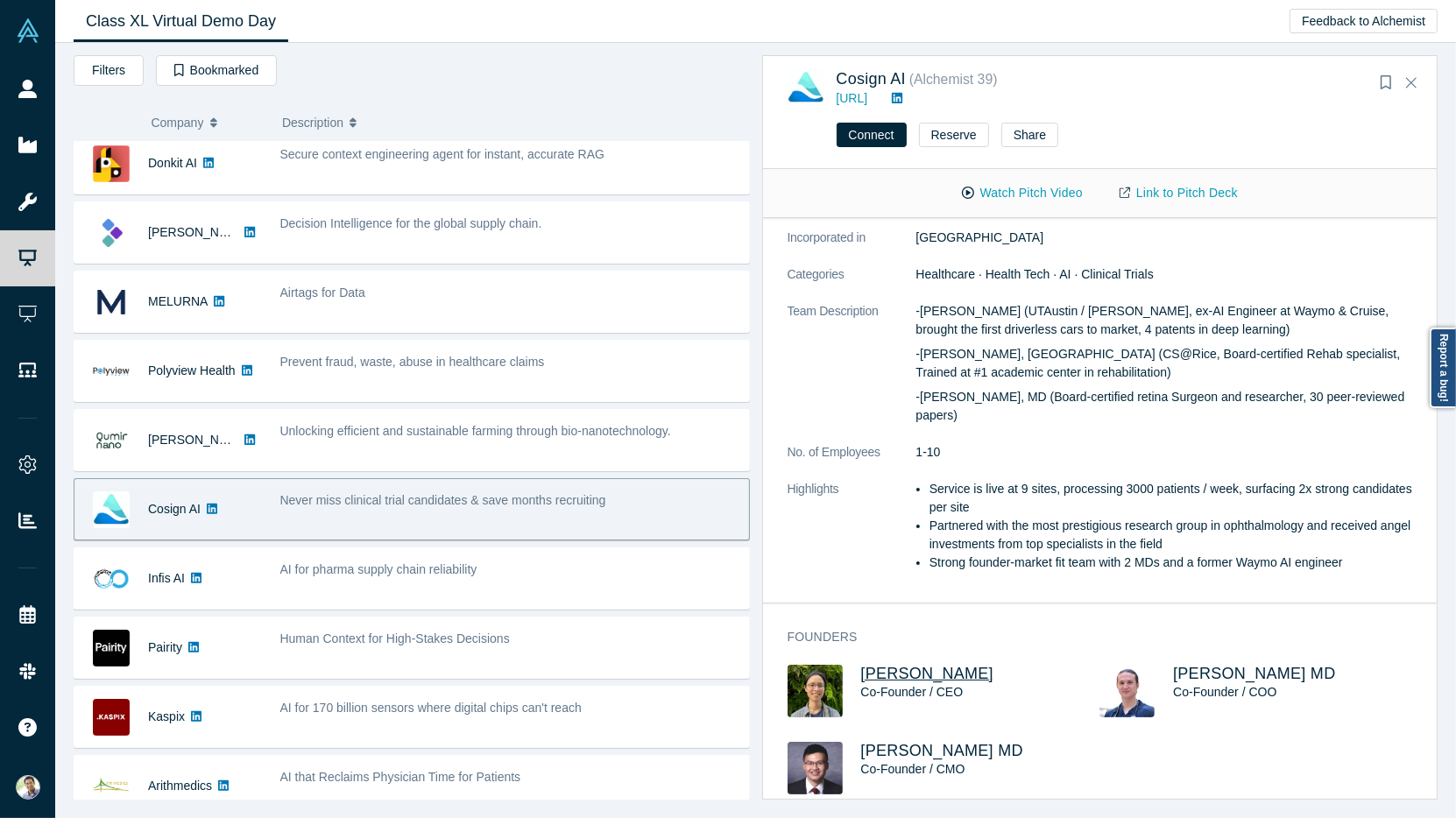
click at [872, 664] on span "Will Xie" at bounding box center [927, 673] width 133 height 18
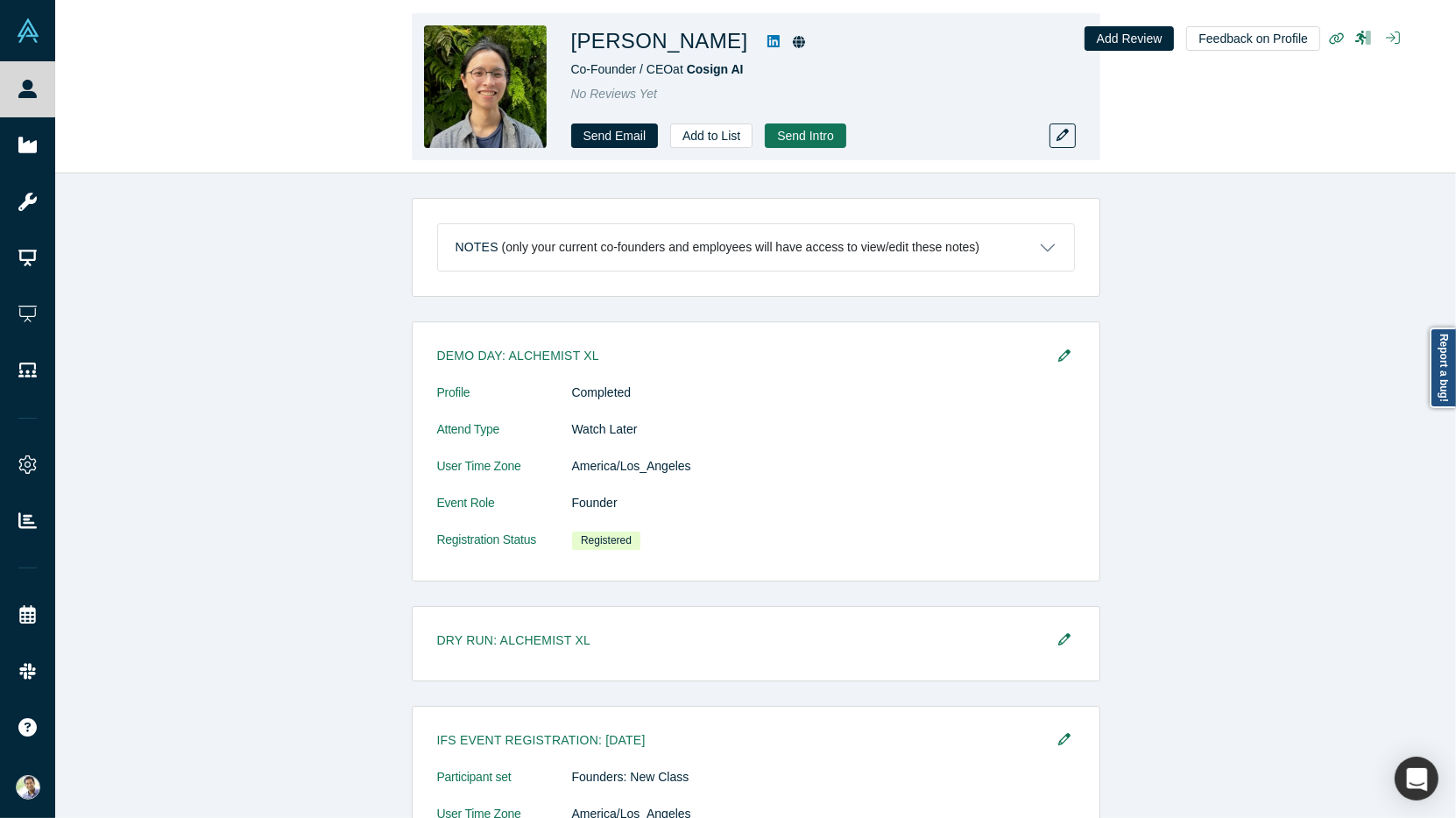
click at [767, 38] on icon at bounding box center [773, 41] width 12 height 12
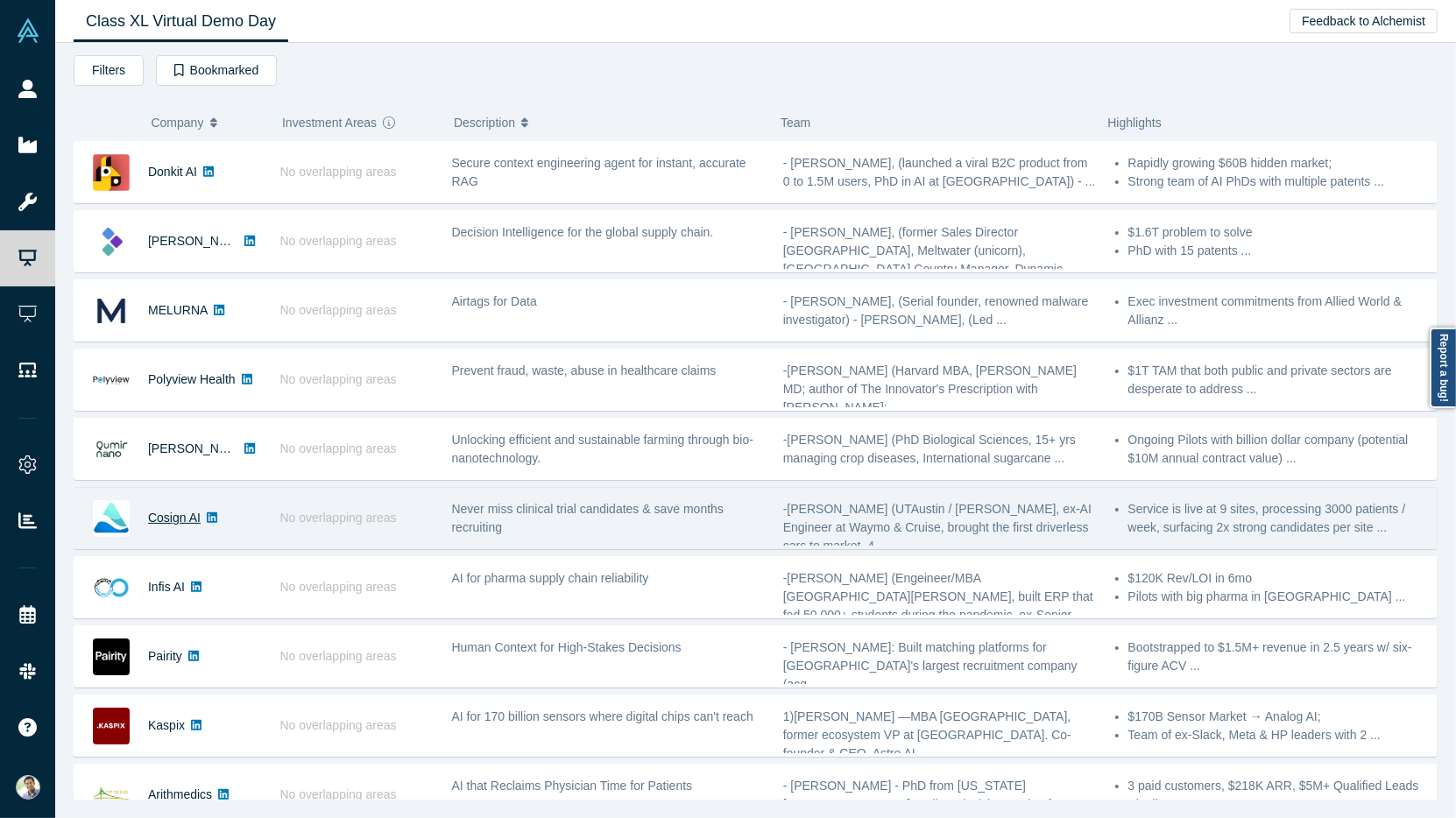
click at [178, 511] on link "Cosign AI" at bounding box center [174, 517] width 52 height 14
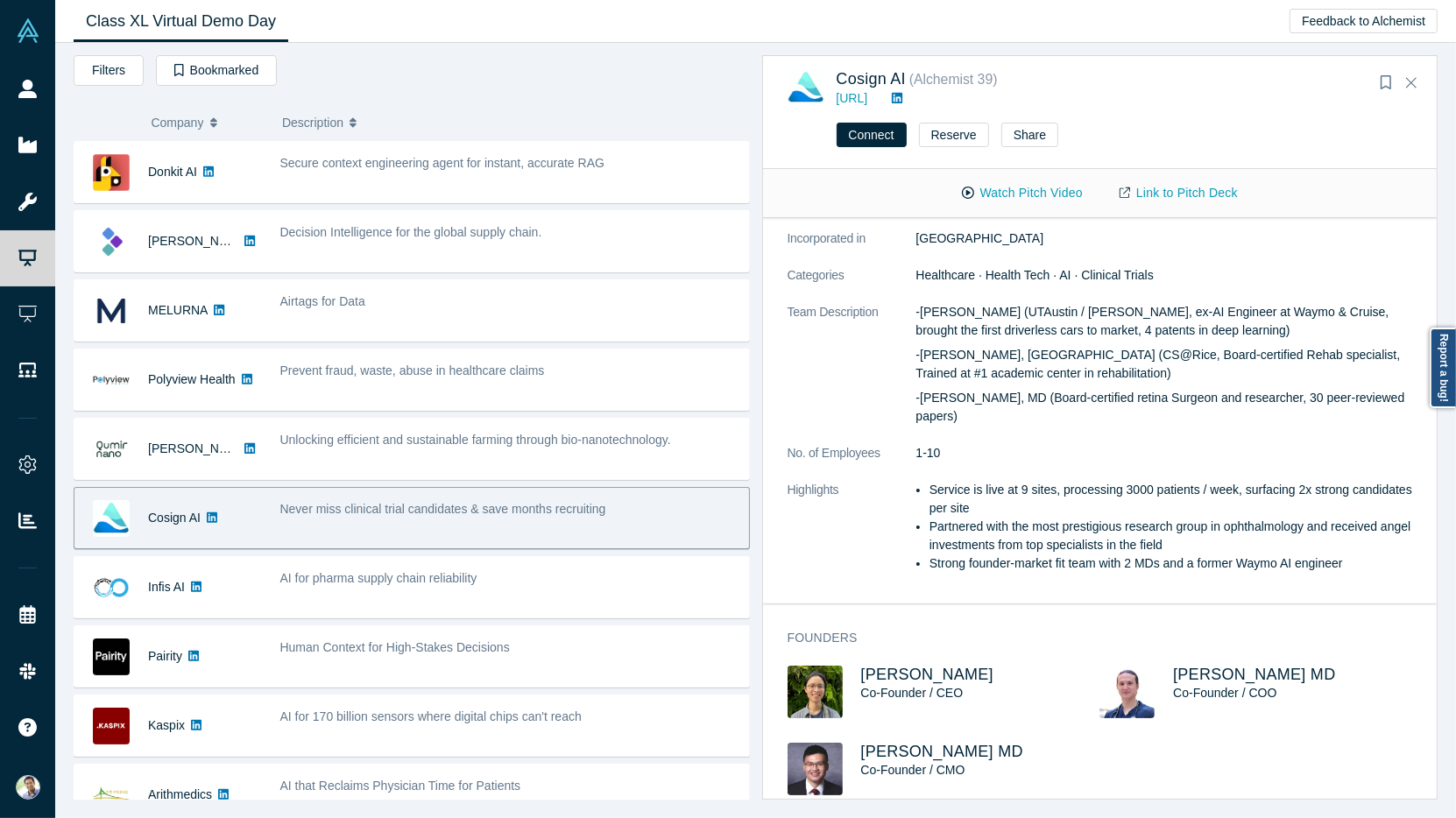
scroll to position [240, 0]
click at [897, 664] on span "Will Xie" at bounding box center [927, 673] width 133 height 18
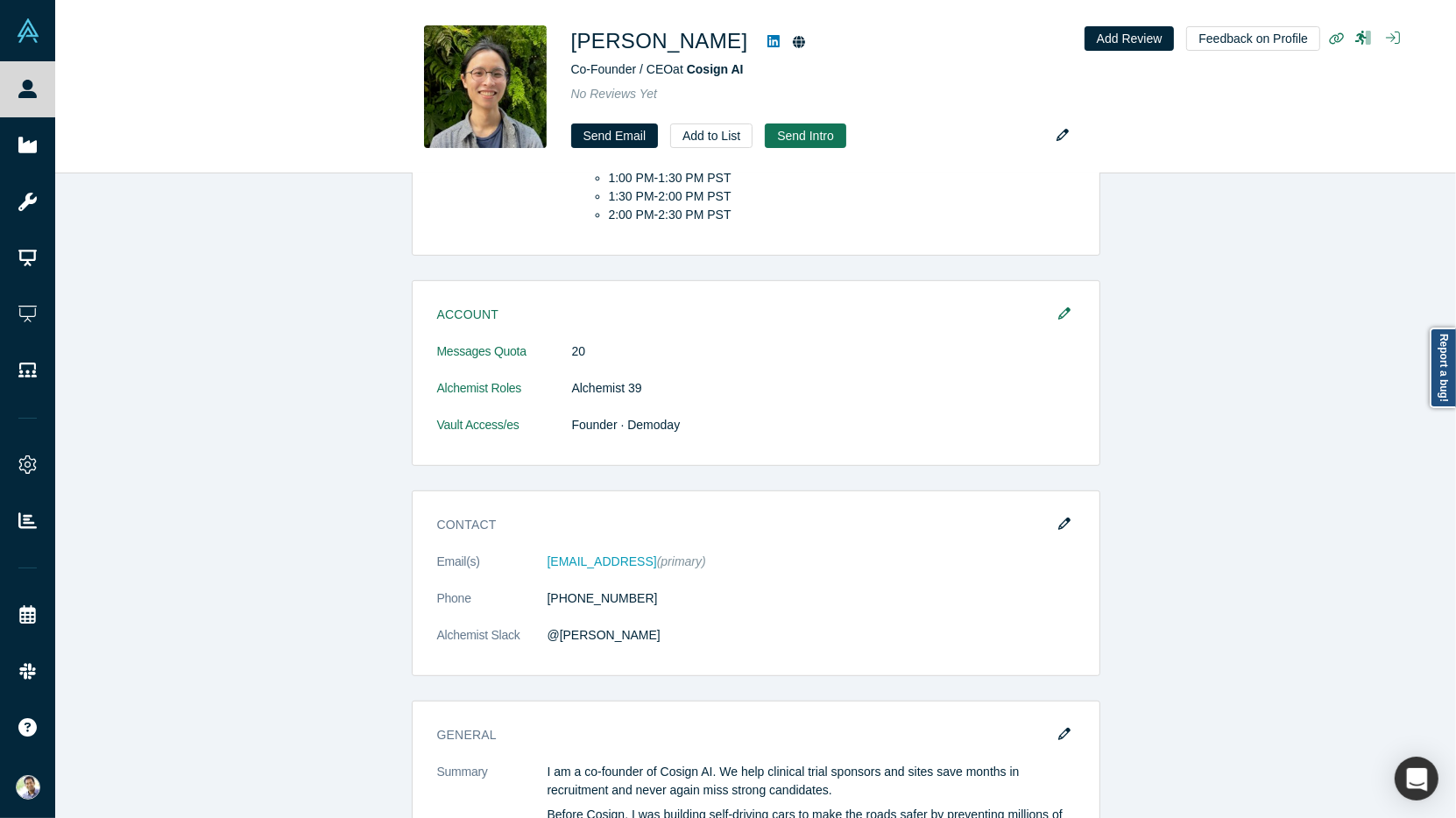
scroll to position [925, 0]
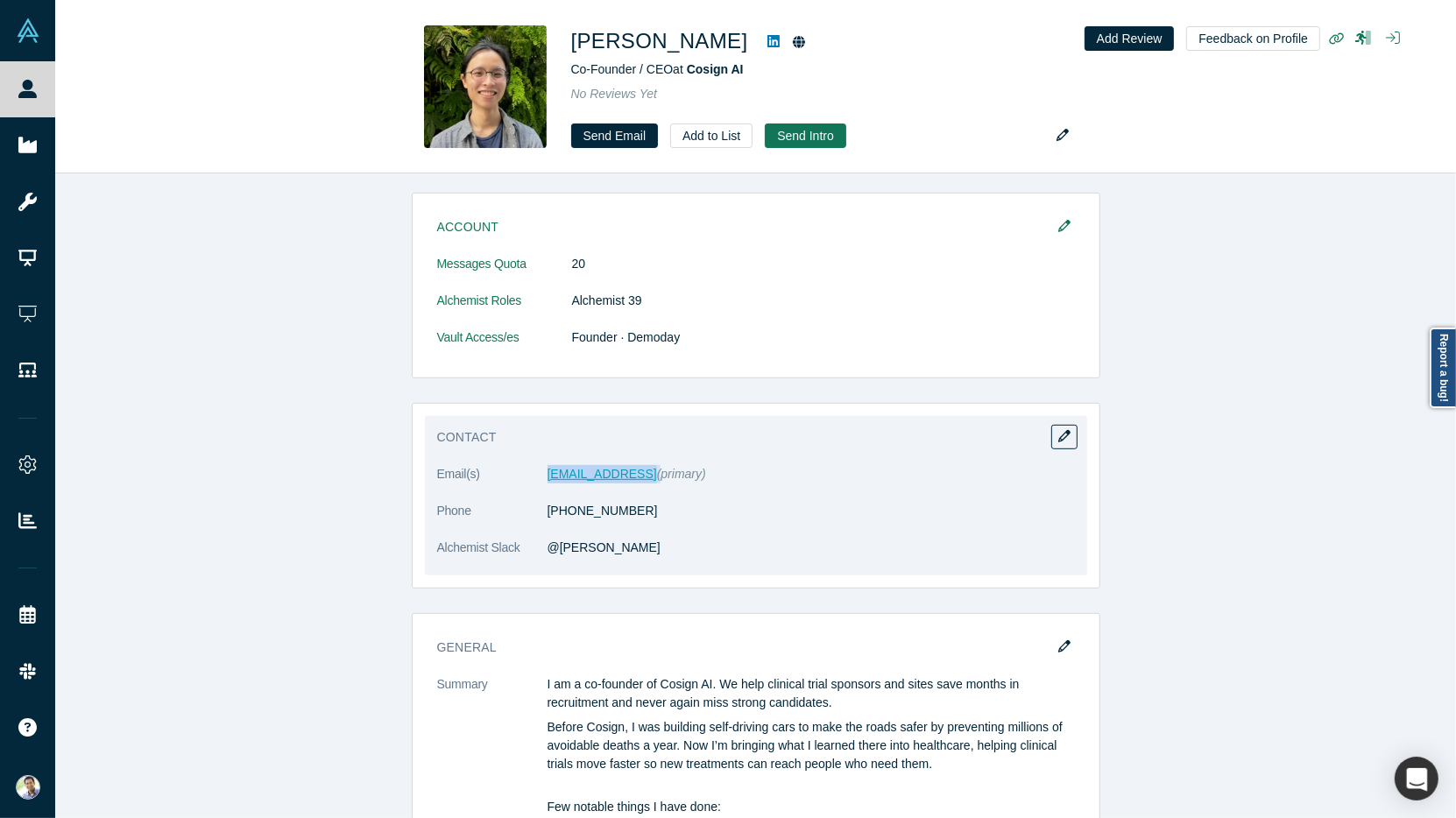
drag, startPoint x: 631, startPoint y: 469, endPoint x: 550, endPoint y: 462, distance: 81.3
click at [549, 465] on dd "will@co-sign.ai (primary)" at bounding box center [811, 474] width 528 height 19
copy dd "will@co-sign.ai"
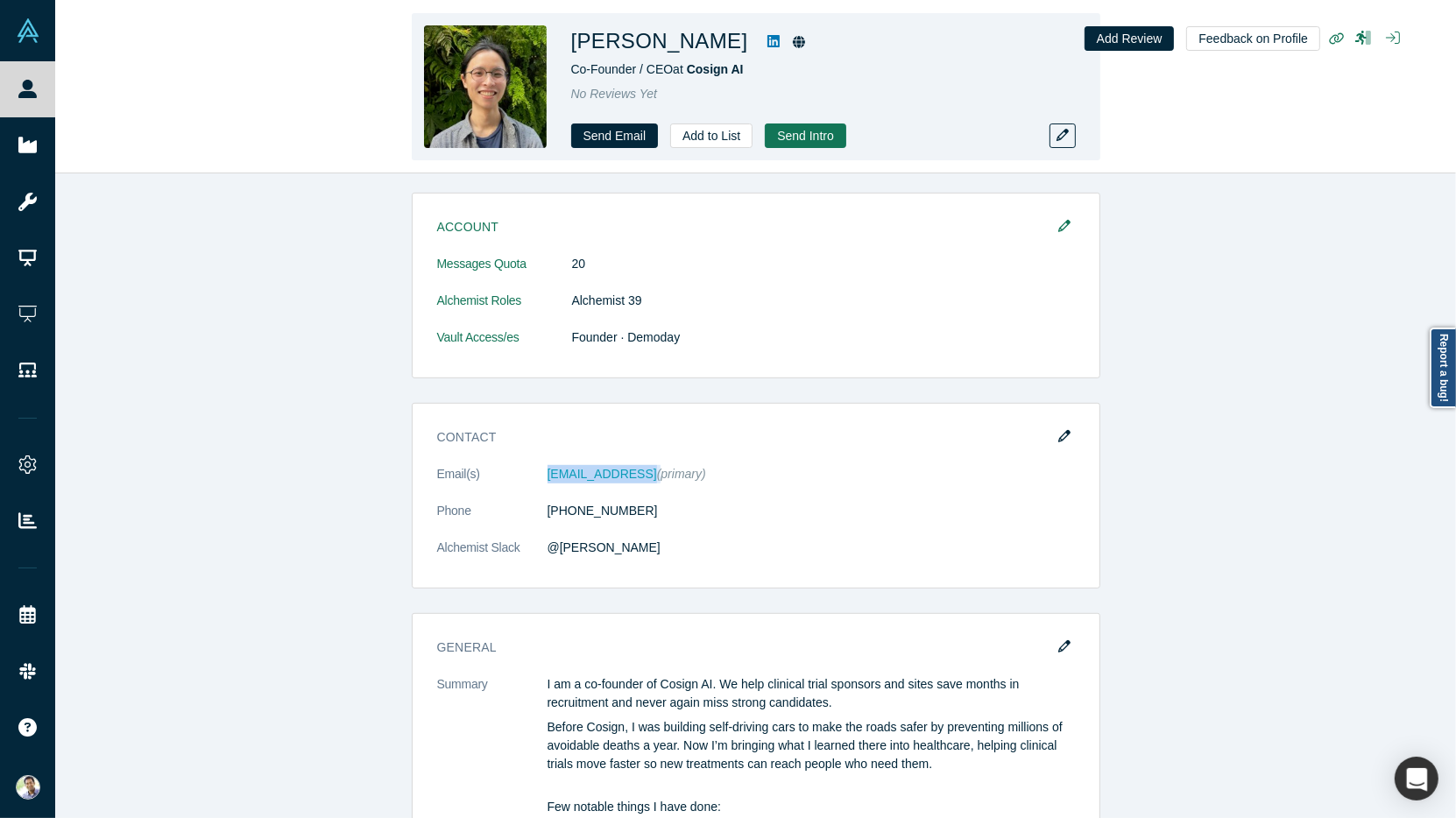
click at [767, 45] on icon at bounding box center [773, 41] width 12 height 14
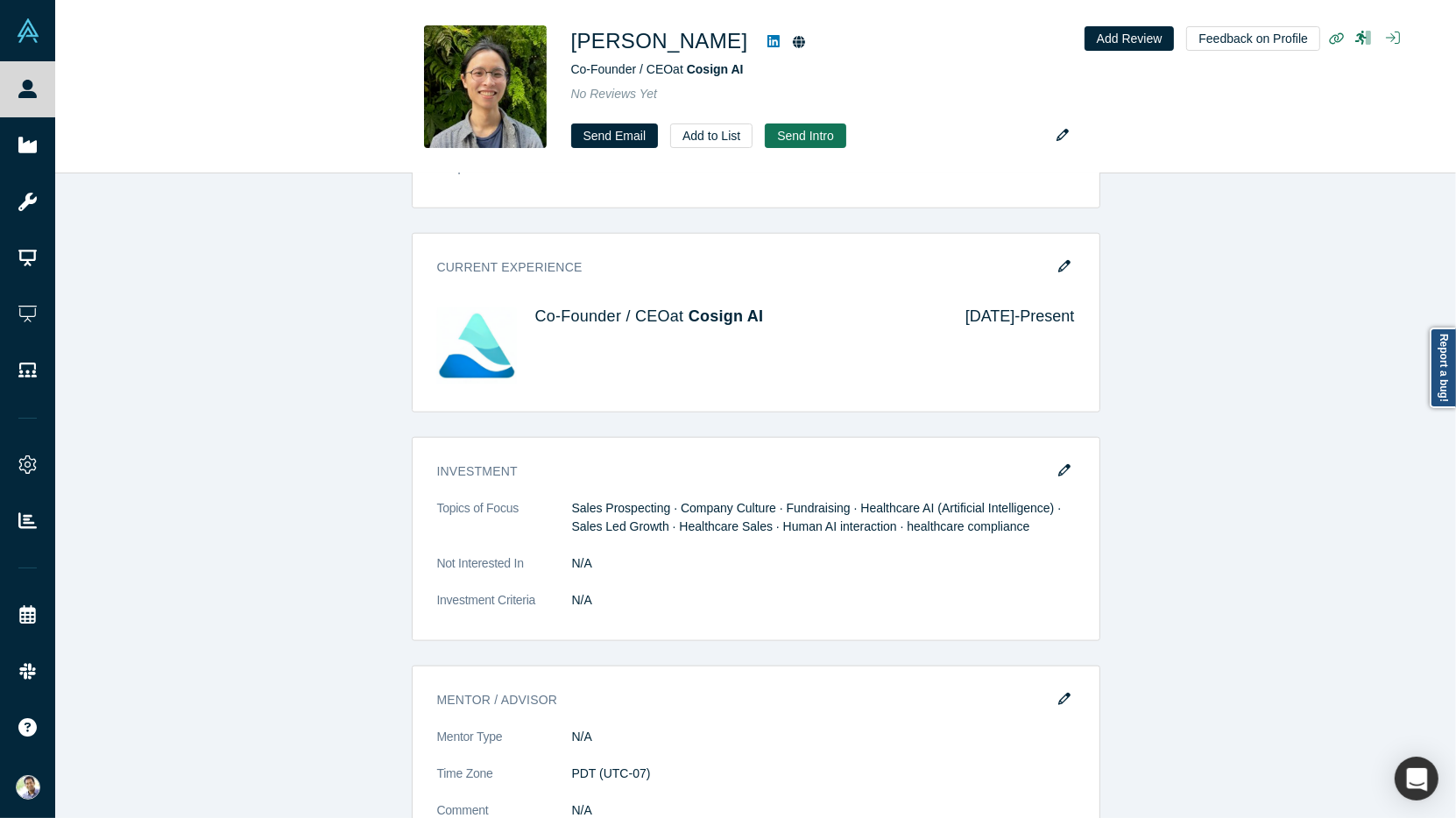
scroll to position [2011, 0]
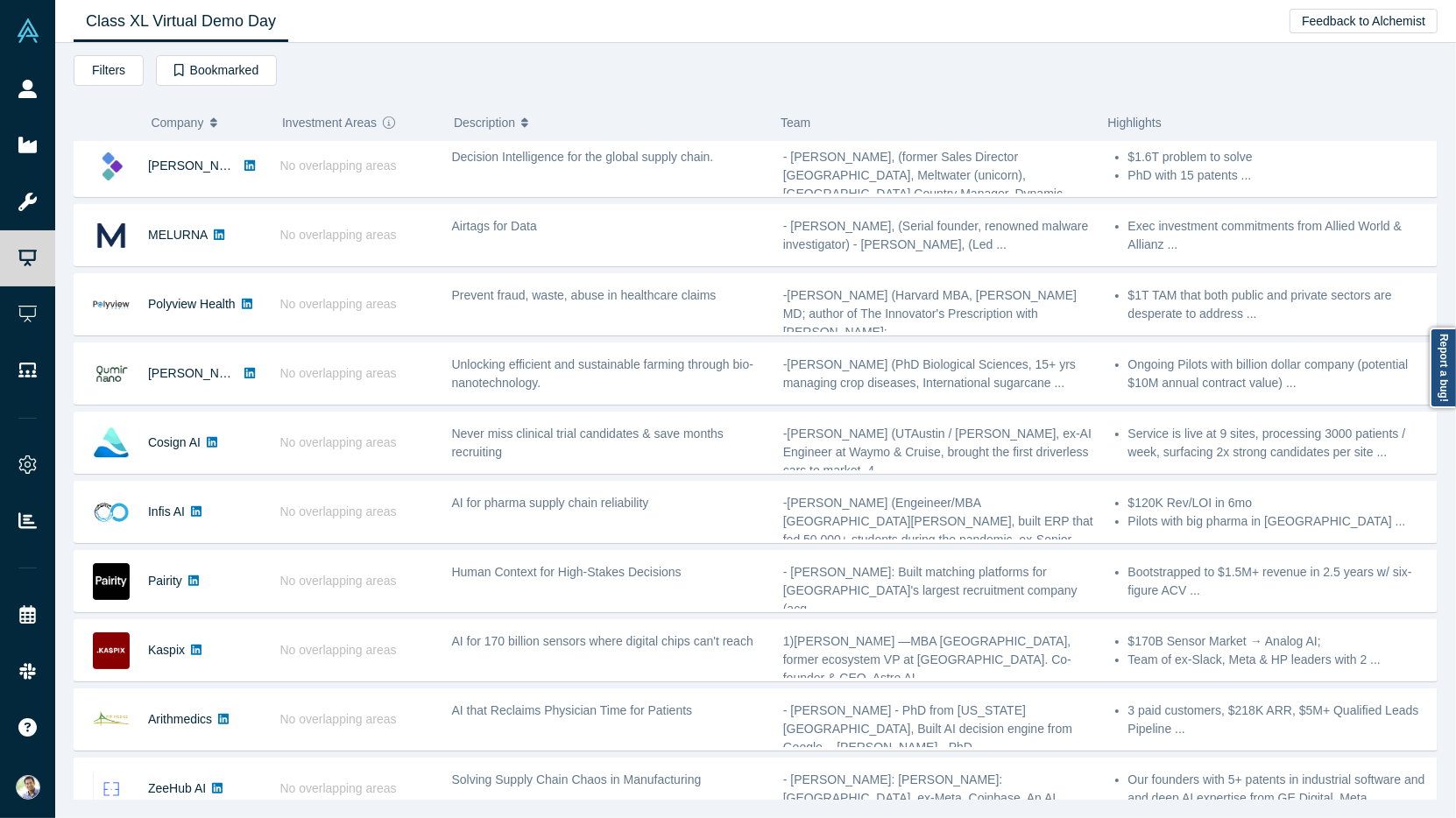
scroll to position [74, 0]
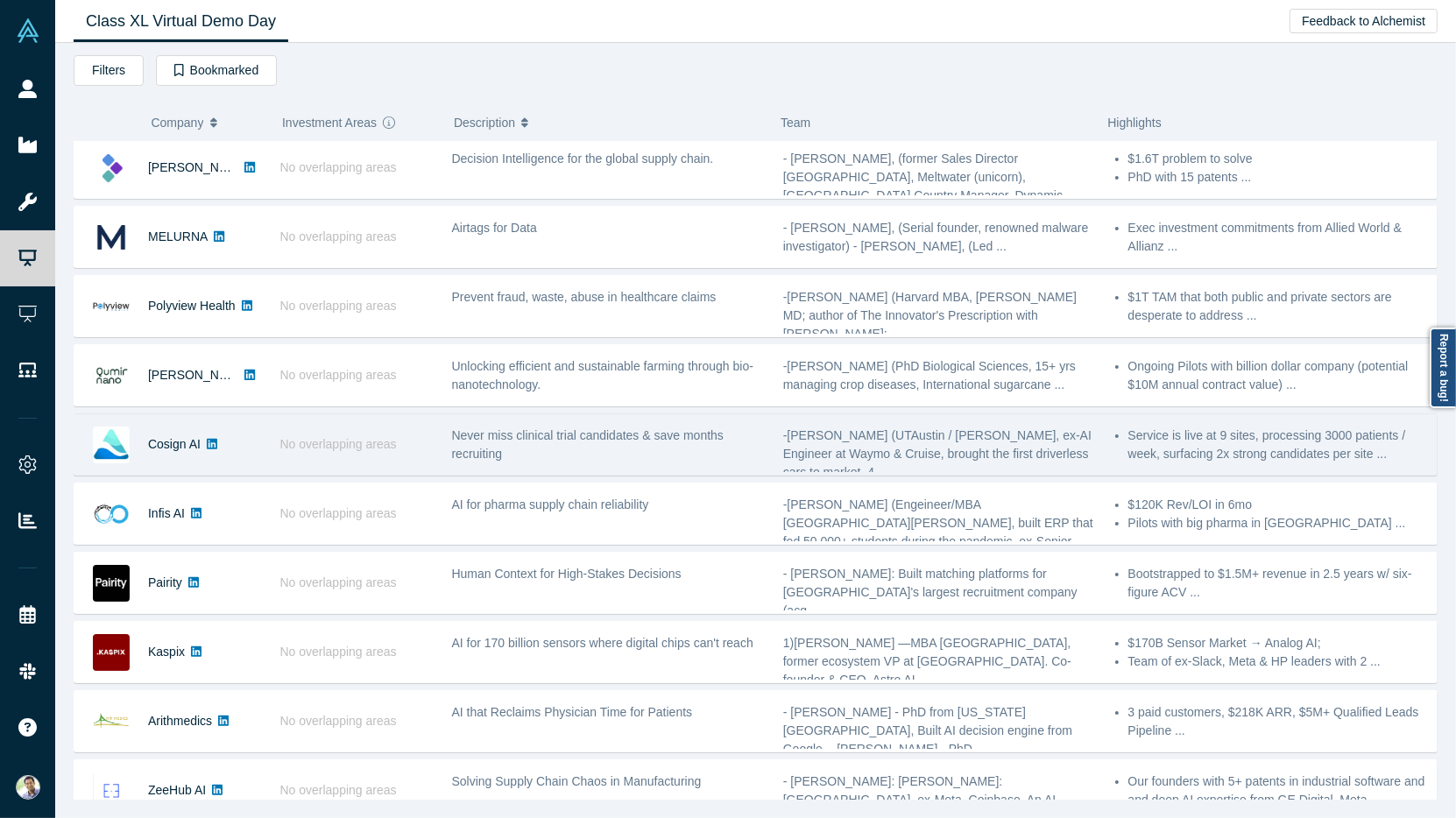
click at [524, 434] on span "Never miss clinical trial candidates & save months recruiting" at bounding box center [587, 443] width 271 height 33
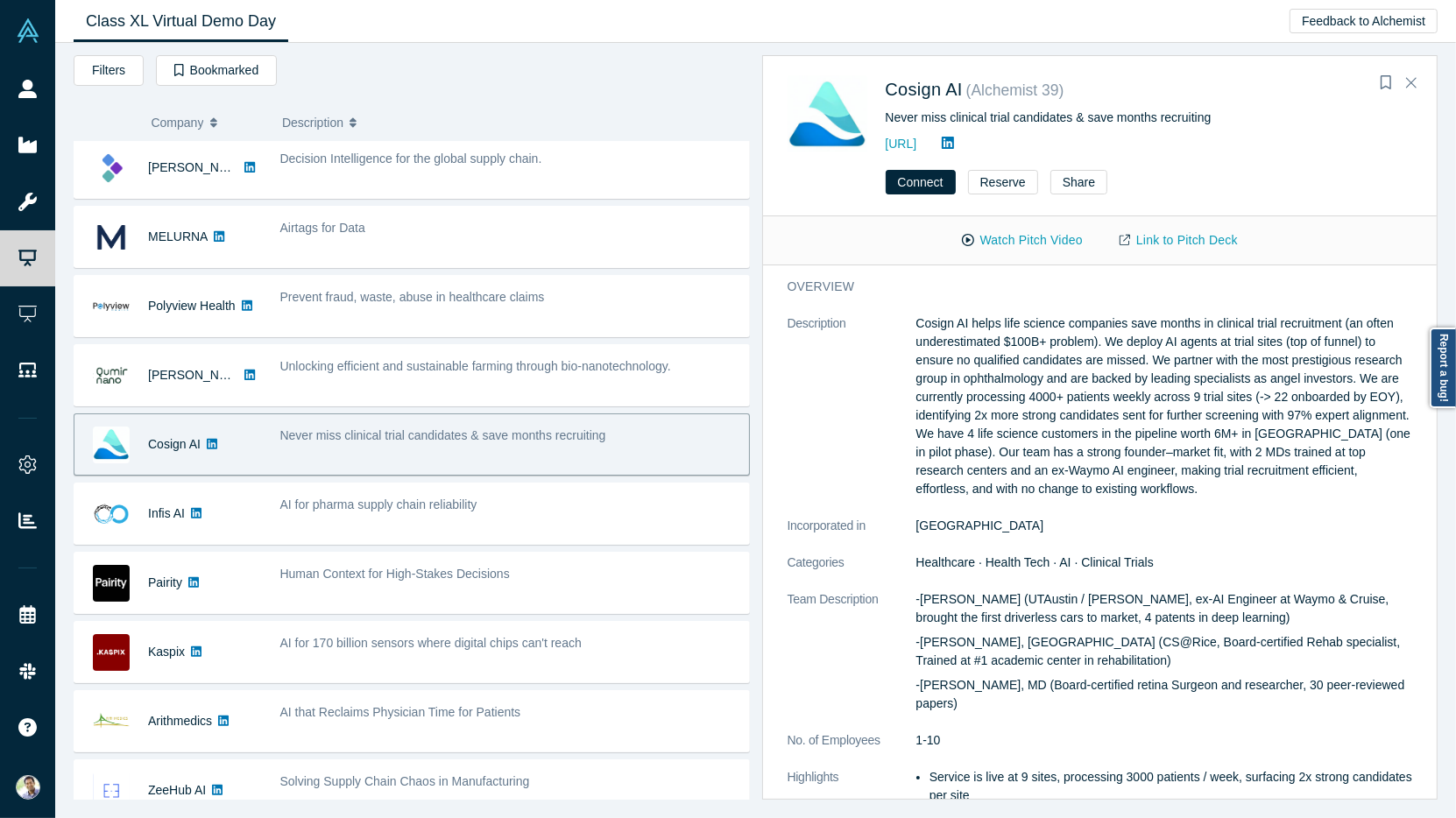
scroll to position [240, 0]
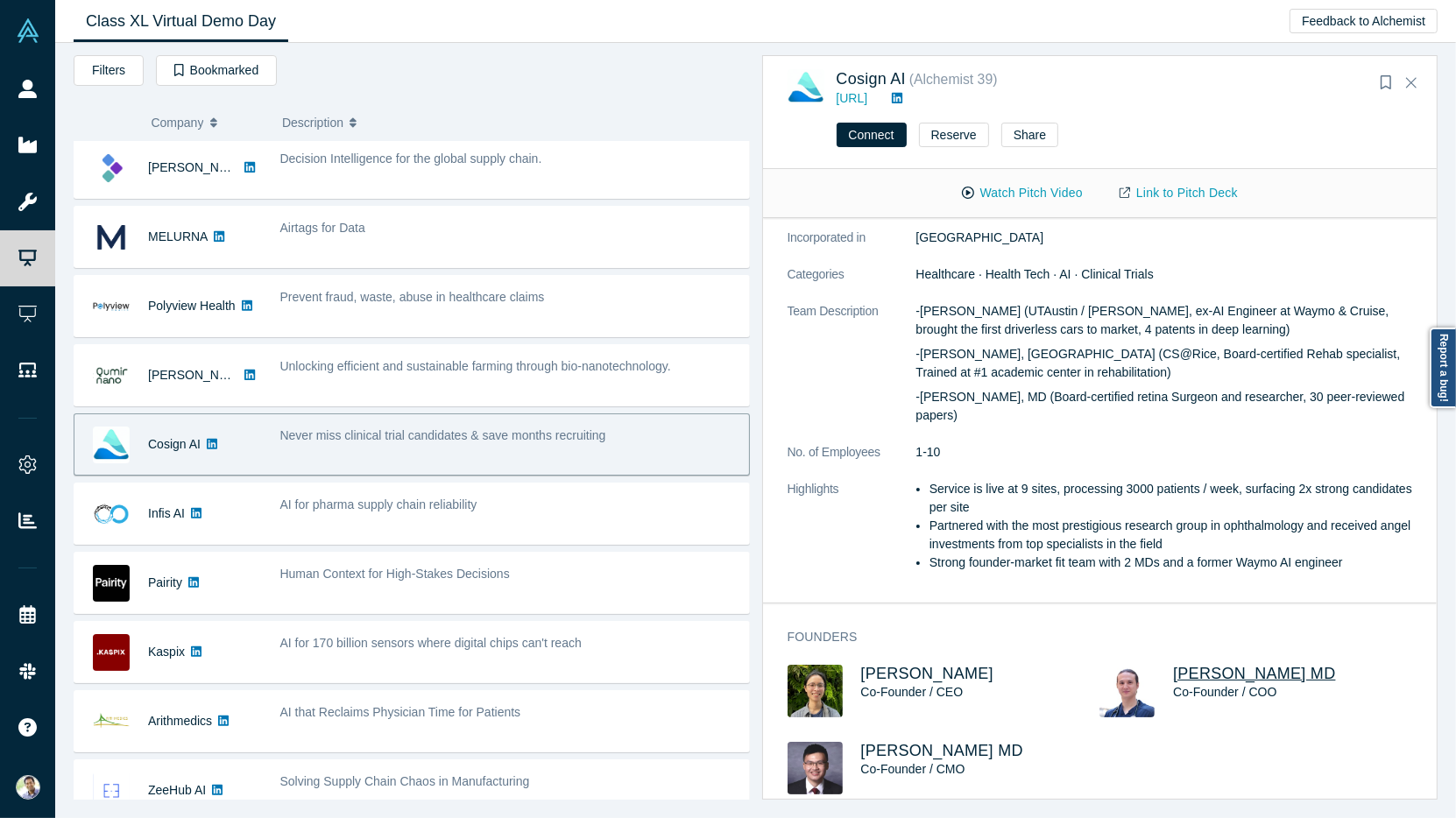
click at [1186, 664] on span "Riya Fukui MD" at bounding box center [1254, 673] width 162 height 18
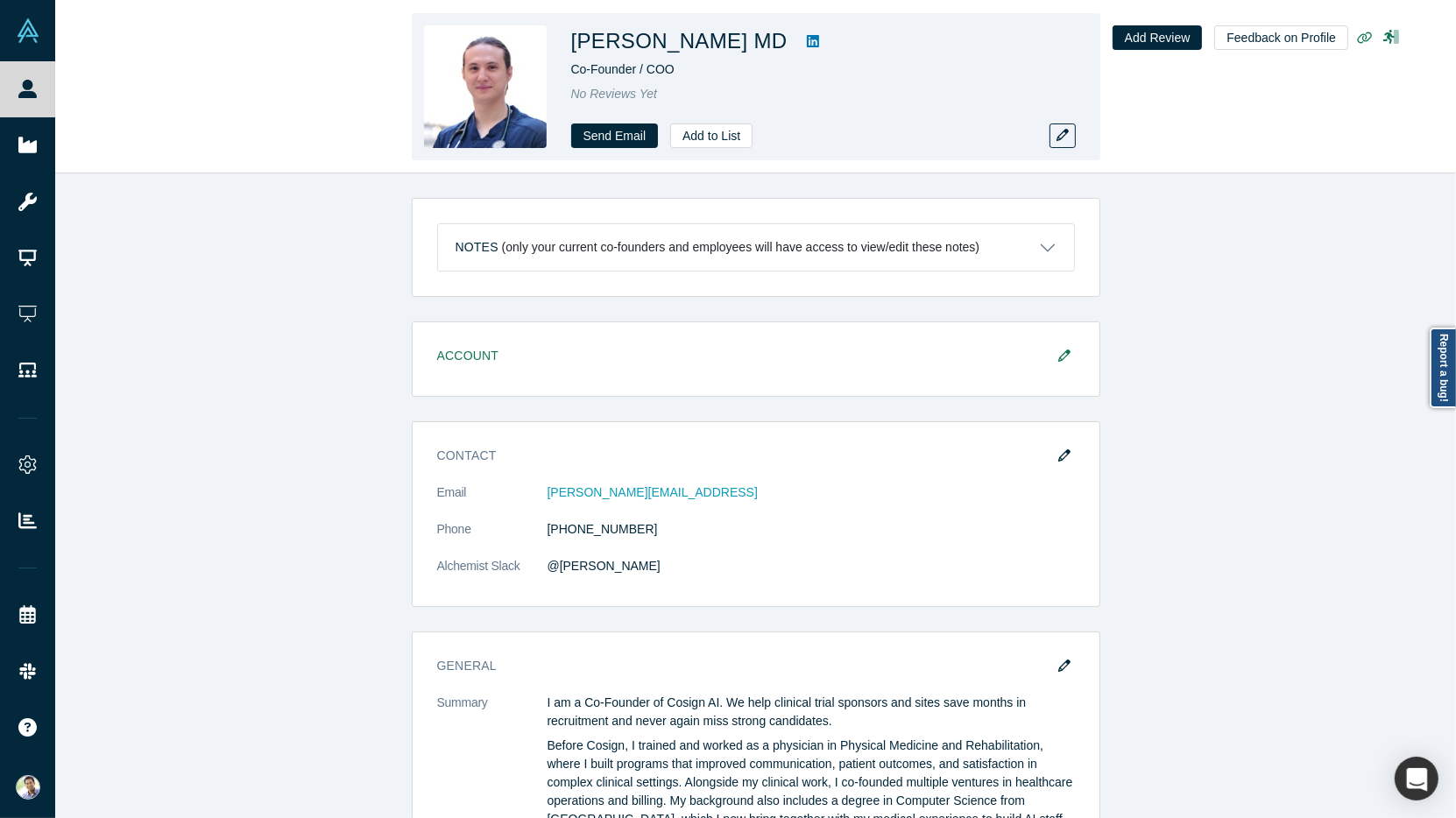
click at [806, 39] on icon at bounding box center [812, 41] width 12 height 12
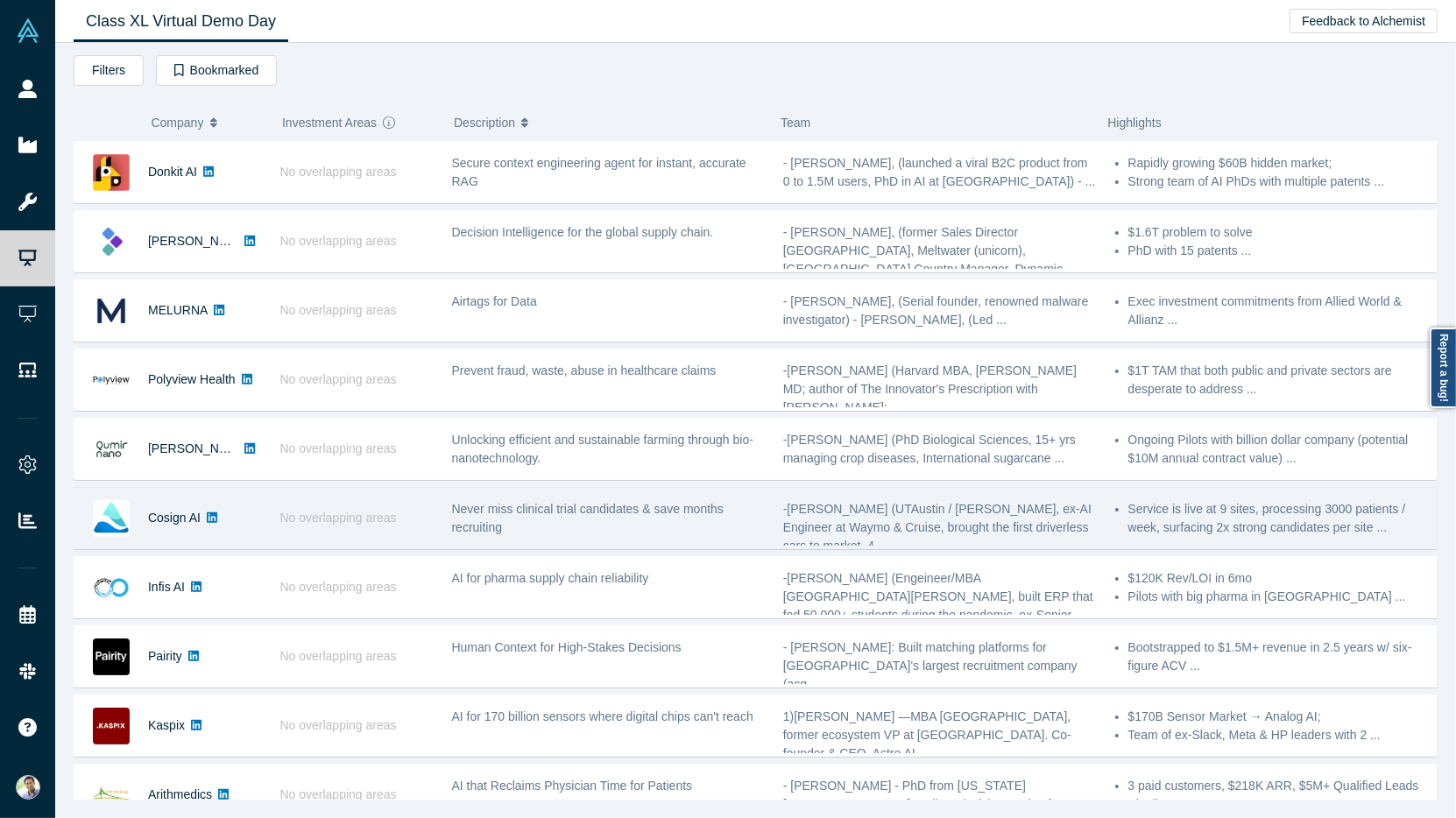
click at [211, 525] on link at bounding box center [212, 517] width 22 height 61
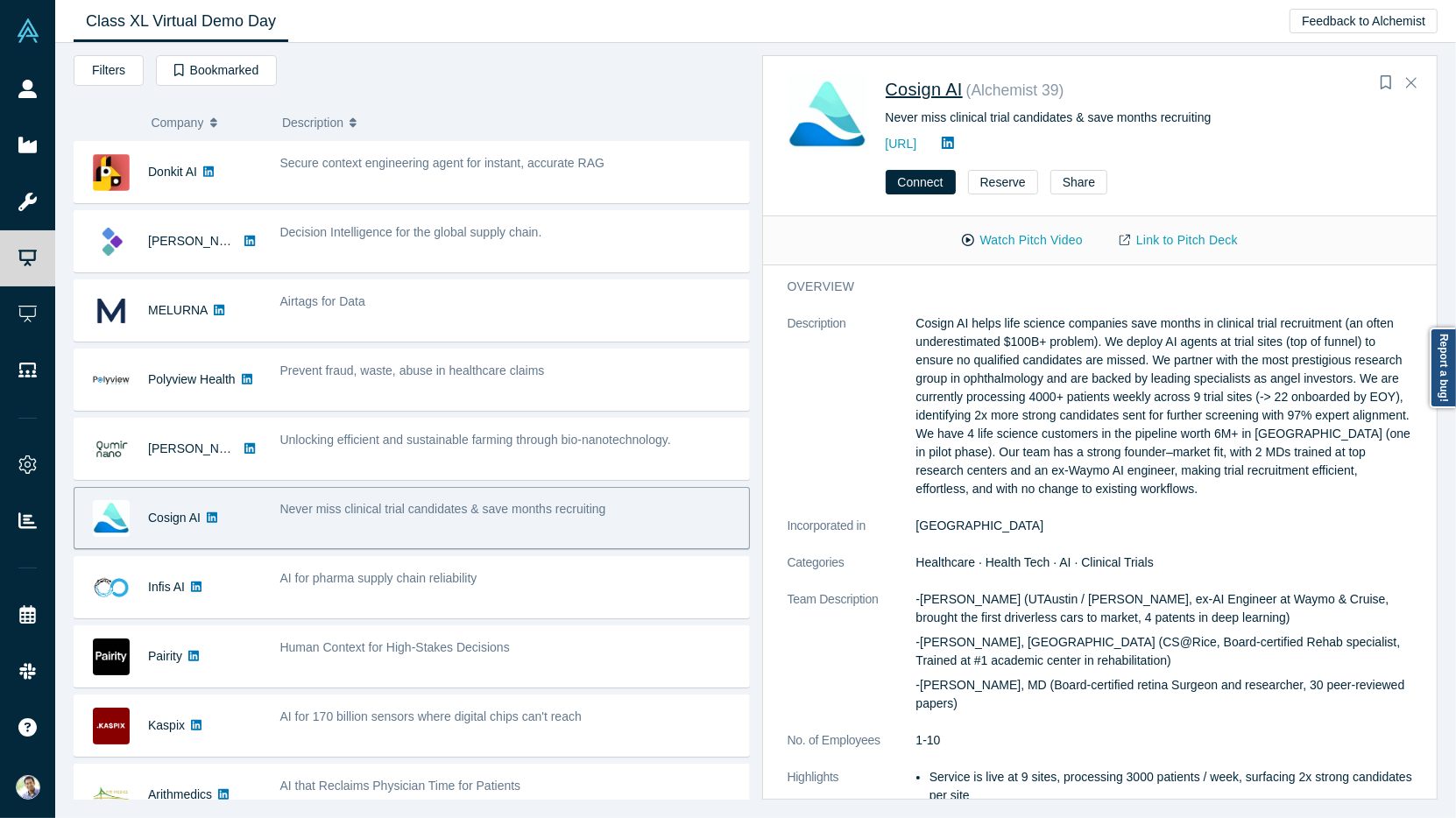
click at [923, 89] on span "Cosign AI" at bounding box center [924, 89] width 77 height 20
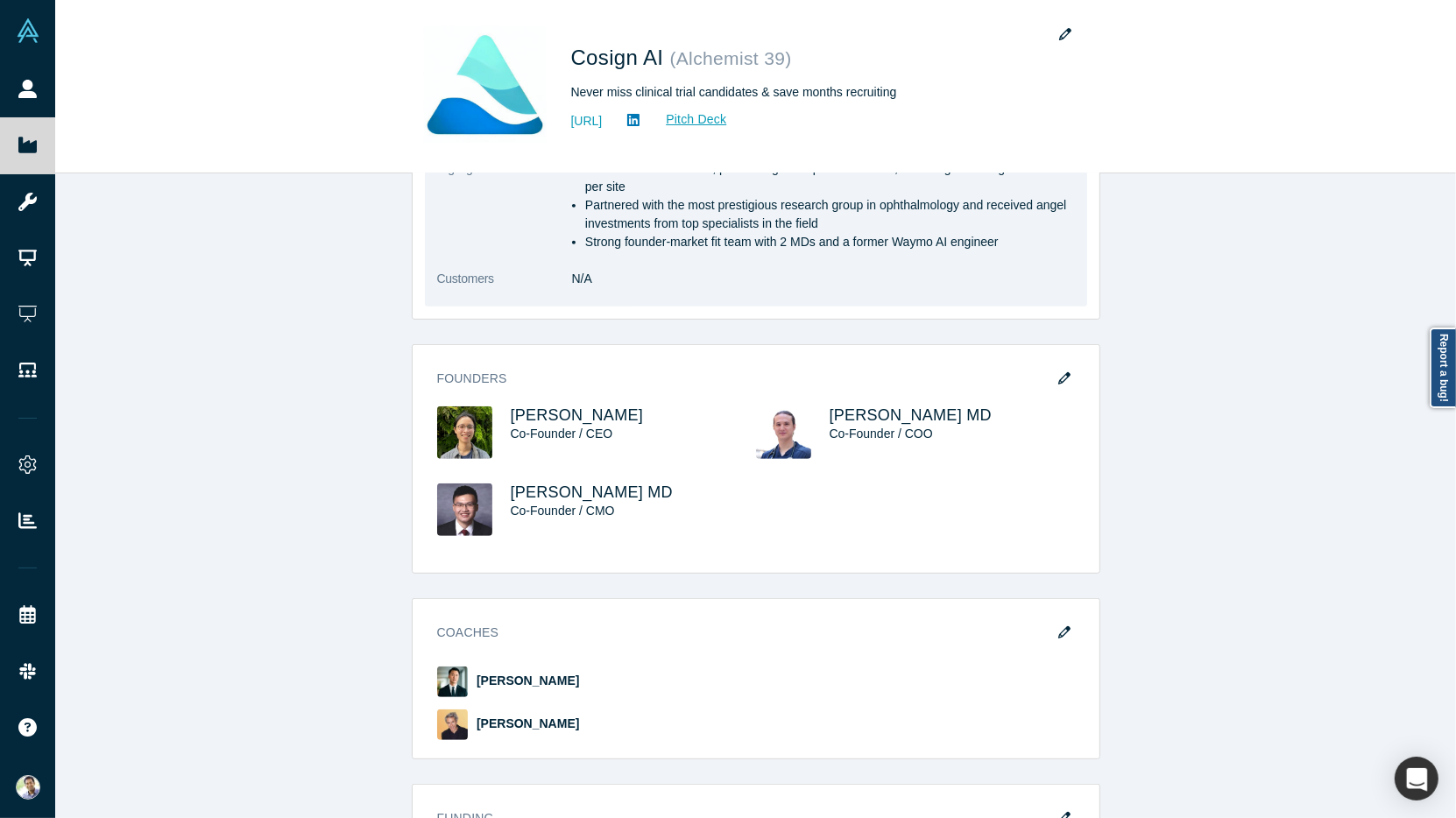
scroll to position [620, 0]
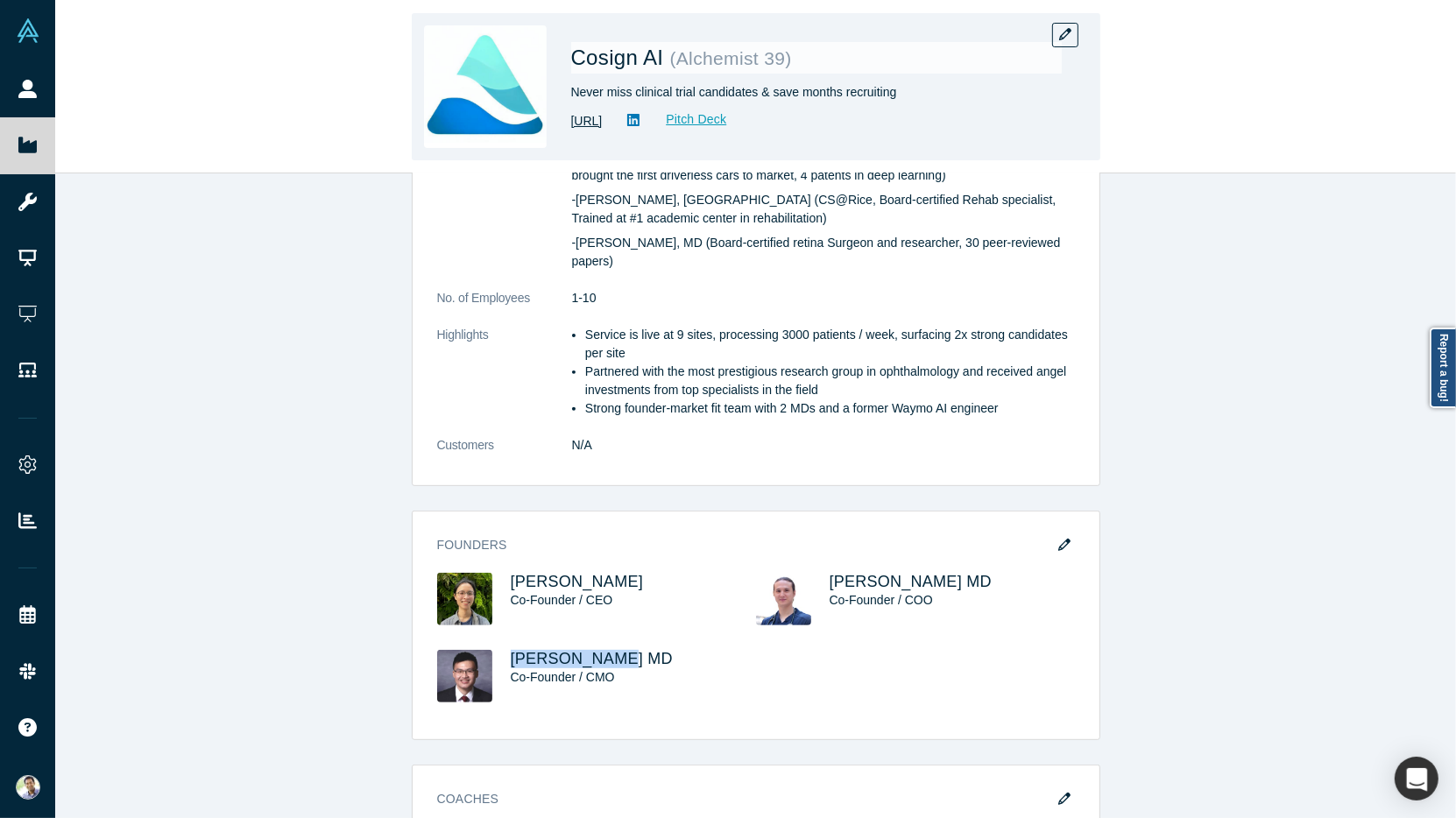
click at [602, 120] on link "https://co-sign.ai/" at bounding box center [587, 121] width 32 height 19
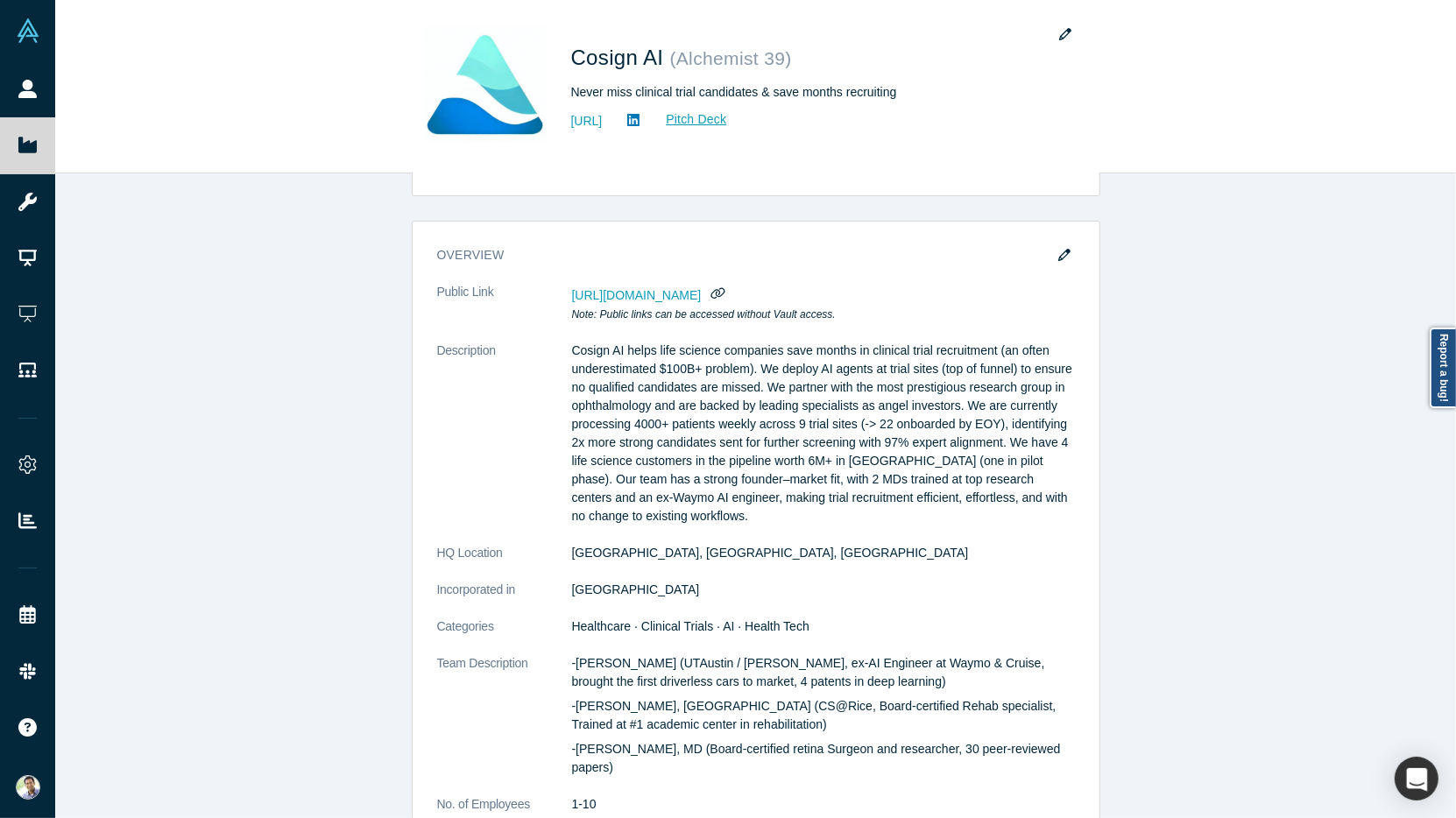
scroll to position [0, 0]
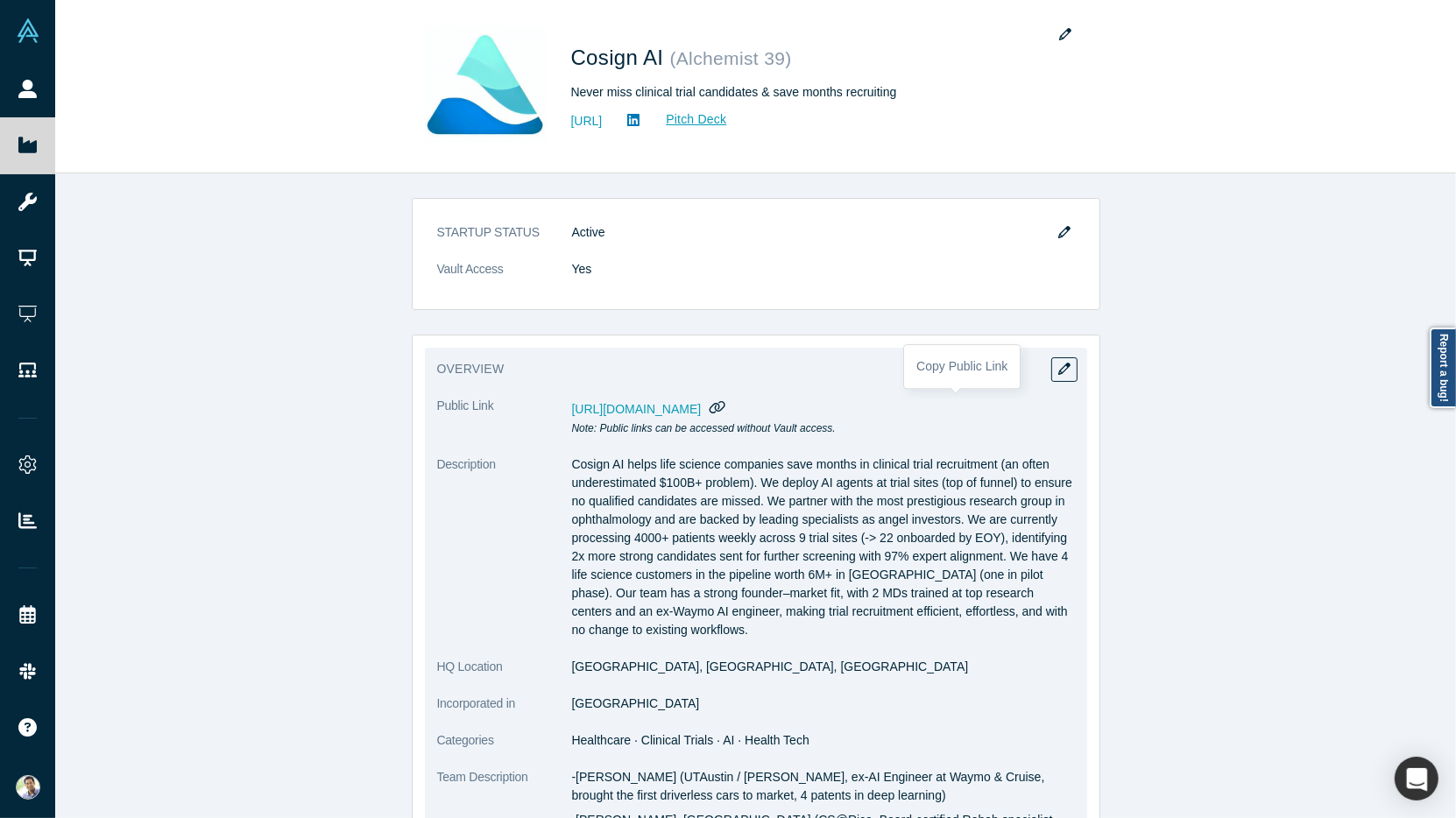
click at [725, 402] on icon "button" at bounding box center [717, 406] width 16 height 12
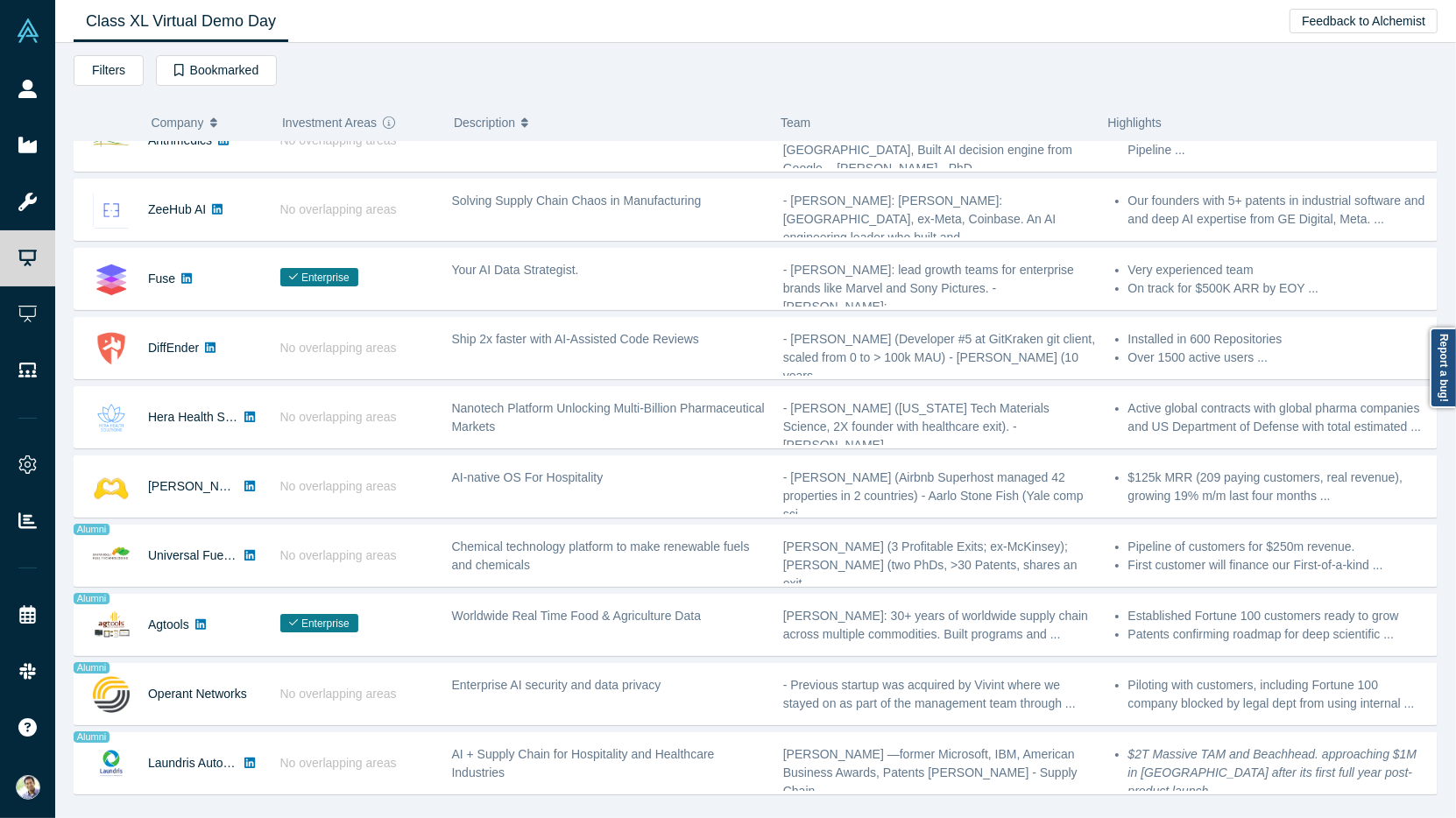
scroll to position [660, 0]
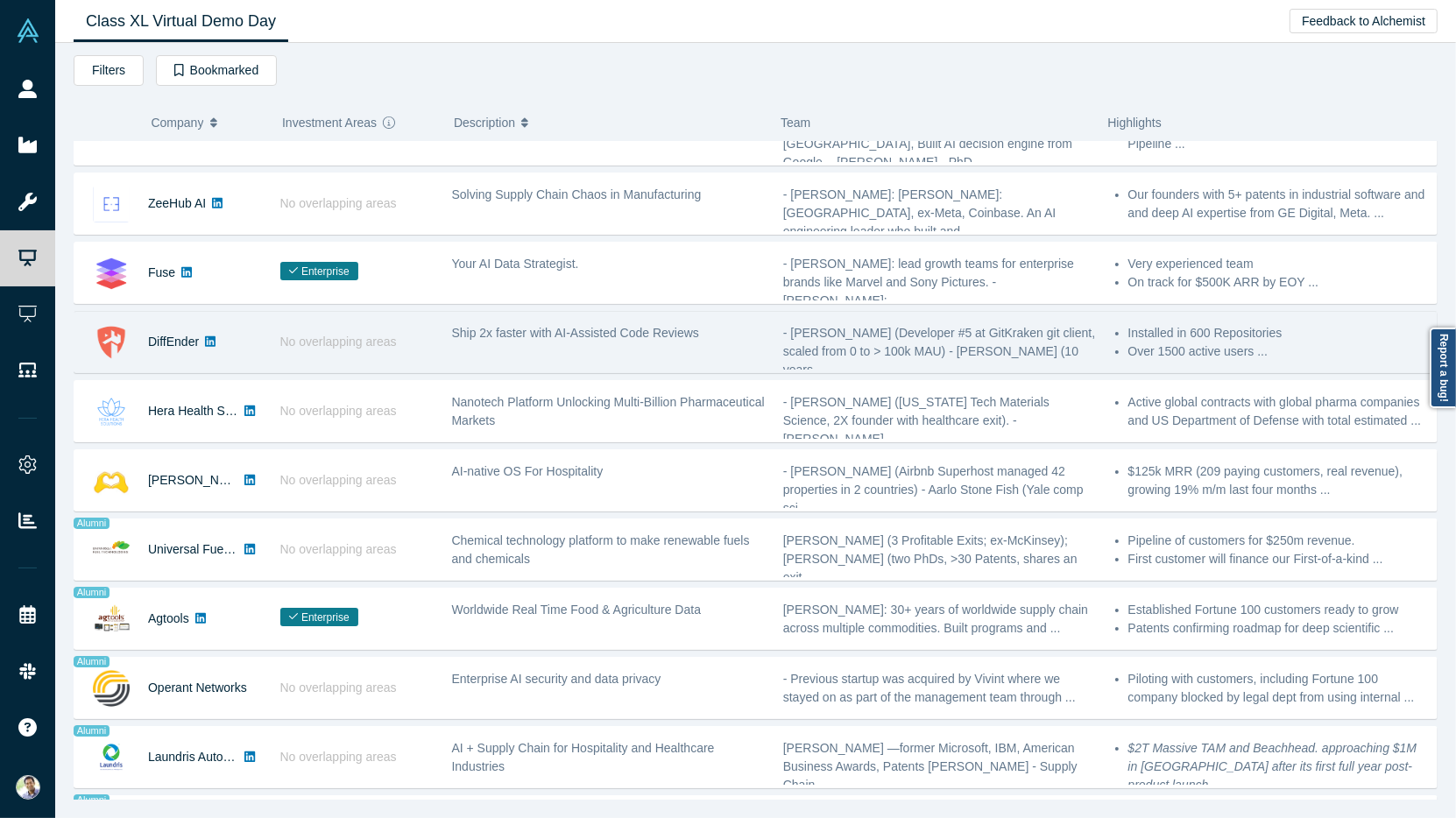
click at [317, 341] on div "No overlapping areas" at bounding box center [356, 342] width 172 height 61
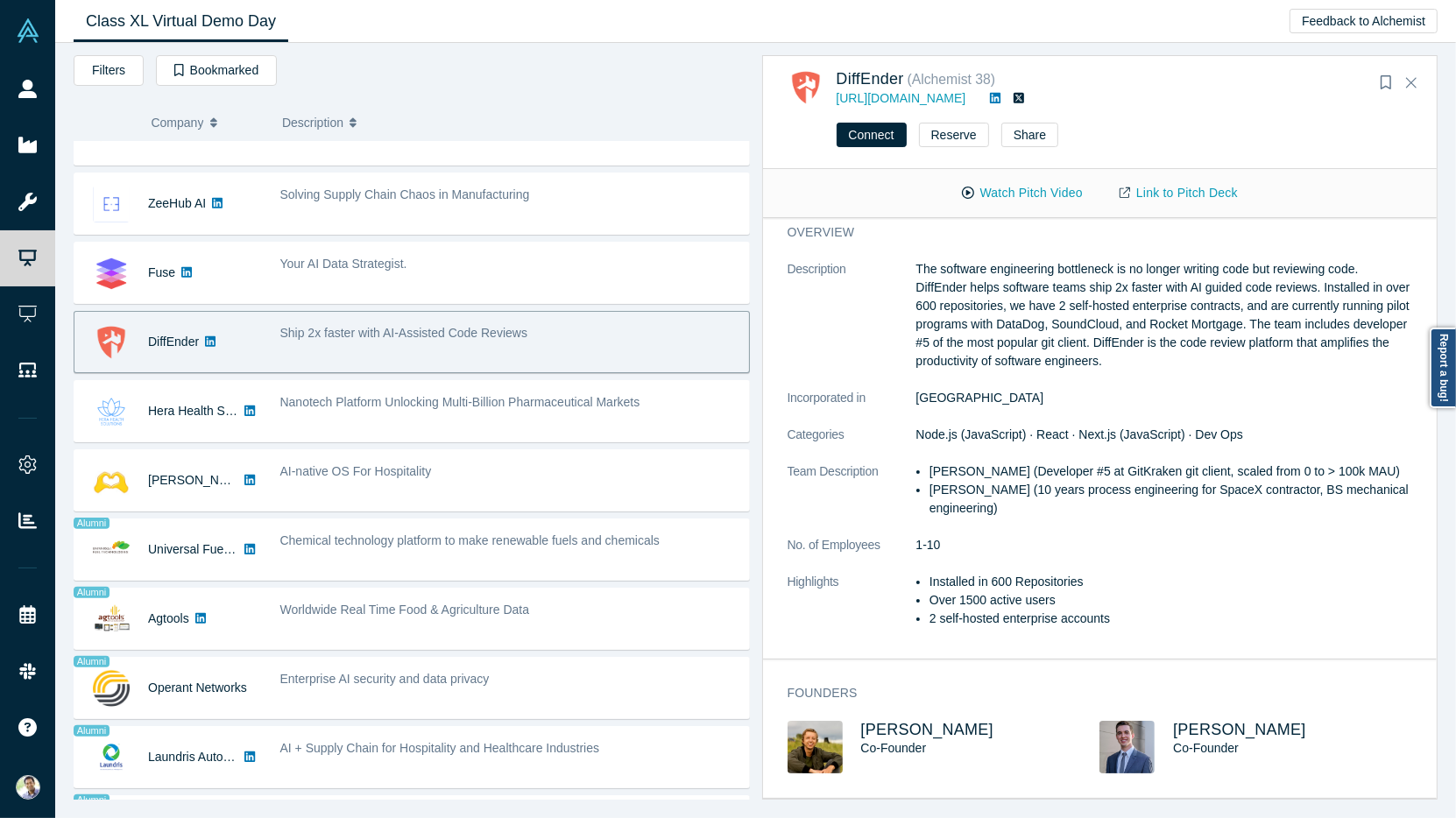
scroll to position [5, 0]
click at [926, 729] on span "Kyle Smith" at bounding box center [927, 731] width 133 height 18
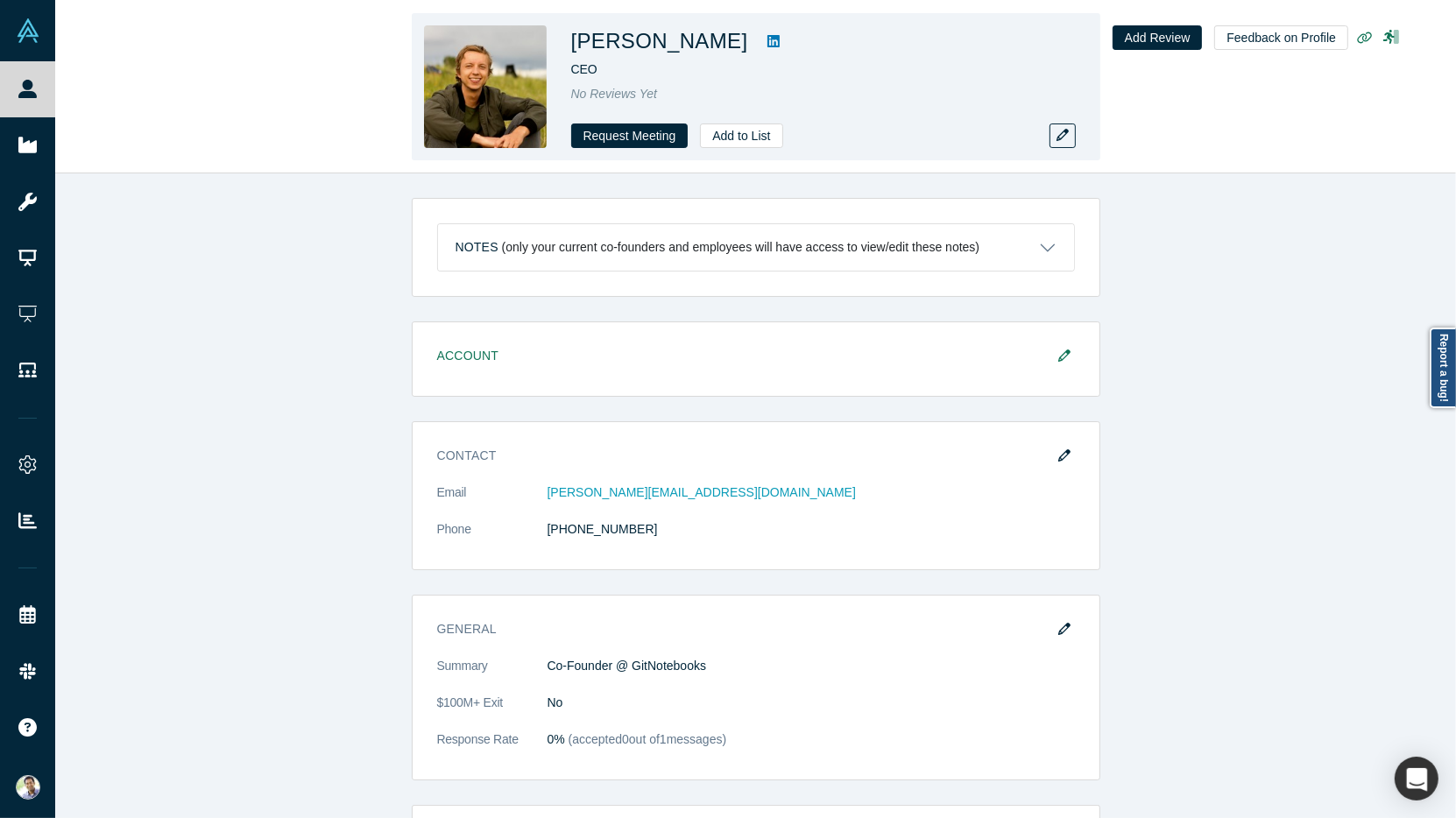
click at [767, 44] on icon at bounding box center [773, 41] width 12 height 14
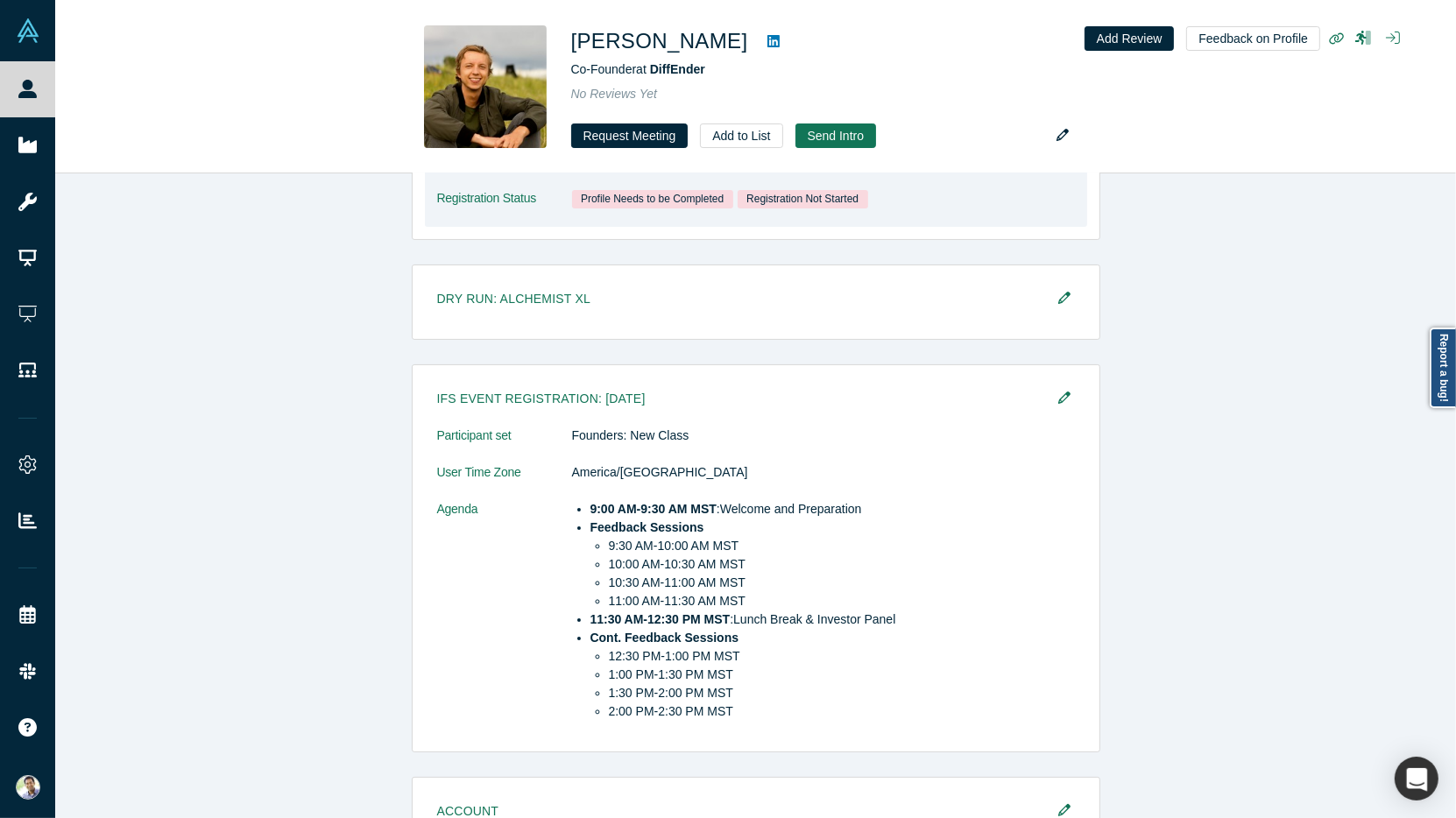
scroll to position [361, 0]
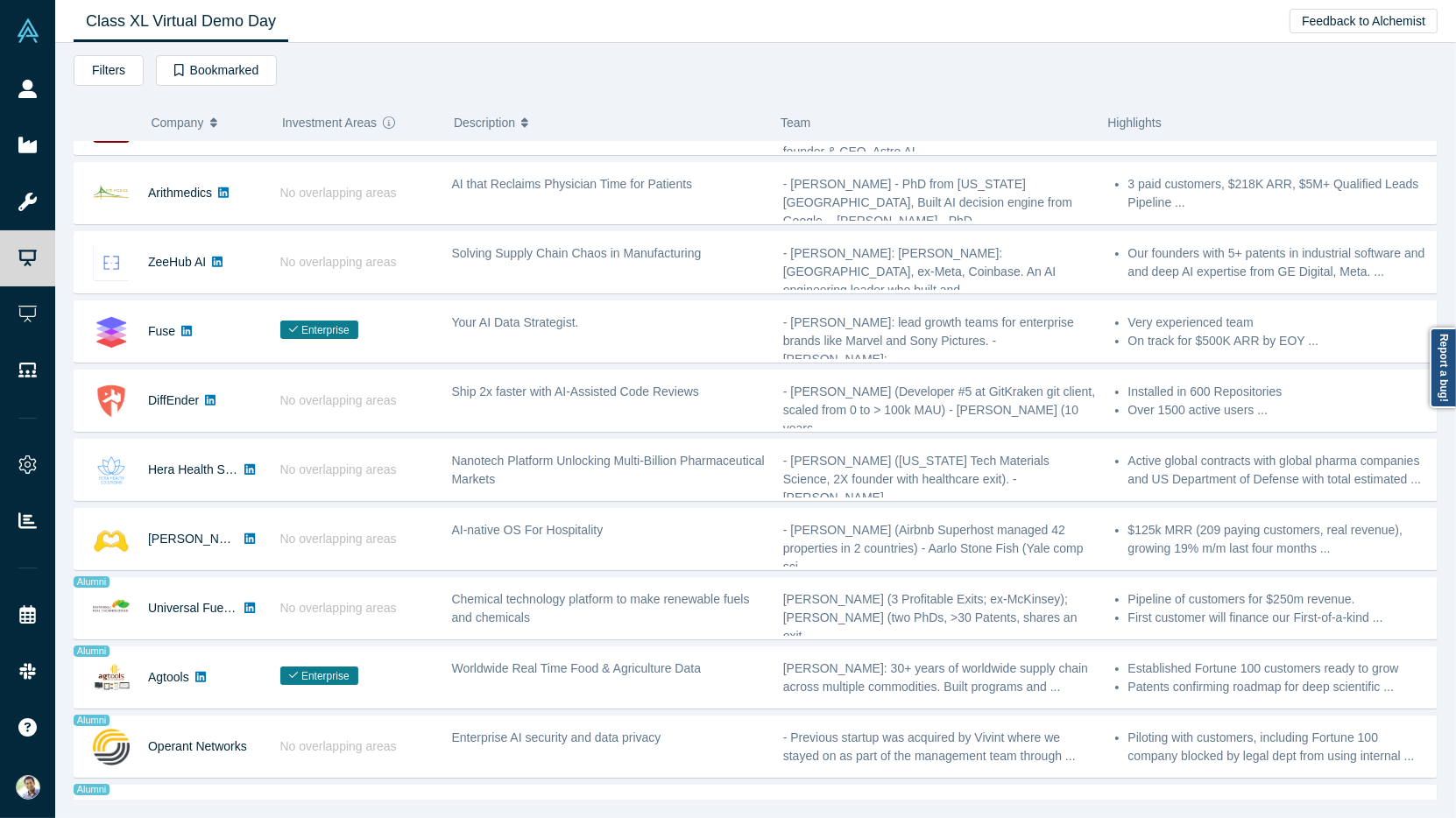
scroll to position [646, 0]
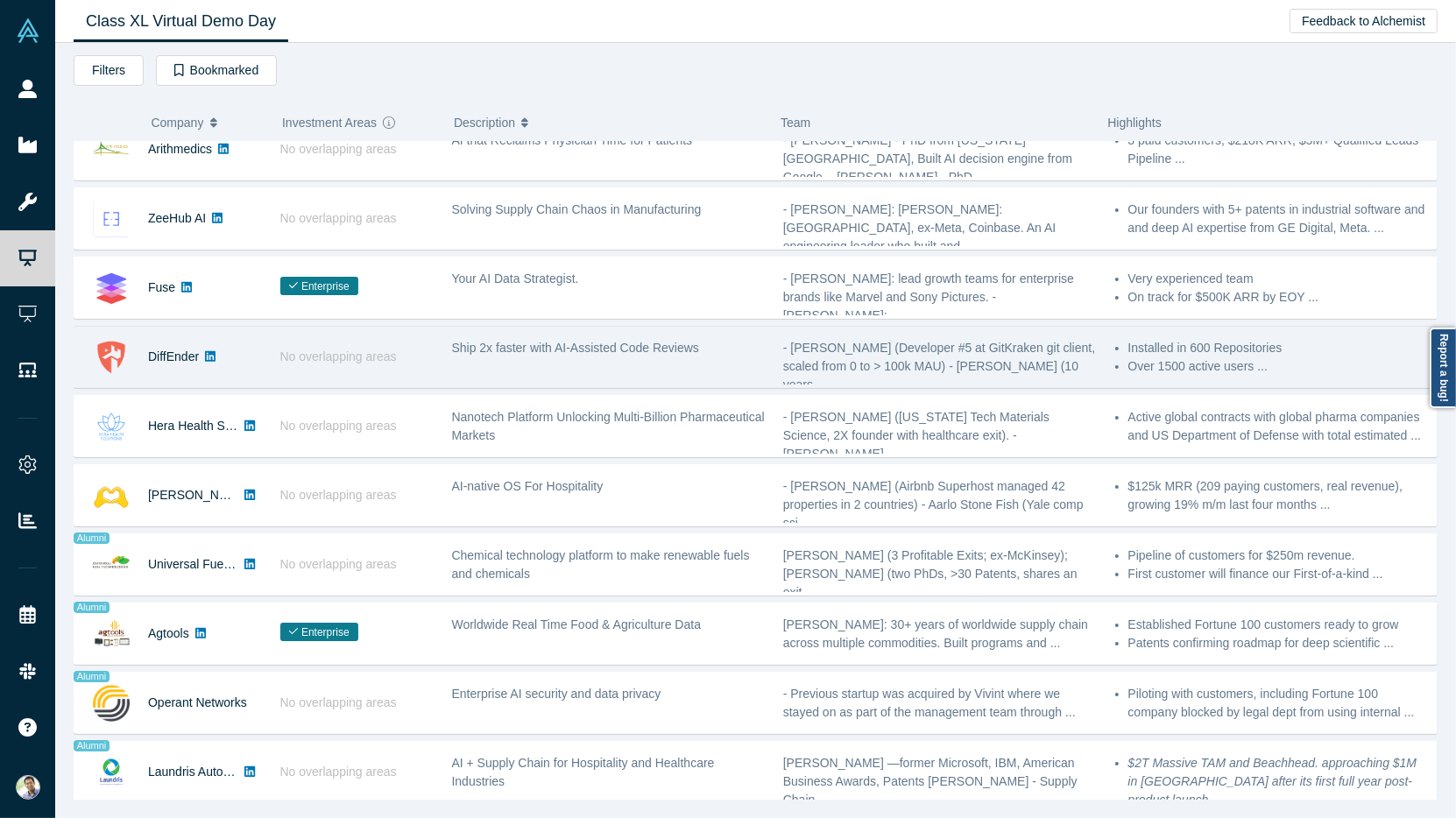
click at [167, 358] on div "DiffEnder" at bounding box center [173, 356] width 50 height 61
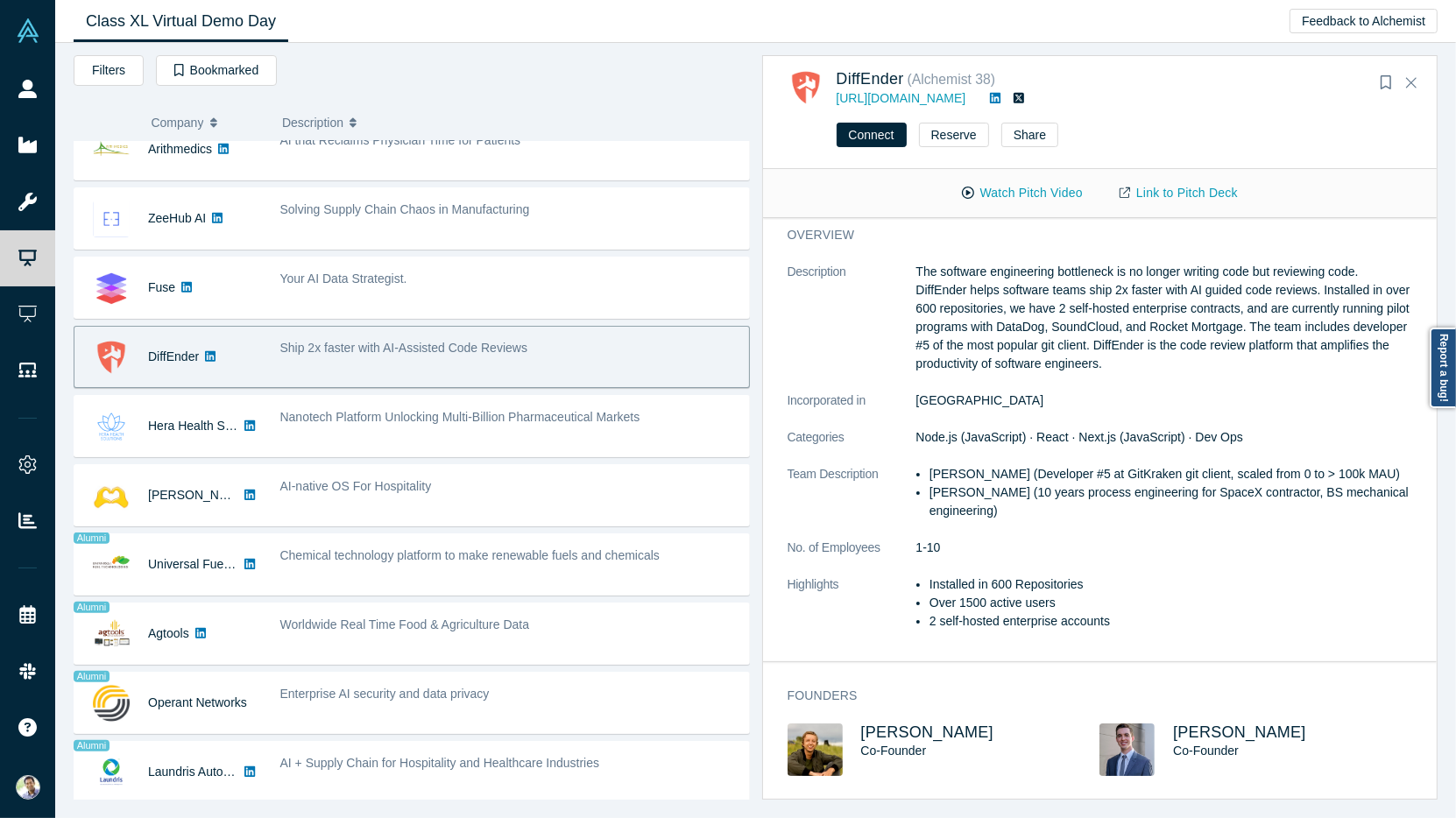
scroll to position [5, 0]
click at [1227, 732] on span "Connor Owen" at bounding box center [1239, 731] width 133 height 18
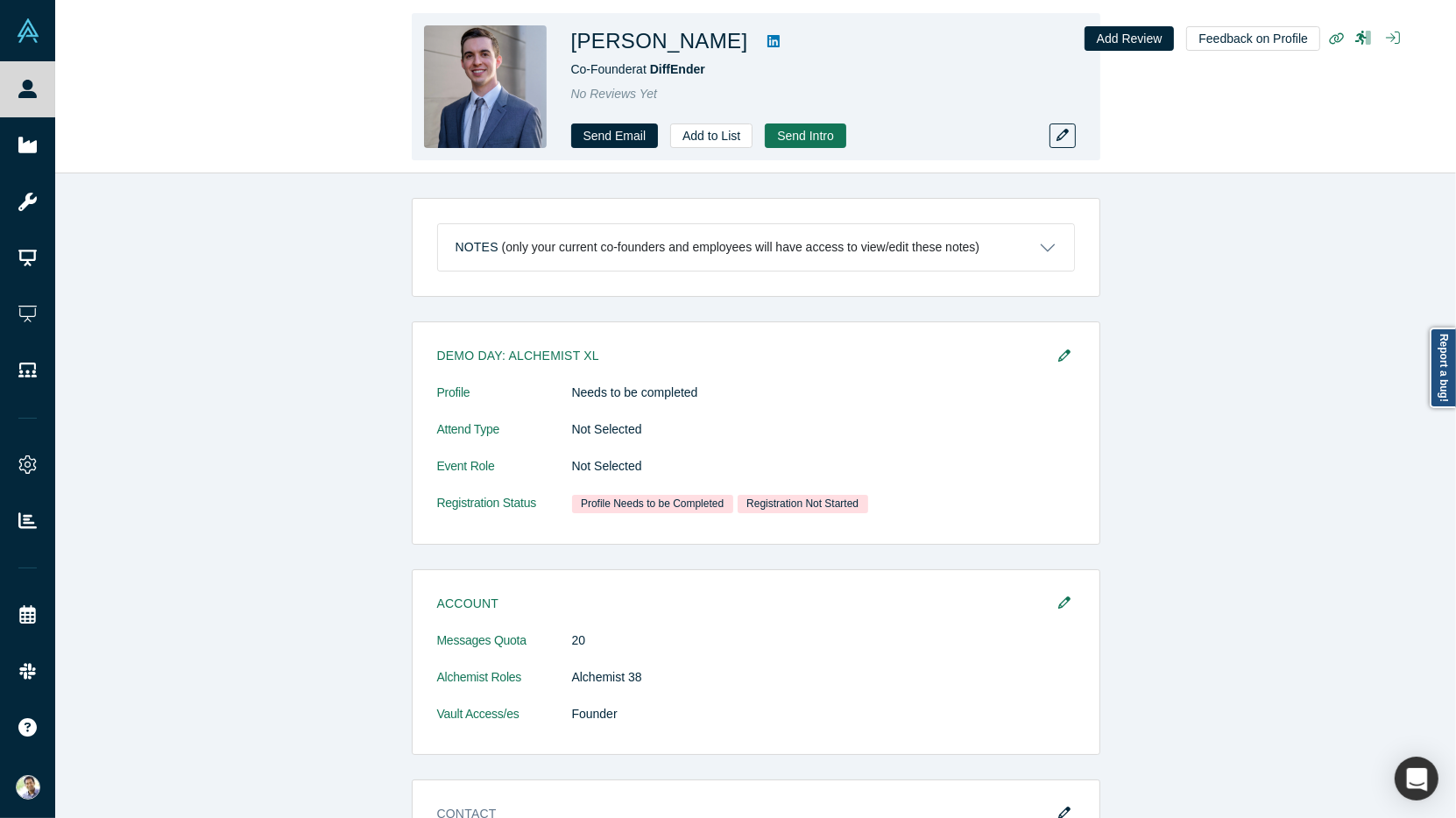
click at [767, 45] on icon at bounding box center [773, 41] width 12 height 14
click at [670, 70] on span "DiffEnder" at bounding box center [677, 69] width 55 height 14
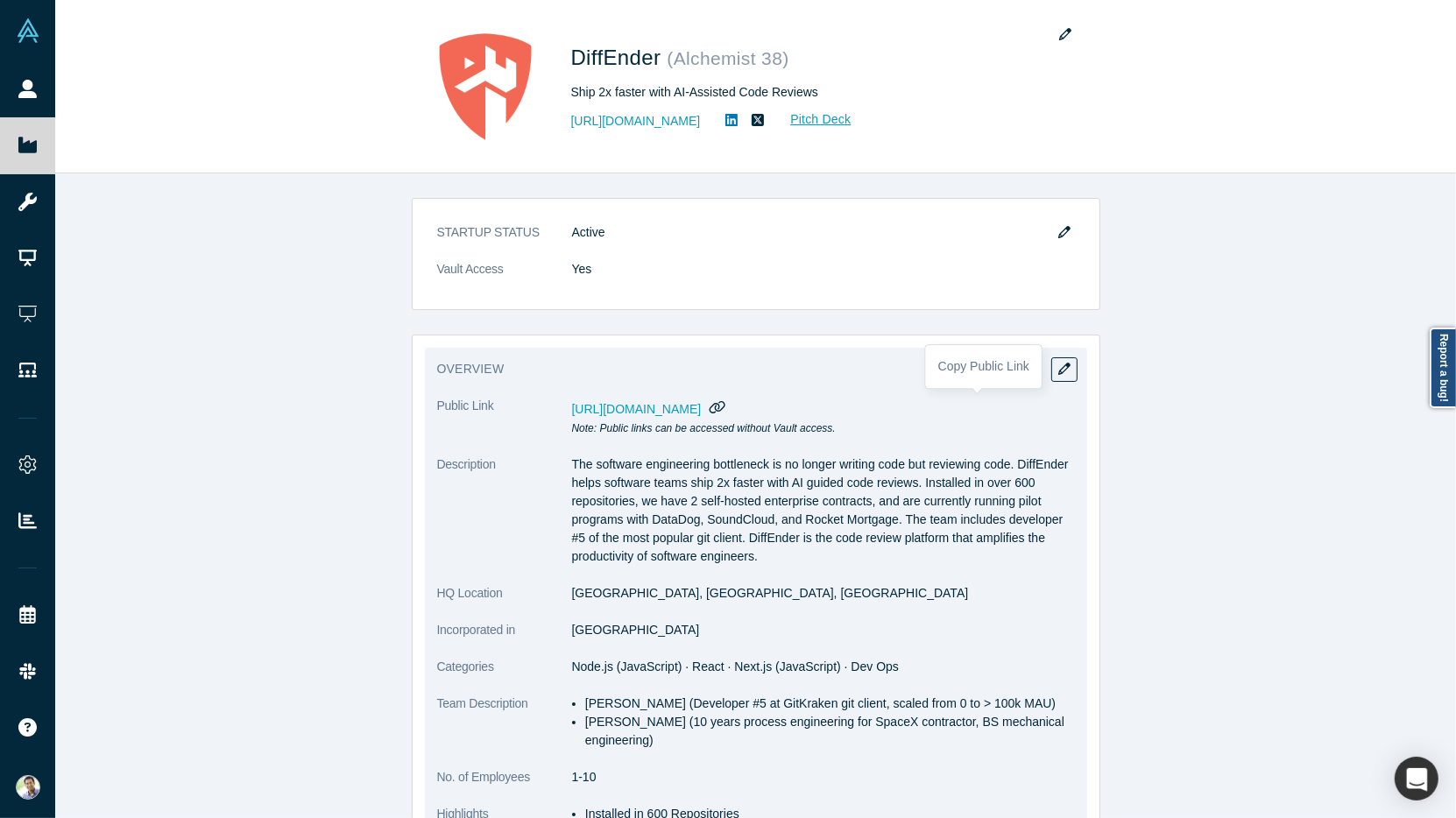
click at [726, 400] on icon "button" at bounding box center [718, 406] width 17 height 13
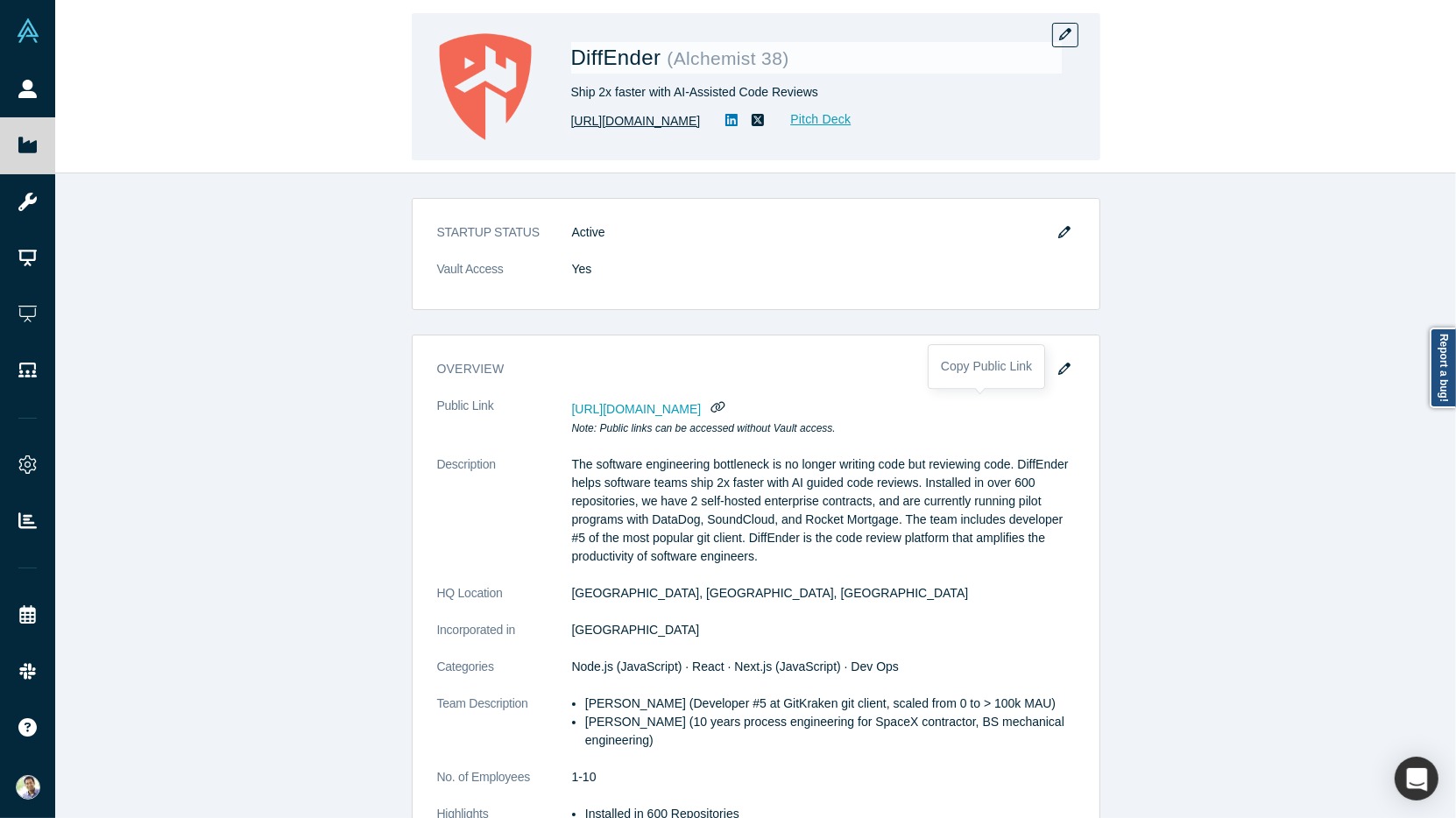
click at [639, 121] on link "https://diffender.com/" at bounding box center [636, 121] width 130 height 19
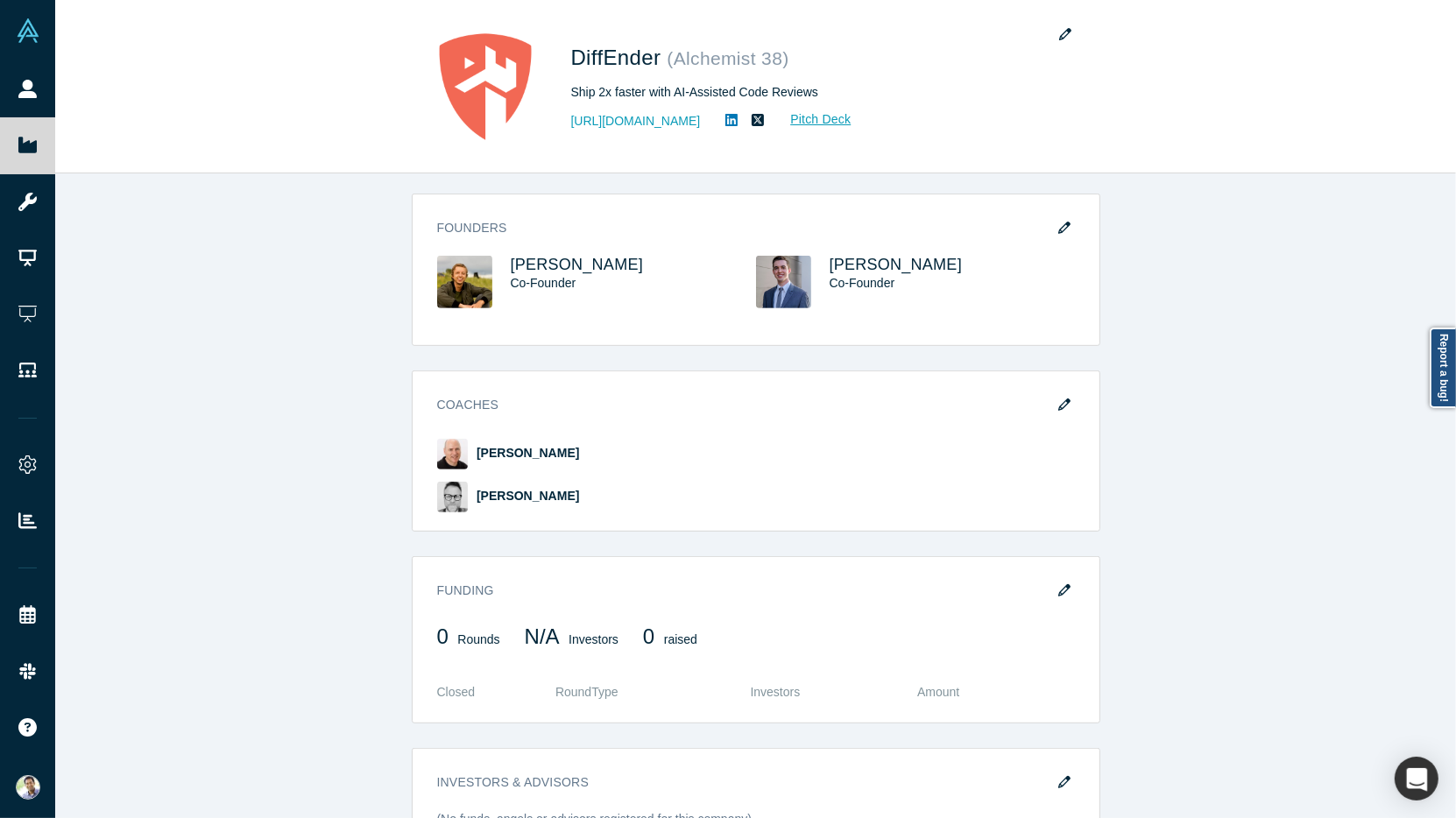
scroll to position [774, 0]
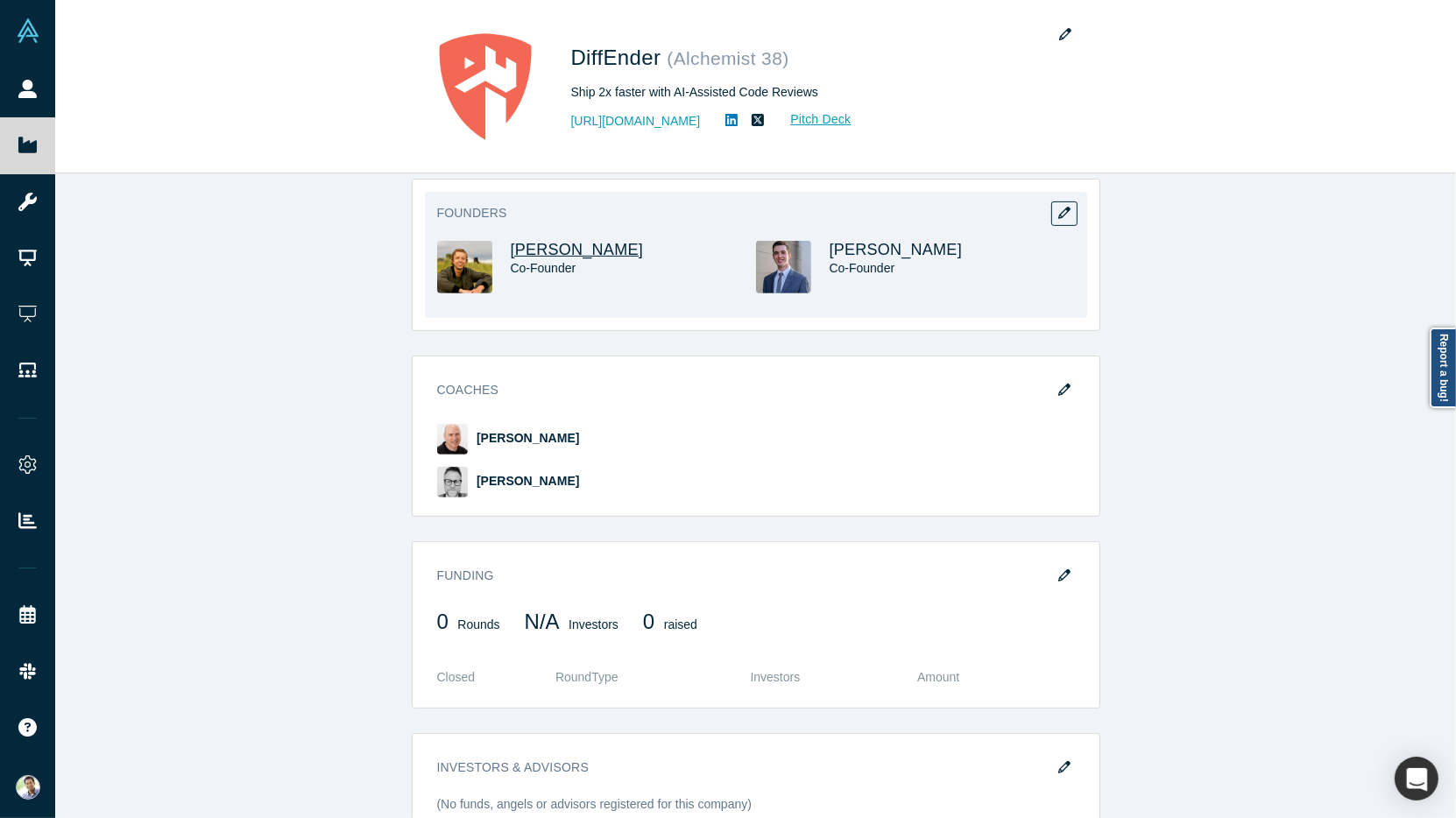
click at [539, 251] on span "Kyle Smith" at bounding box center [577, 249] width 133 height 18
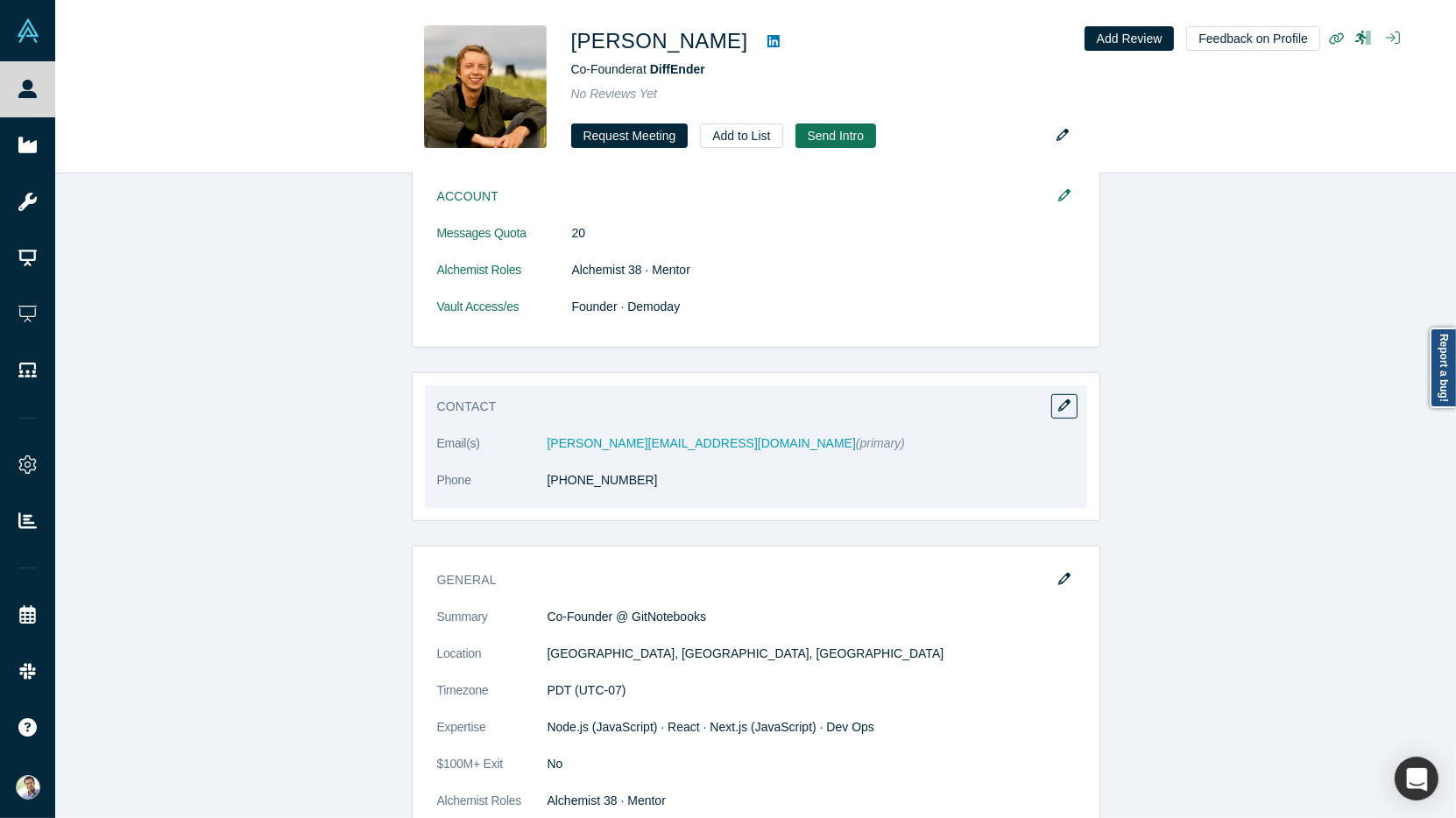
scroll to position [903, 0]
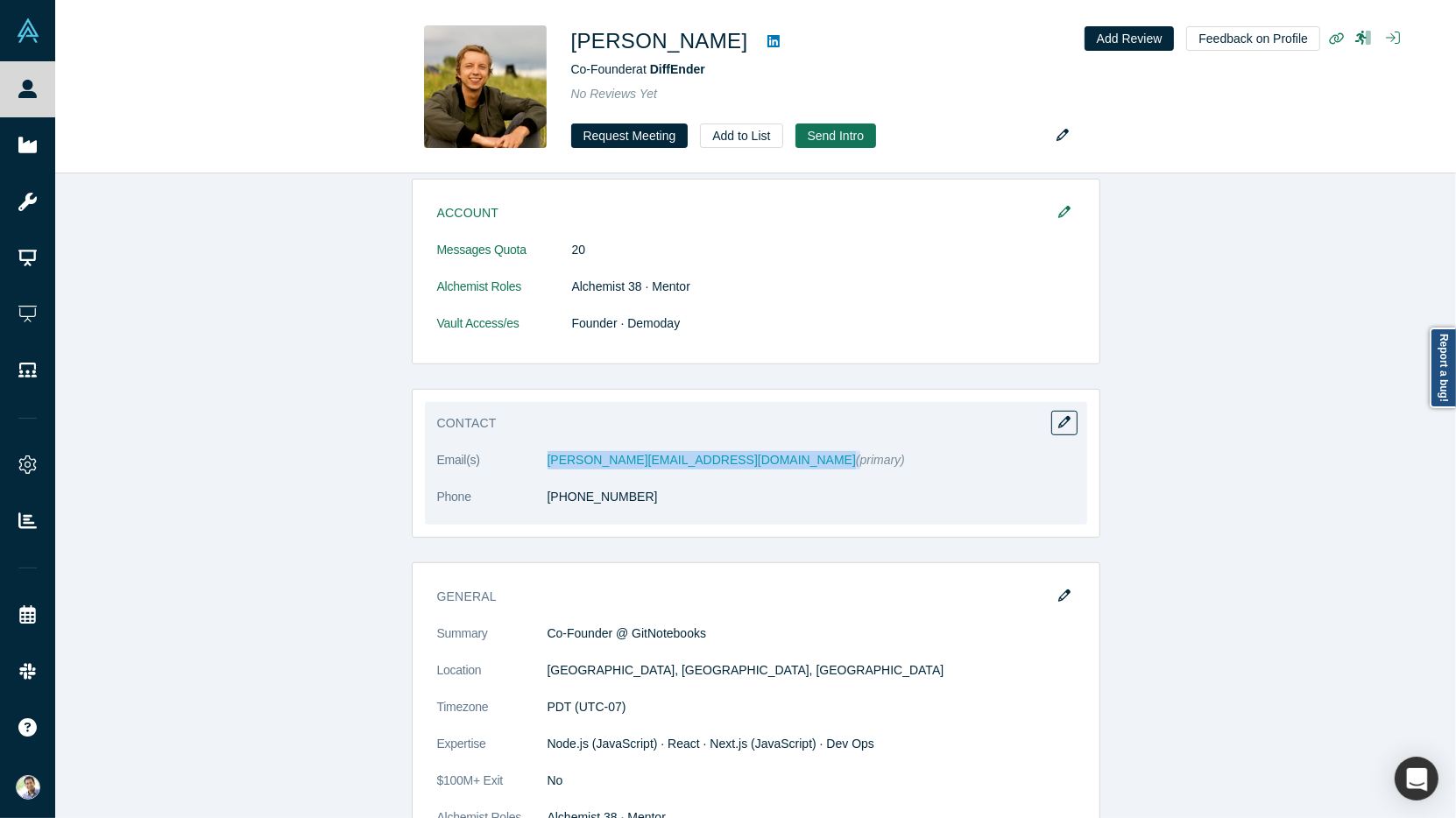
drag, startPoint x: 680, startPoint y: 452, endPoint x: 545, endPoint y: 448, distance: 135.1
click at [545, 451] on dl "Email(s) kyle@gitnotebooks.com (primary) Phone (480) 789-1730" at bounding box center [756, 487] width 638 height 74
copy dl "kyle@gitnotebooks.com"
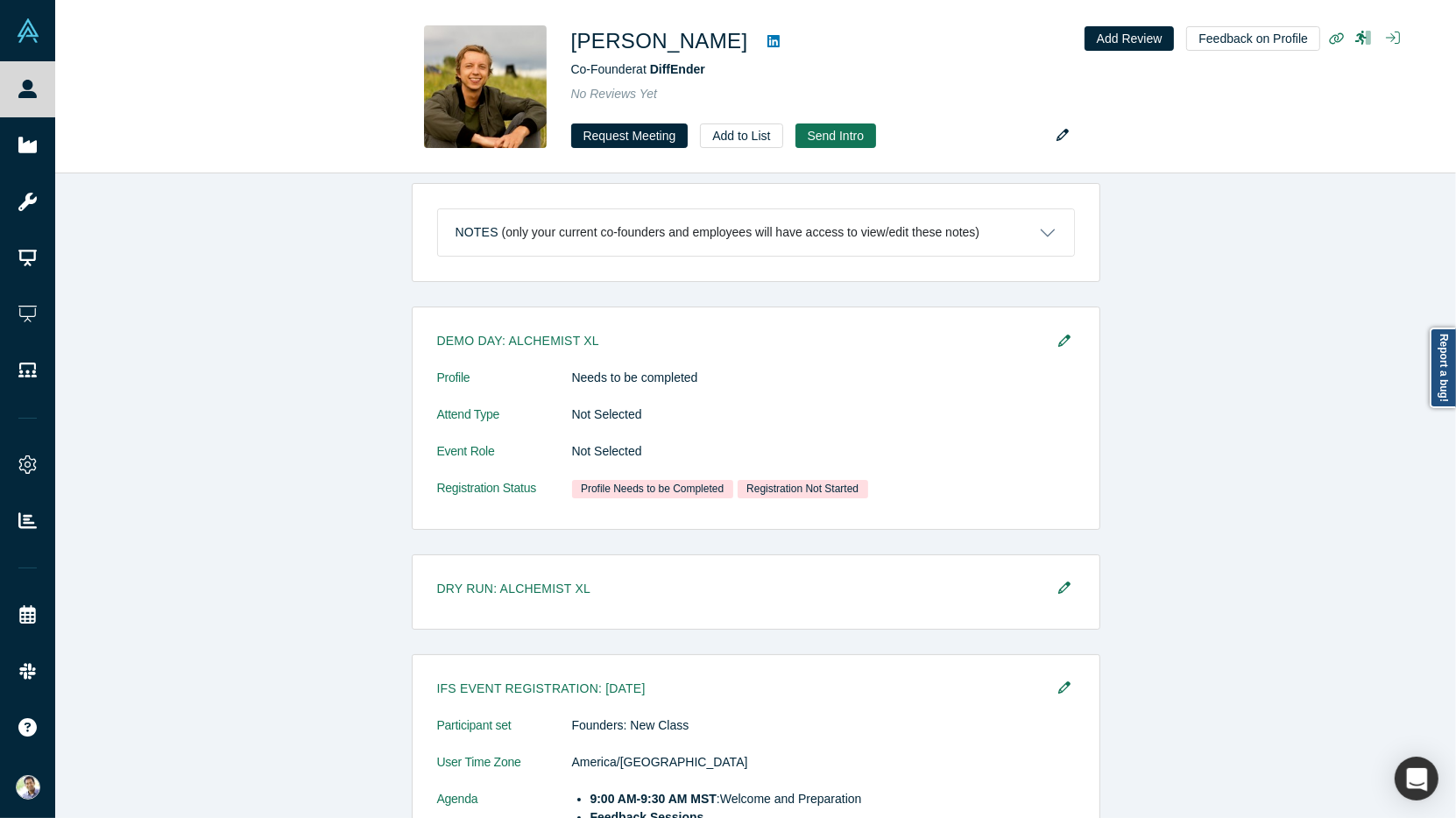
scroll to position [0, 0]
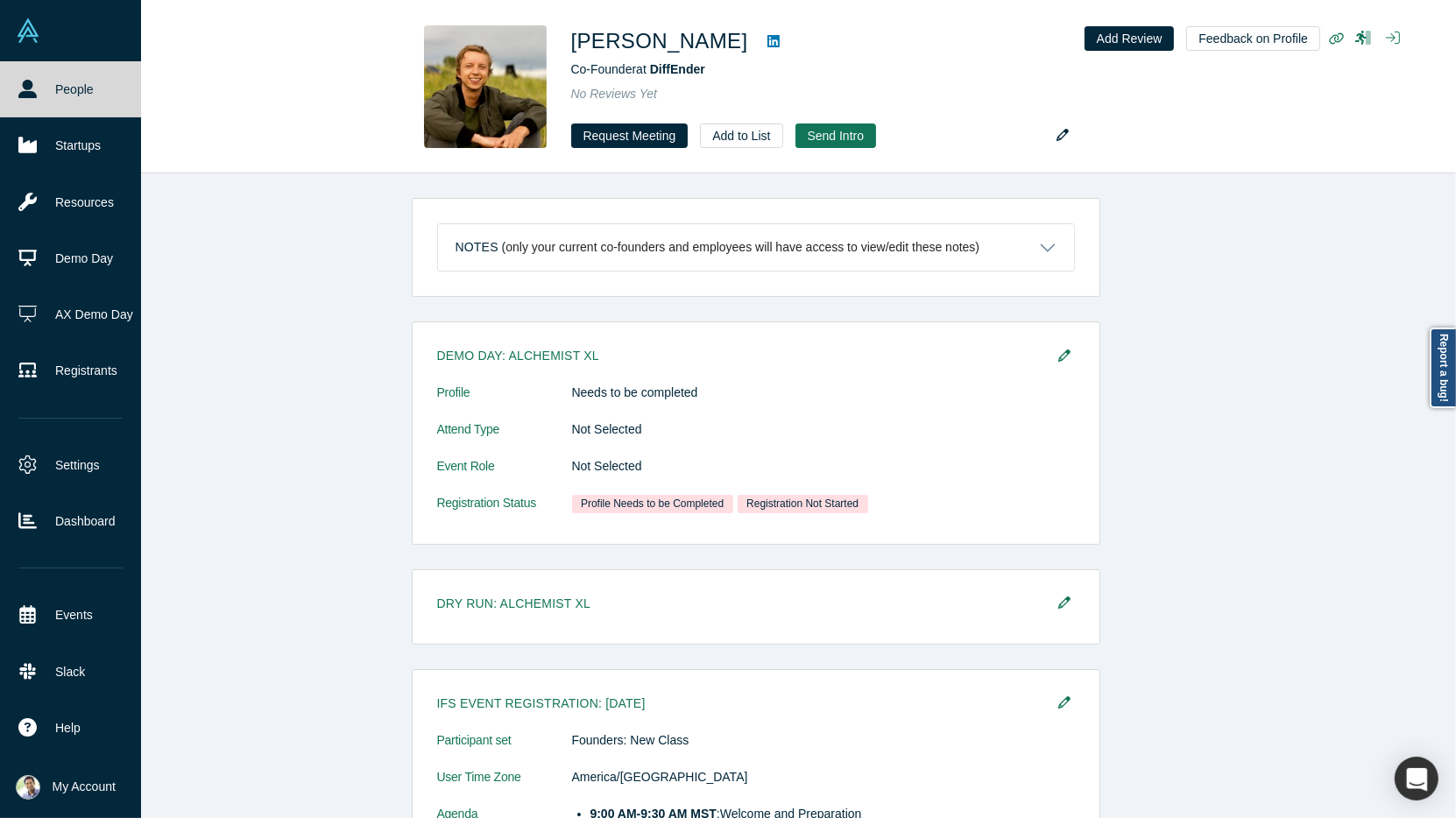
click at [58, 86] on link "People" at bounding box center [70, 89] width 141 height 56
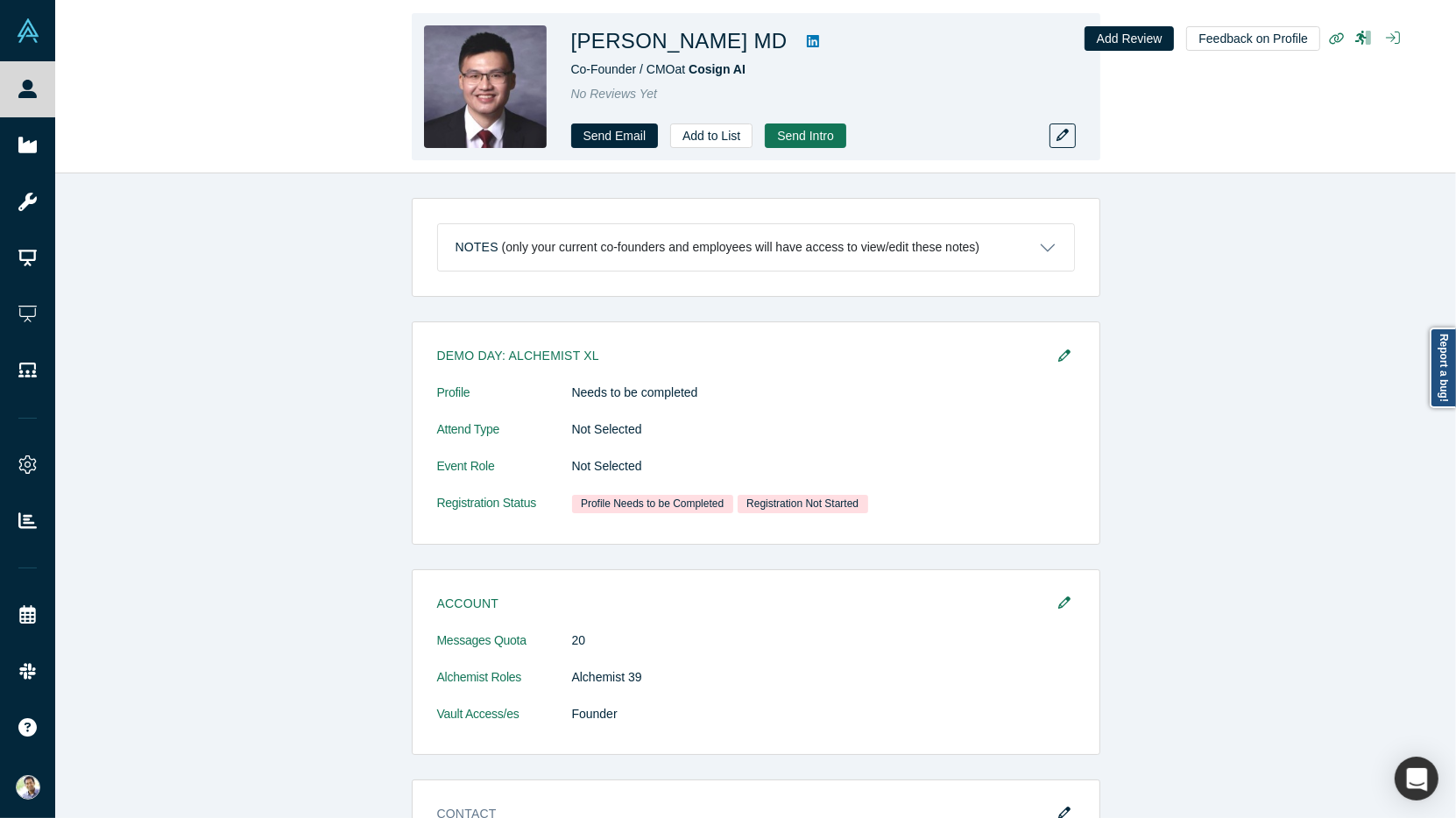
click at [806, 41] on icon at bounding box center [812, 41] width 12 height 14
